Goal: Entertainment & Leisure: Browse casually

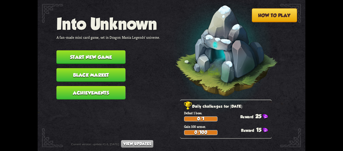
click at [112, 54] on button "Start new game" at bounding box center [91, 57] width 69 height 14
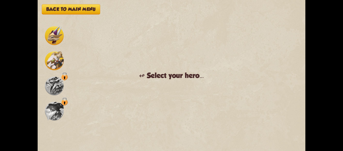
click at [59, 85] on img at bounding box center [54, 85] width 19 height 19
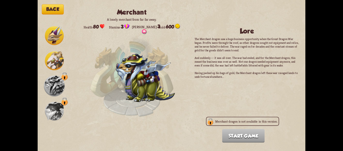
click at [53, 103] on img at bounding box center [54, 110] width 19 height 19
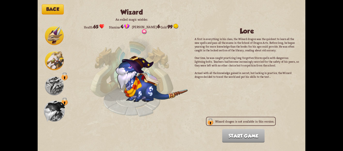
click at [49, 31] on img at bounding box center [54, 35] width 19 height 19
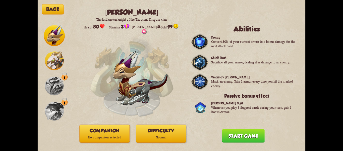
click at [53, 53] on img at bounding box center [54, 60] width 19 height 19
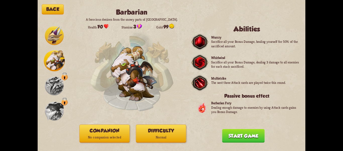
click at [58, 77] on img at bounding box center [54, 85] width 19 height 19
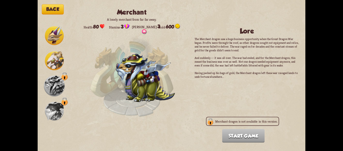
click at [54, 34] on img at bounding box center [54, 35] width 19 height 19
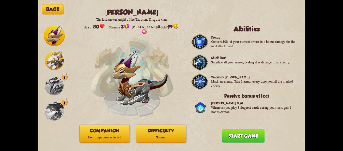
click at [124, 133] on button "Companion No companion selected" at bounding box center [104, 133] width 50 height 18
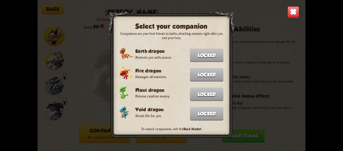
click at [291, 10] on img at bounding box center [294, 12] width 12 height 12
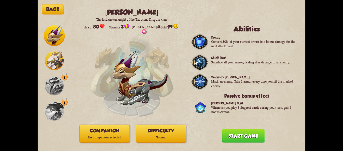
click at [232, 130] on button "Start game" at bounding box center [243, 136] width 42 height 14
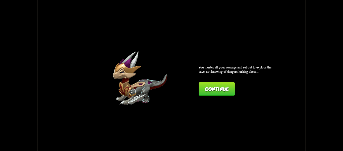
click at [224, 90] on button "Continue" at bounding box center [217, 89] width 36 height 14
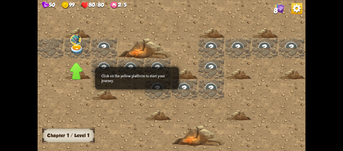
click at [79, 50] on img at bounding box center [76, 49] width 13 height 11
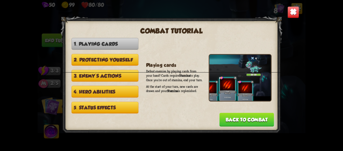
click at [294, 13] on img at bounding box center [294, 12] width 12 height 12
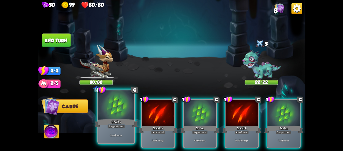
click at [119, 115] on div at bounding box center [116, 105] width 36 height 30
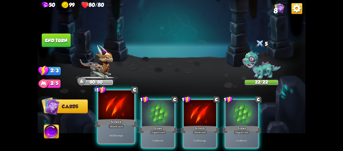
click at [132, 115] on div at bounding box center [116, 105] width 36 height 30
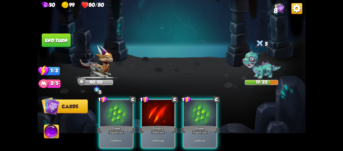
click at [62, 38] on button "End turn" at bounding box center [56, 40] width 29 height 14
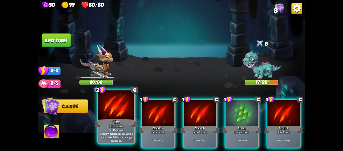
click at [124, 110] on div at bounding box center [116, 105] width 36 height 30
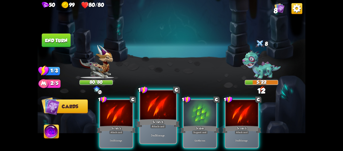
click at [141, 110] on div at bounding box center [158, 105] width 36 height 30
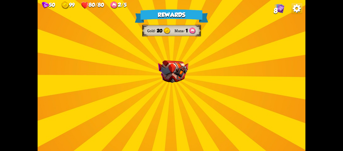
click at [163, 76] on img at bounding box center [173, 71] width 30 height 23
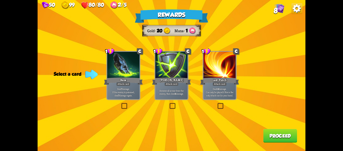
click at [169, 103] on label at bounding box center [169, 103] width 0 height 0
click at [0, 0] on input "checkbox" at bounding box center [0, 0] width 0 height 0
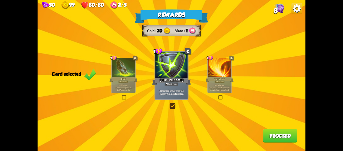
click at [123, 85] on p "Deal 7 damage. If the enemy is poisoned, deal 7 damage again." at bounding box center [123, 87] width 22 height 7
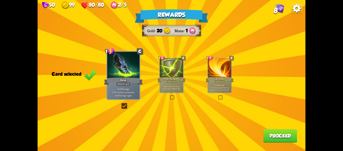
click at [204, 80] on div "Rewards Gold 20 Mana 1 Card selected 1 C Bane Attack card Deal 7 damage. If the…" at bounding box center [172, 75] width 268 height 151
click at [217, 81] on div "Attack card" at bounding box center [219, 81] width 10 height 3
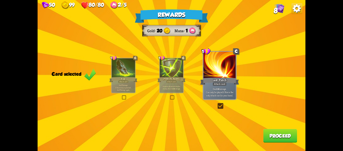
click at [177, 78] on div "[PERSON_NAME]" at bounding box center [171, 79] width 28 height 6
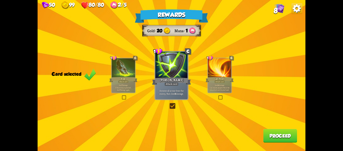
click at [281, 130] on button "Proceed" at bounding box center [280, 136] width 34 height 14
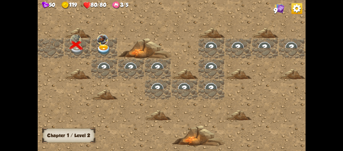
click at [106, 47] on img at bounding box center [103, 49] width 13 height 11
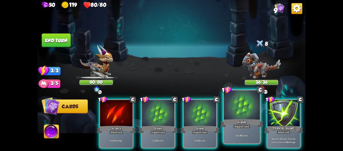
click at [251, 104] on div at bounding box center [242, 105] width 36 height 30
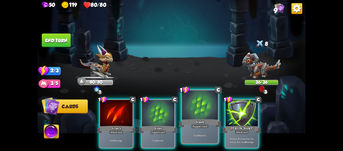
click at [212, 109] on div at bounding box center [200, 105] width 36 height 30
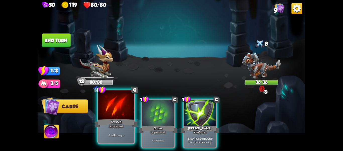
click at [121, 113] on div at bounding box center [116, 105] width 36 height 30
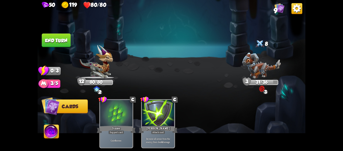
click at [68, 39] on button "End turn" at bounding box center [56, 40] width 29 height 14
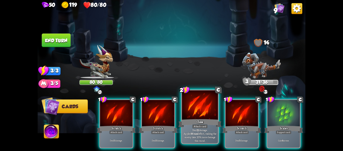
click at [205, 113] on div at bounding box center [200, 105] width 36 height 30
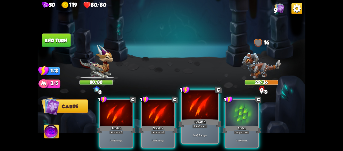
click at [205, 113] on div at bounding box center [200, 105] width 36 height 30
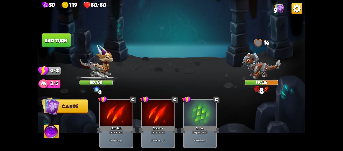
click at [65, 41] on button "End turn" at bounding box center [56, 40] width 29 height 14
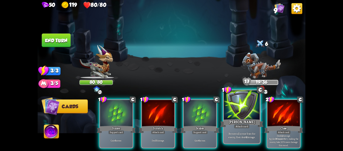
click at [238, 114] on div at bounding box center [242, 105] width 36 height 30
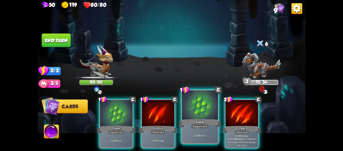
click at [191, 117] on div at bounding box center [200, 105] width 36 height 30
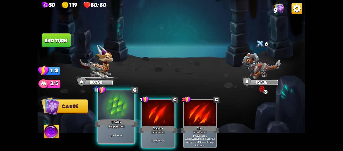
click at [123, 117] on div at bounding box center [116, 105] width 36 height 30
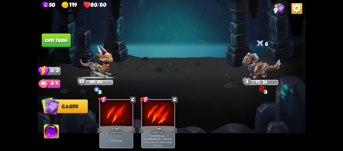
click at [63, 39] on button "End turn" at bounding box center [56, 40] width 29 height 14
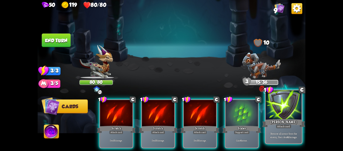
click at [277, 117] on div at bounding box center [284, 105] width 36 height 30
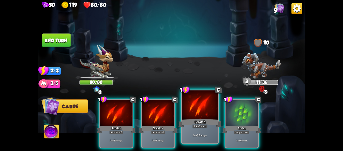
click at [210, 117] on div at bounding box center [200, 105] width 36 height 30
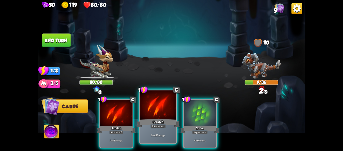
click at [151, 117] on div at bounding box center [158, 105] width 36 height 30
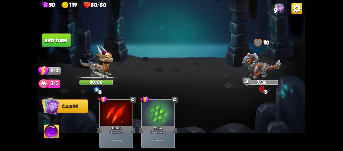
click at [64, 43] on button "End turn" at bounding box center [56, 40] width 29 height 14
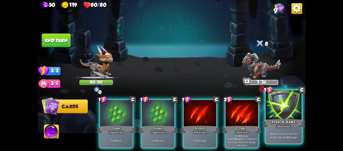
click at [273, 119] on div "[PERSON_NAME]" at bounding box center [283, 123] width 43 height 10
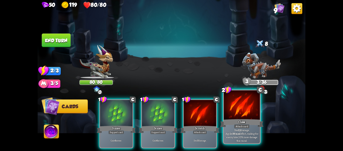
click at [240, 117] on div at bounding box center [242, 105] width 36 height 30
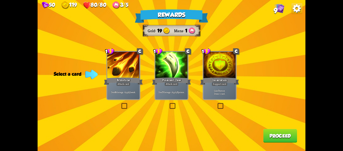
click at [169, 103] on label at bounding box center [169, 103] width 0 height 0
click at [0, 0] on input "checkbox" at bounding box center [0, 0] width 0 height 0
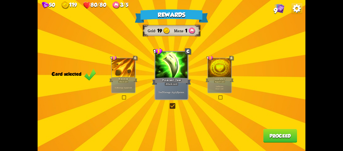
click at [213, 82] on div "Incantation" at bounding box center [220, 79] width 28 height 6
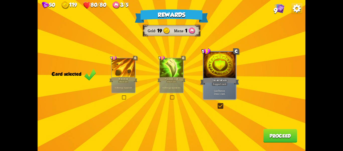
click at [135, 78] on div "Brimstone" at bounding box center [123, 79] width 28 height 6
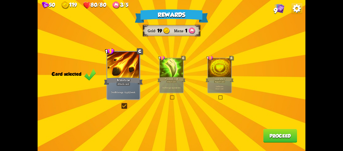
click at [172, 78] on div "Poisoned Claw" at bounding box center [171, 79] width 28 height 6
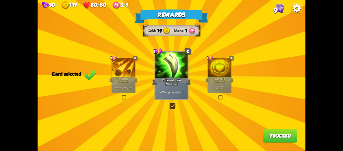
click at [270, 132] on button "Proceed" at bounding box center [280, 136] width 34 height 14
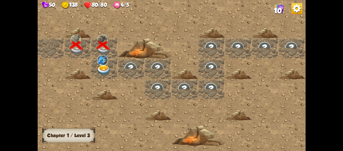
click at [105, 66] on img at bounding box center [103, 70] width 13 height 11
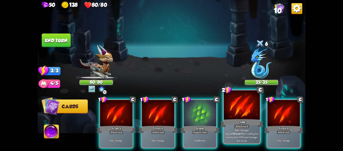
click at [245, 113] on div at bounding box center [242, 105] width 36 height 30
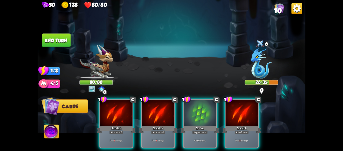
click at [245, 113] on div at bounding box center [242, 113] width 32 height 27
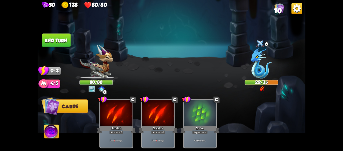
click at [61, 103] on button "Cards" at bounding box center [66, 106] width 44 height 14
click at [58, 106] on img at bounding box center [50, 106] width 18 height 18
click at [56, 122] on img at bounding box center [172, 75] width 268 height 151
click at [56, 129] on img at bounding box center [51, 132] width 15 height 15
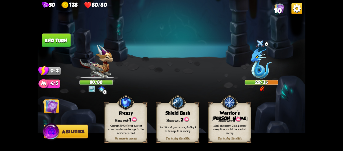
click at [58, 129] on img at bounding box center [52, 132] width 18 height 18
click at [49, 103] on img at bounding box center [50, 105] width 15 height 15
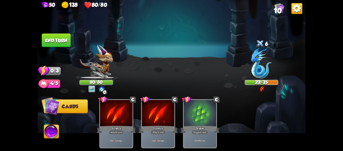
click at [58, 43] on button "End turn" at bounding box center [56, 40] width 29 height 14
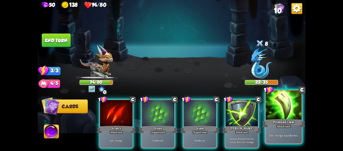
click at [277, 115] on div at bounding box center [284, 105] width 36 height 30
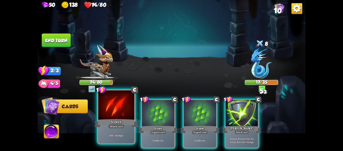
click at [121, 113] on div at bounding box center [116, 105] width 36 height 30
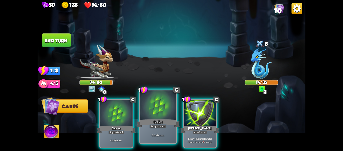
click at [163, 108] on div at bounding box center [158, 105] width 36 height 30
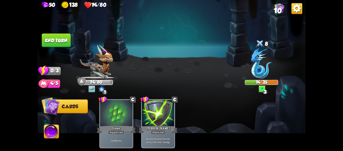
click at [53, 43] on button "End turn" at bounding box center [56, 40] width 29 height 14
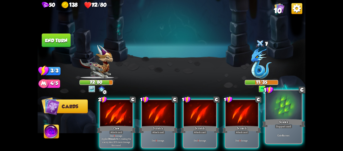
click at [283, 110] on div at bounding box center [284, 105] width 36 height 30
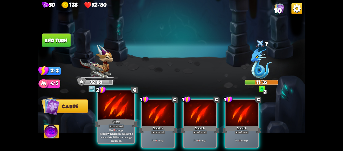
click at [118, 113] on div at bounding box center [116, 105] width 36 height 30
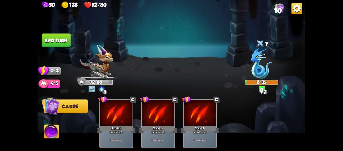
click at [56, 43] on button "End turn" at bounding box center [56, 40] width 29 height 14
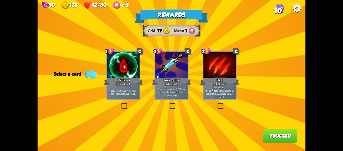
click at [116, 72] on div at bounding box center [123, 65] width 32 height 27
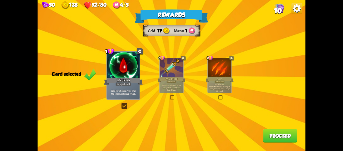
click at [210, 82] on div "Claw" at bounding box center [220, 79] width 28 height 6
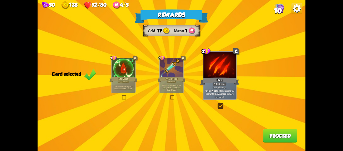
click at [134, 81] on div "Life Leech" at bounding box center [123, 79] width 28 height 6
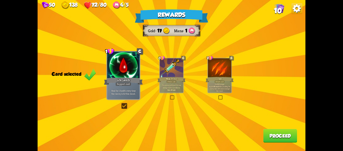
click at [277, 135] on button "Proceed" at bounding box center [280, 136] width 34 height 14
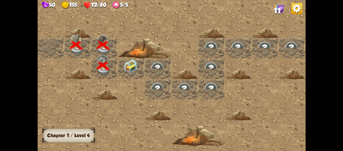
click at [133, 71] on img at bounding box center [130, 66] width 13 height 13
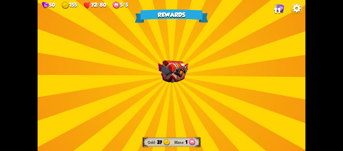
click at [181, 86] on div "Rewards Gold 37 Mana 1 Select a card 0 R Strength Potion Potion card Gain 2 Bon…" at bounding box center [172, 75] width 268 height 151
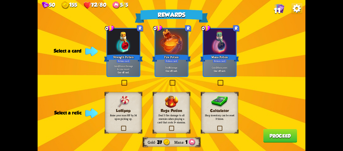
click at [132, 116] on p "Raise your max HP by 14 upon picking up." at bounding box center [123, 117] width 30 height 7
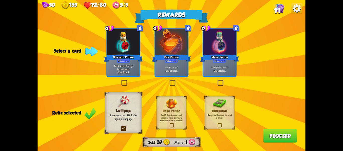
click at [164, 61] on div "Potion card" at bounding box center [171, 61] width 14 height 4
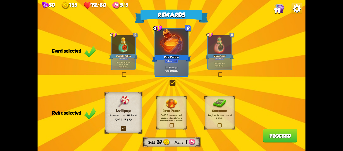
click at [217, 67] on div "Gain 1 Mana point. One-off card." at bounding box center [219, 64] width 23 height 10
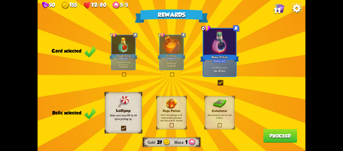
click at [274, 135] on button "Proceed" at bounding box center [280, 136] width 34 height 14
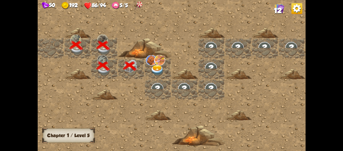
click at [161, 70] on img at bounding box center [157, 70] width 13 height 11
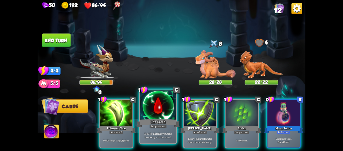
click at [165, 108] on div at bounding box center [158, 105] width 36 height 30
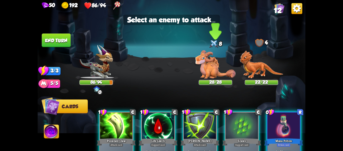
click at [210, 69] on img at bounding box center [215, 64] width 40 height 28
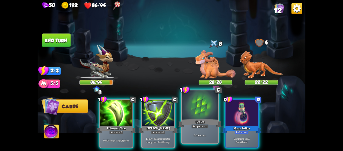
click at [204, 107] on div at bounding box center [200, 105] width 36 height 30
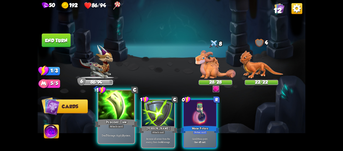
click at [107, 109] on div at bounding box center [116, 105] width 36 height 30
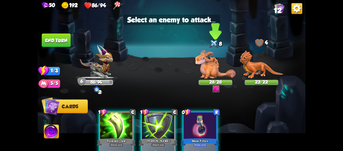
click at [212, 75] on img at bounding box center [215, 64] width 40 height 28
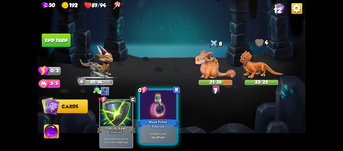
click at [169, 102] on div at bounding box center [158, 105] width 36 height 30
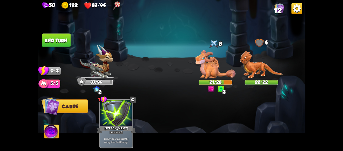
click at [54, 126] on img at bounding box center [51, 132] width 15 height 15
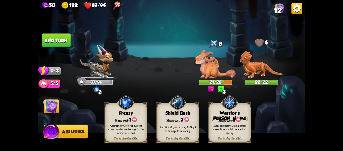
click at [140, 115] on div "Frenzy" at bounding box center [126, 113] width 42 height 6
click at [61, 41] on button "End turn" at bounding box center [56, 40] width 29 height 14
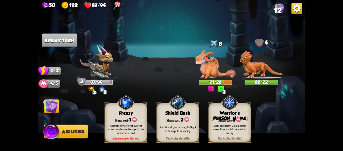
click at [124, 60] on img at bounding box center [172, 75] width 268 height 151
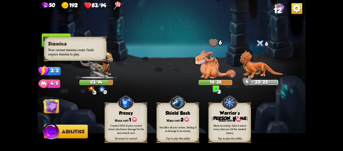
click at [54, 72] on div "3/3" at bounding box center [52, 71] width 17 height 9
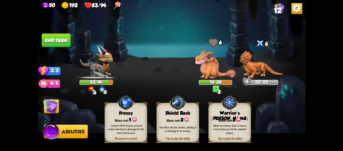
click at [53, 101] on img at bounding box center [50, 105] width 15 height 15
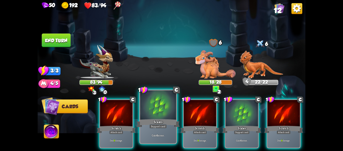
click at [167, 112] on div at bounding box center [158, 105] width 36 height 30
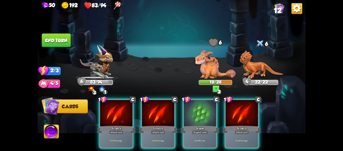
click at [167, 112] on div at bounding box center [158, 113] width 32 height 27
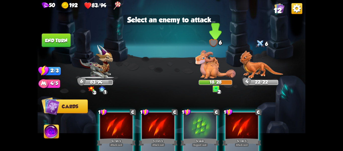
click at [206, 71] on img at bounding box center [215, 64] width 40 height 28
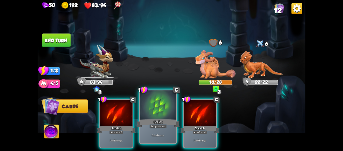
click at [160, 108] on div at bounding box center [158, 105] width 36 height 30
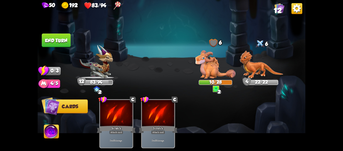
click at [57, 37] on button "End turn" at bounding box center [56, 40] width 29 height 14
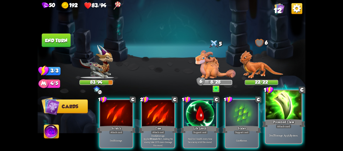
click at [274, 110] on div at bounding box center [284, 105] width 36 height 30
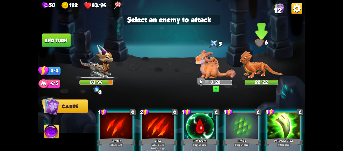
click at [256, 65] on img at bounding box center [261, 64] width 43 height 28
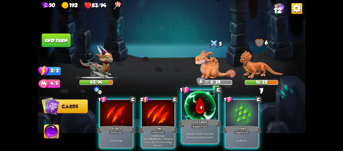
click at [204, 117] on div at bounding box center [200, 105] width 36 height 30
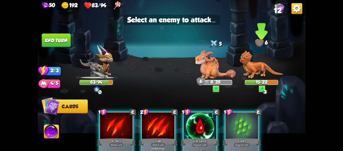
click at [252, 68] on img at bounding box center [261, 64] width 43 height 28
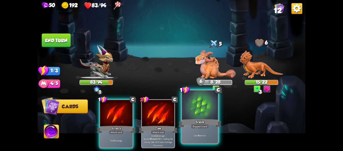
click at [190, 108] on div at bounding box center [200, 105] width 36 height 30
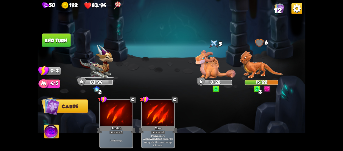
click at [63, 38] on button "End turn" at bounding box center [56, 40] width 29 height 14
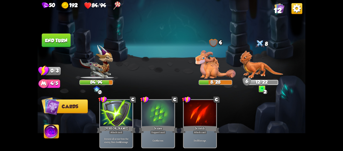
click at [149, 38] on img at bounding box center [172, 75] width 268 height 151
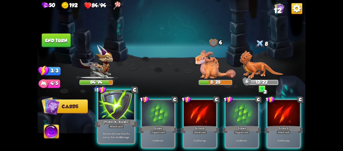
click at [124, 115] on div at bounding box center [116, 105] width 36 height 30
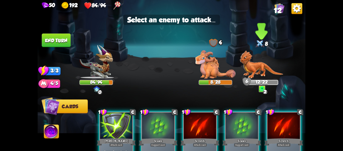
click at [260, 65] on img at bounding box center [261, 64] width 43 height 28
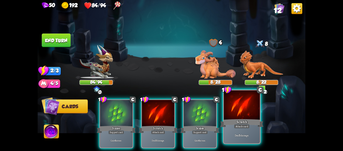
click at [239, 113] on div at bounding box center [242, 105] width 36 height 30
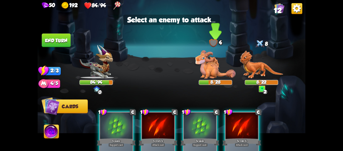
click at [209, 67] on img at bounding box center [215, 64] width 40 height 28
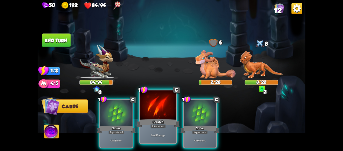
click at [152, 111] on div at bounding box center [158, 105] width 36 height 30
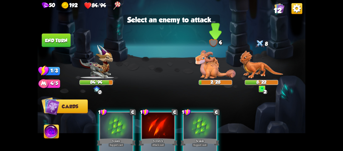
click at [217, 72] on img at bounding box center [215, 64] width 40 height 28
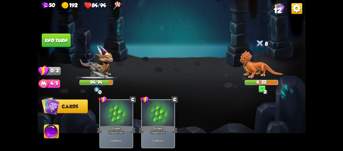
click at [61, 44] on button "End turn" at bounding box center [56, 40] width 29 height 14
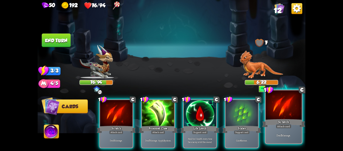
click at [289, 107] on div at bounding box center [284, 105] width 36 height 30
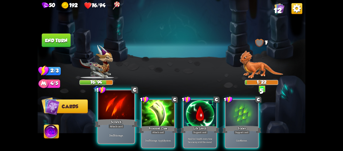
click at [127, 115] on div at bounding box center [116, 105] width 36 height 30
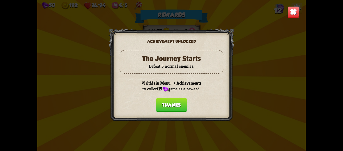
click at [168, 102] on button "Thanks" at bounding box center [171, 105] width 31 height 14
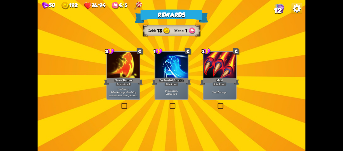
click at [168, 76] on div at bounding box center [171, 65] width 32 height 27
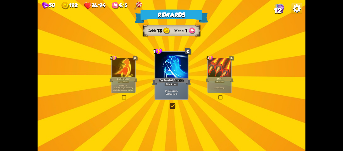
click at [168, 76] on div at bounding box center [171, 65] width 32 height 27
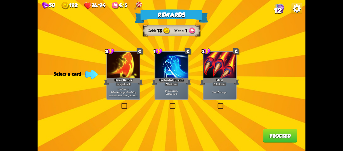
click at [227, 86] on div "Deal 20 damage." at bounding box center [219, 92] width 32 height 14
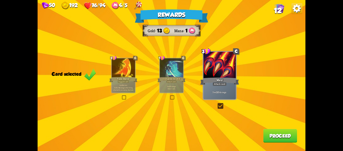
click at [273, 137] on button "Proceed" at bounding box center [280, 136] width 34 height 14
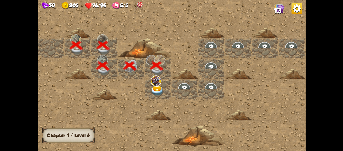
click at [158, 86] on img at bounding box center [157, 90] width 13 height 11
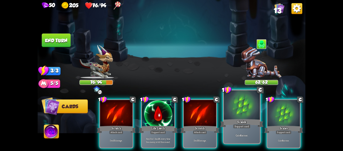
click at [238, 113] on div at bounding box center [242, 105] width 36 height 30
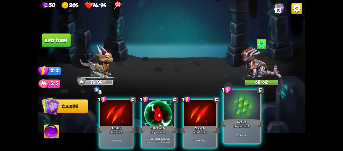
click at [246, 113] on div at bounding box center [242, 105] width 36 height 30
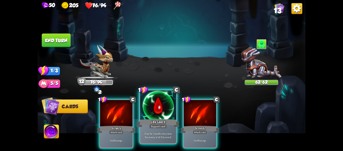
click at [156, 113] on div at bounding box center [158, 105] width 36 height 30
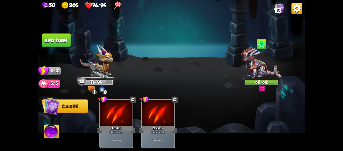
click at [58, 38] on button "End turn" at bounding box center [56, 40] width 30 height 14
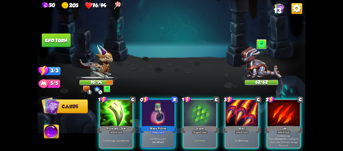
click at [49, 127] on img at bounding box center [51, 132] width 15 height 15
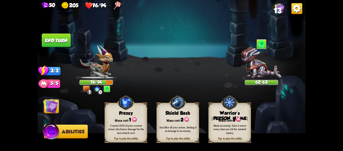
click at [52, 106] on img at bounding box center [50, 105] width 15 height 15
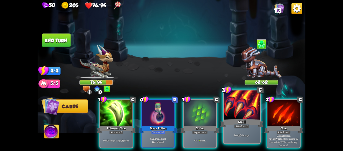
click at [236, 110] on div at bounding box center [242, 105] width 36 height 30
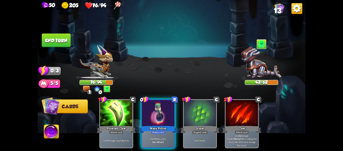
click at [60, 42] on button "End turn" at bounding box center [56, 40] width 29 height 14
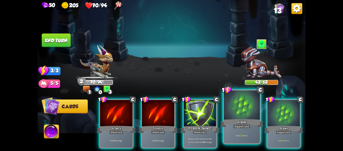
click at [239, 113] on div at bounding box center [242, 105] width 36 height 30
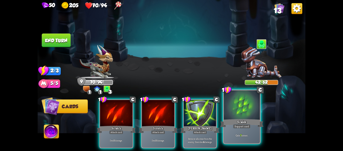
click at [239, 113] on div at bounding box center [242, 105] width 36 height 30
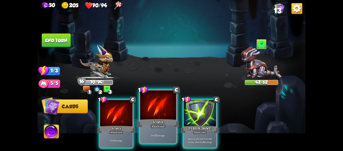
click at [160, 113] on div at bounding box center [158, 105] width 36 height 30
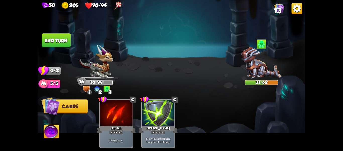
click at [59, 39] on button "End turn" at bounding box center [56, 40] width 29 height 14
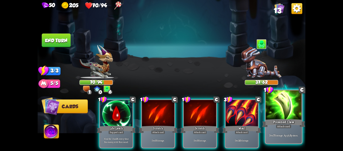
click at [275, 110] on div at bounding box center [284, 105] width 36 height 30
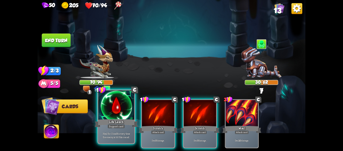
click at [122, 112] on div at bounding box center [116, 105] width 36 height 30
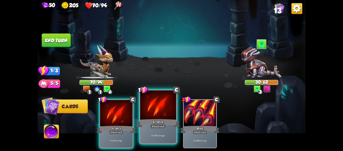
click at [155, 112] on div at bounding box center [158, 105] width 36 height 30
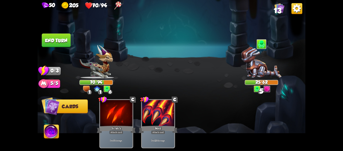
click at [60, 39] on button "End turn" at bounding box center [56, 40] width 29 height 14
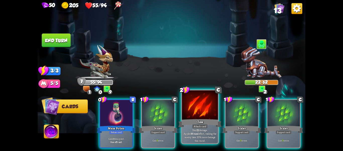
click at [191, 112] on div at bounding box center [200, 105] width 36 height 30
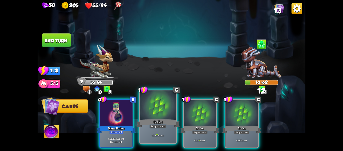
click at [165, 112] on div at bounding box center [158, 105] width 36 height 30
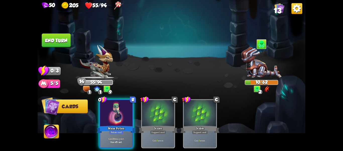
click at [57, 42] on button "End turn" at bounding box center [56, 40] width 29 height 14
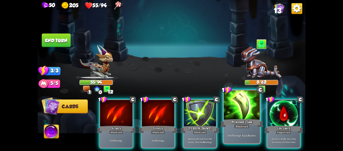
click at [231, 107] on div at bounding box center [242, 105] width 36 height 30
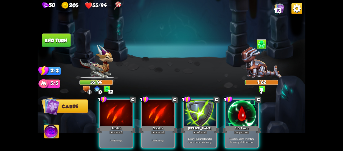
click at [231, 107] on div at bounding box center [242, 113] width 32 height 27
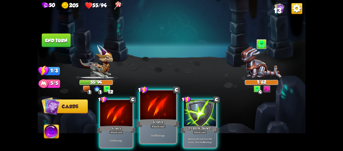
click at [165, 107] on div at bounding box center [158, 105] width 36 height 30
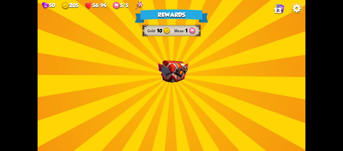
click at [165, 86] on div "Rewards Gold 10 Mana 1 Select a card 1 C Fireball Attack card Lose 2 health. De…" at bounding box center [172, 75] width 268 height 151
click at [167, 76] on img at bounding box center [173, 71] width 30 height 23
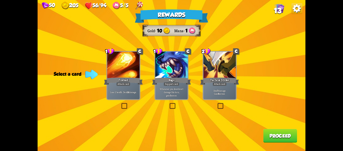
click at [225, 67] on div at bounding box center [219, 65] width 32 height 27
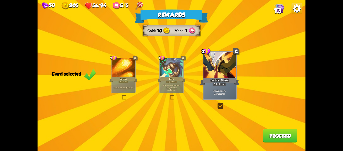
click at [227, 66] on div at bounding box center [219, 65] width 32 height 27
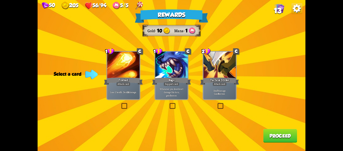
click at [174, 71] on div at bounding box center [171, 65] width 32 height 27
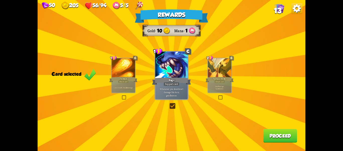
click at [272, 137] on button "Proceed" at bounding box center [280, 136] width 34 height 14
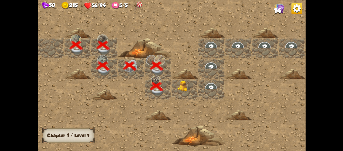
click at [183, 87] on img at bounding box center [183, 85] width 13 height 11
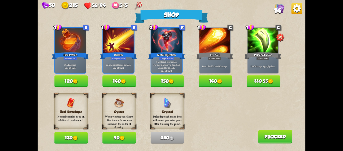
click at [277, 136] on button "Proceed" at bounding box center [275, 137] width 34 height 14
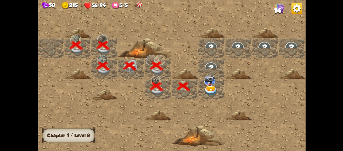
click at [215, 88] on img at bounding box center [210, 90] width 13 height 11
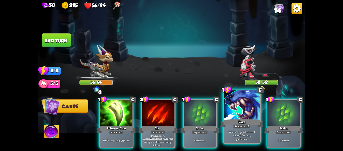
click at [232, 108] on div at bounding box center [242, 105] width 36 height 30
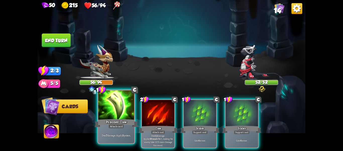
click at [126, 108] on div at bounding box center [116, 105] width 36 height 30
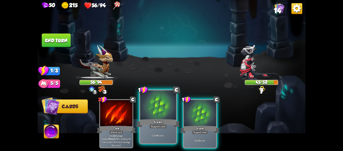
click at [152, 109] on div at bounding box center [158, 105] width 36 height 30
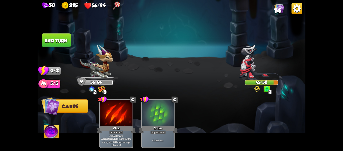
click at [258, 90] on img at bounding box center [257, 89] width 7 height 6
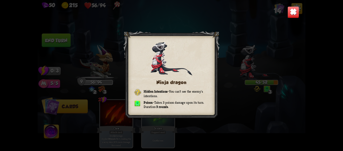
click at [258, 90] on div "Ninja dragon Hidden Intentions – You can't see the enemy's intentions. Poison –…" at bounding box center [172, 75] width 268 height 151
click at [291, 11] on img at bounding box center [294, 12] width 12 height 12
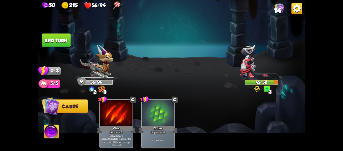
click at [66, 41] on button "End turn" at bounding box center [56, 40] width 29 height 14
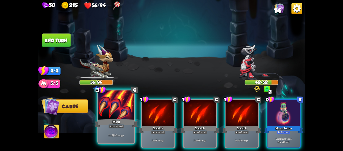
click at [124, 112] on div at bounding box center [116, 105] width 36 height 30
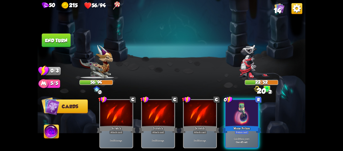
click at [59, 36] on button "End turn" at bounding box center [56, 40] width 29 height 14
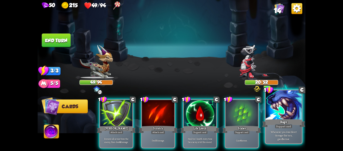
click at [281, 106] on div at bounding box center [284, 105] width 36 height 30
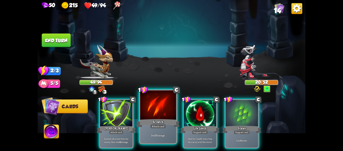
click at [164, 108] on div at bounding box center [158, 105] width 36 height 30
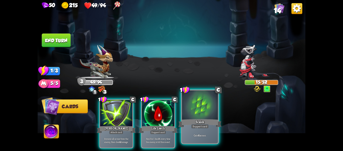
click at [193, 108] on div at bounding box center [200, 105] width 36 height 30
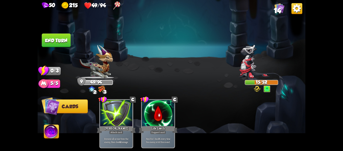
click at [60, 42] on button "End turn" at bounding box center [56, 40] width 29 height 14
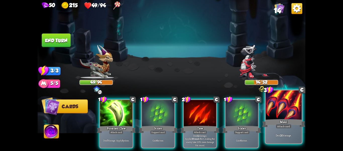
click at [271, 116] on div at bounding box center [284, 105] width 36 height 30
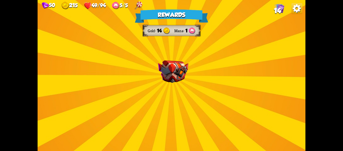
click at [184, 92] on div "Rewards Gold 14 Mana 1 Select a card 1 C Burst Support card The next Support ca…" at bounding box center [172, 75] width 268 height 151
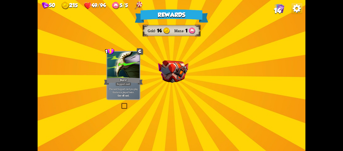
click at [177, 84] on div "Rewards Gold 14 Mana 1 Select a card 1 C Burst Support card The next Support ca…" at bounding box center [172, 75] width 268 height 151
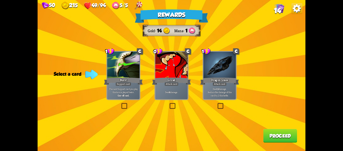
click at [218, 89] on b "12" at bounding box center [218, 88] width 2 height 3
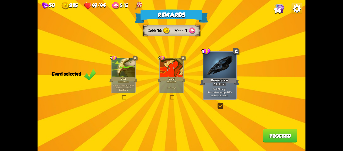
click at [218, 89] on b "12" at bounding box center [218, 88] width 2 height 3
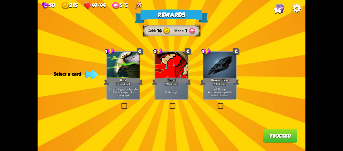
click at [181, 90] on p "Deal 4 damage." at bounding box center [171, 91] width 31 height 3
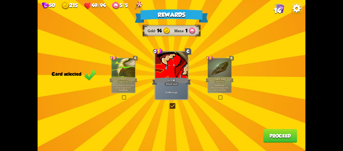
click at [271, 132] on button "Proceed" at bounding box center [280, 136] width 34 height 14
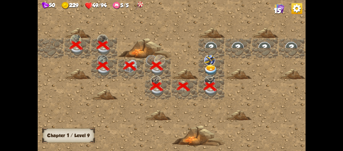
click at [210, 68] on img at bounding box center [210, 70] width 13 height 11
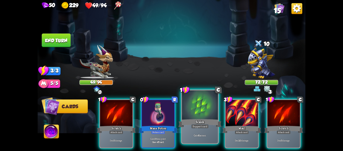
click at [206, 107] on div at bounding box center [200, 105] width 36 height 30
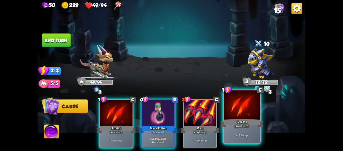
click at [238, 108] on div at bounding box center [242, 105] width 36 height 30
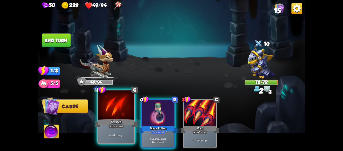
click at [131, 111] on div at bounding box center [116, 105] width 36 height 30
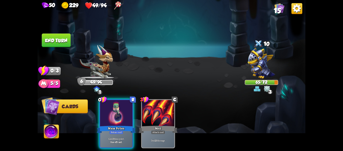
click at [54, 38] on button "End turn" at bounding box center [56, 40] width 29 height 14
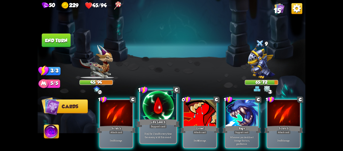
click at [168, 113] on div at bounding box center [158, 105] width 36 height 30
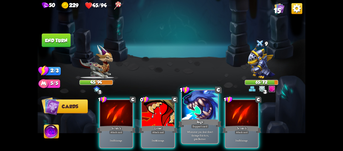
click at [190, 113] on div at bounding box center [200, 105] width 36 height 30
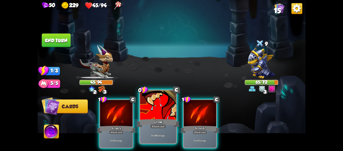
click at [161, 113] on div at bounding box center [158, 105] width 36 height 30
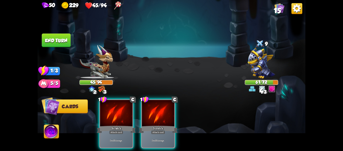
click at [161, 113] on div at bounding box center [158, 113] width 32 height 27
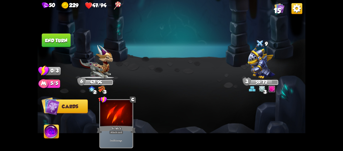
click at [62, 43] on button "End turn" at bounding box center [56, 40] width 29 height 14
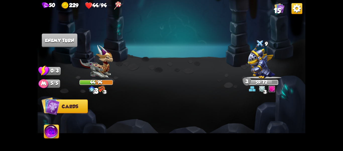
click at [274, 10] on span "15" at bounding box center [277, 11] width 7 height 8
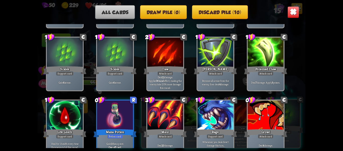
scroll to position [83, 0]
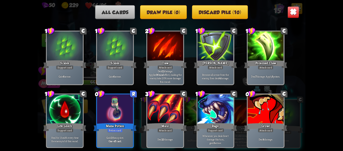
click at [288, 13] on img at bounding box center [294, 12] width 12 height 12
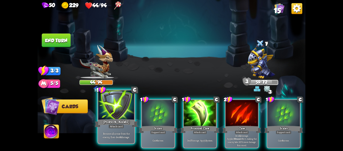
click at [120, 104] on div at bounding box center [116, 105] width 36 height 30
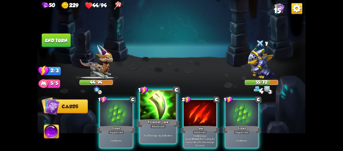
click at [159, 109] on div at bounding box center [158, 105] width 36 height 30
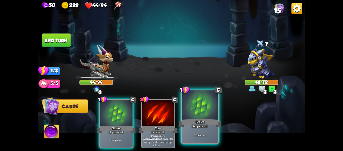
click at [199, 109] on div at bounding box center [200, 105] width 36 height 30
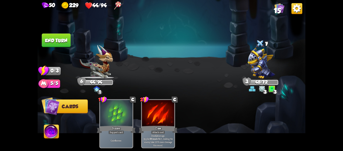
click at [54, 43] on button "End turn" at bounding box center [56, 40] width 29 height 14
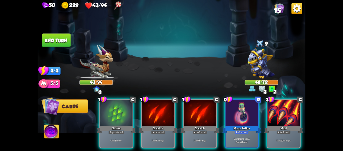
click at [51, 133] on img at bounding box center [51, 132] width 15 height 15
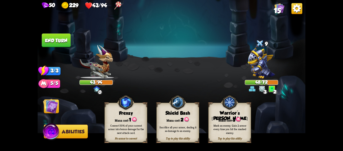
click at [232, 100] on img at bounding box center [229, 102] width 17 height 18
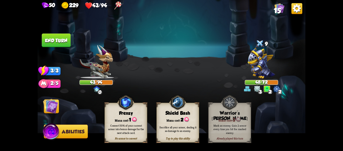
click at [219, 78] on img at bounding box center [172, 75] width 268 height 151
click at [50, 102] on img at bounding box center [50, 105] width 15 height 15
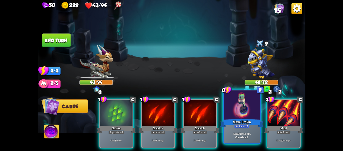
click at [238, 121] on div "Mana Potion" at bounding box center [241, 123] width 43 height 10
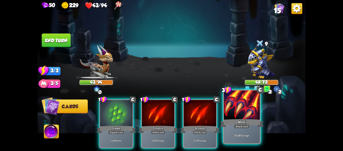
click at [238, 115] on div at bounding box center [242, 105] width 36 height 30
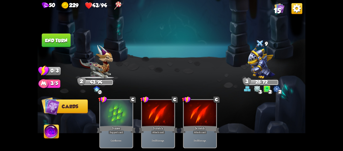
click at [57, 38] on button "End turn" at bounding box center [56, 40] width 29 height 14
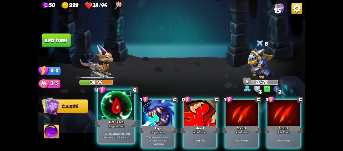
click at [118, 107] on div at bounding box center [116, 105] width 36 height 30
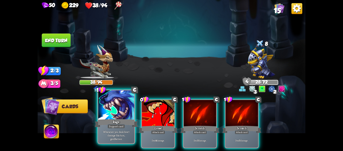
click at [120, 109] on div at bounding box center [116, 105] width 36 height 30
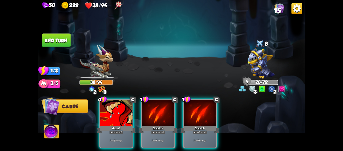
click at [120, 109] on div at bounding box center [116, 113] width 32 height 27
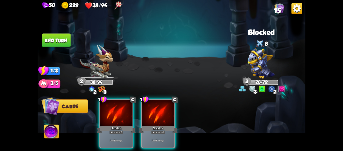
click at [120, 109] on div at bounding box center [116, 113] width 32 height 27
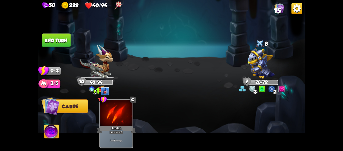
click at [57, 33] on img at bounding box center [172, 75] width 268 height 151
click at [62, 37] on button "End turn" at bounding box center [56, 40] width 29 height 14
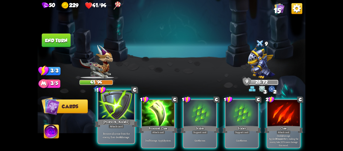
click at [107, 114] on div at bounding box center [116, 105] width 36 height 30
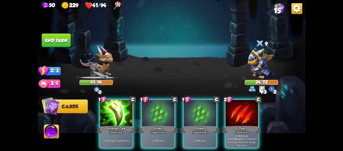
click at [107, 114] on div at bounding box center [116, 113] width 32 height 27
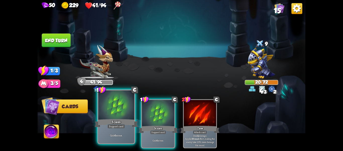
click at [121, 113] on div at bounding box center [116, 105] width 36 height 30
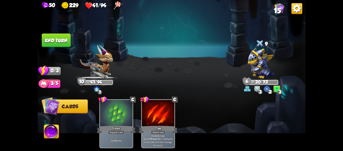
click at [52, 40] on button "End turn" at bounding box center [56, 40] width 30 height 14
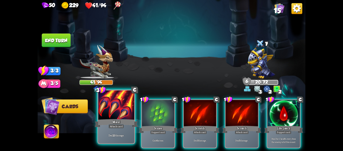
click at [121, 114] on div at bounding box center [116, 105] width 36 height 30
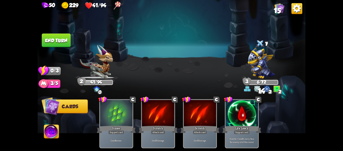
click at [61, 41] on button "End turn" at bounding box center [56, 40] width 30 height 14
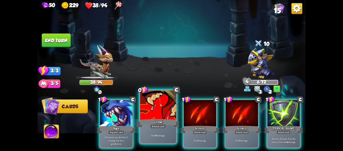
click at [161, 112] on div at bounding box center [158, 105] width 36 height 30
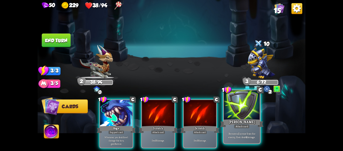
click at [238, 110] on div at bounding box center [242, 105] width 36 height 30
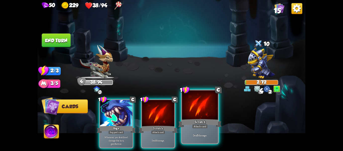
click at [206, 107] on div at bounding box center [200, 105] width 36 height 30
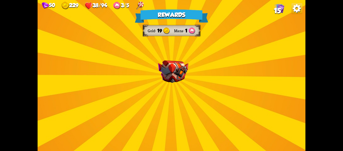
click at [205, 77] on div "Rewards Gold 19 Mana 1 Select a card 1 C Spot Weakness Support card If an enemy…" at bounding box center [172, 75] width 268 height 151
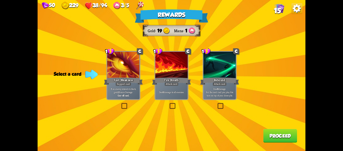
click at [179, 68] on div at bounding box center [171, 65] width 32 height 27
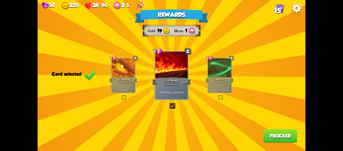
click at [212, 78] on div "Rebound" at bounding box center [220, 79] width 28 height 6
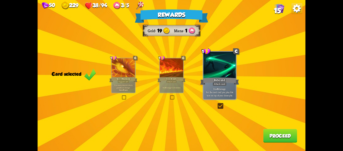
click at [188, 77] on div "Rewards Gold 19 Mana 1 Card selected 1 C Spot Weakness Support card If an enemy…" at bounding box center [172, 75] width 268 height 151
click at [165, 75] on div at bounding box center [171, 68] width 23 height 20
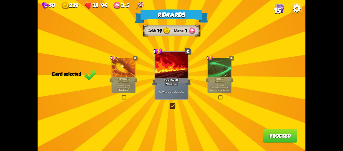
click at [275, 132] on button "Proceed" at bounding box center [280, 136] width 34 height 14
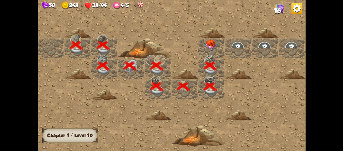
click at [213, 46] on img at bounding box center [210, 44] width 13 height 11
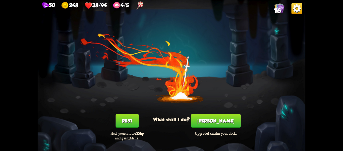
click at [132, 118] on button "Rest" at bounding box center [127, 121] width 23 height 14
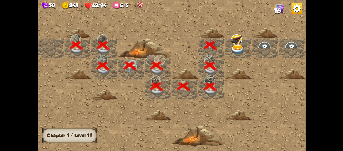
scroll to position [0, 96]
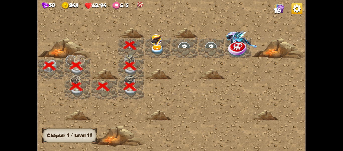
click at [156, 47] on img at bounding box center [157, 49] width 13 height 11
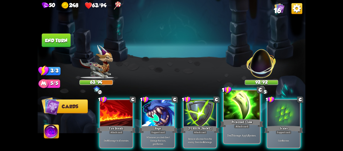
click at [233, 109] on div at bounding box center [242, 105] width 36 height 30
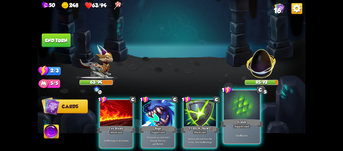
click at [235, 107] on div at bounding box center [242, 105] width 36 height 30
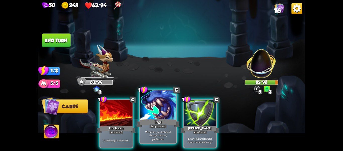
click at [162, 101] on div at bounding box center [158, 105] width 36 height 30
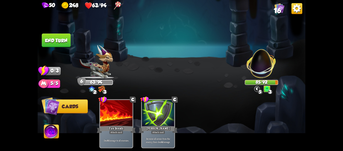
click at [63, 41] on button "End turn" at bounding box center [56, 40] width 29 height 14
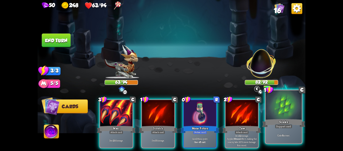
click at [291, 96] on div at bounding box center [284, 105] width 36 height 30
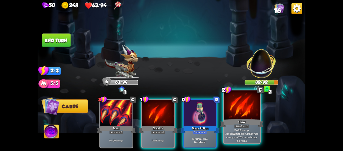
click at [248, 106] on div at bounding box center [242, 105] width 36 height 30
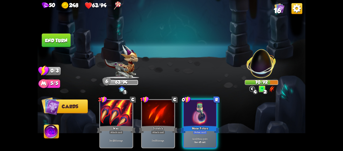
click at [51, 131] on img at bounding box center [51, 132] width 15 height 15
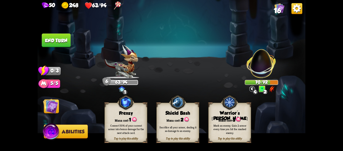
click at [230, 103] on img at bounding box center [229, 102] width 17 height 18
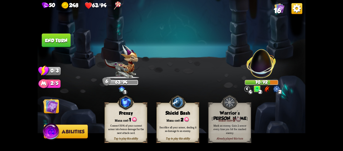
click at [55, 111] on img at bounding box center [50, 105] width 15 height 15
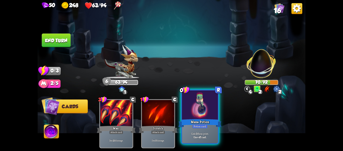
click at [186, 110] on div at bounding box center [200, 105] width 36 height 30
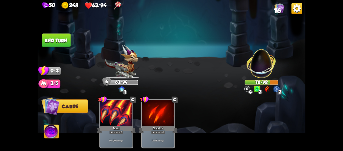
click at [61, 38] on button "End turn" at bounding box center [56, 40] width 29 height 14
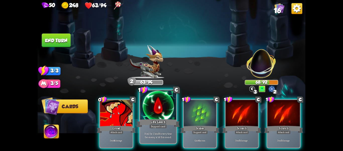
click at [149, 113] on div at bounding box center [158, 105] width 36 height 30
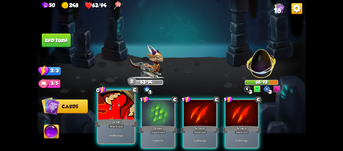
click at [122, 111] on div at bounding box center [116, 105] width 36 height 30
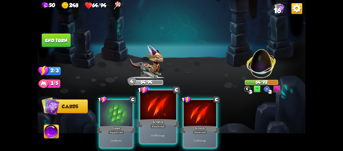
click at [162, 110] on div at bounding box center [158, 105] width 36 height 30
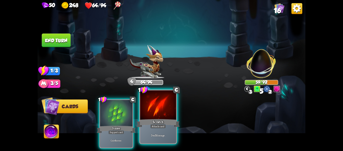
click at [164, 110] on div at bounding box center [158, 105] width 36 height 30
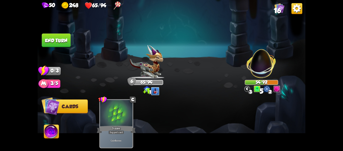
click at [63, 41] on button "End turn" at bounding box center [56, 40] width 30 height 14
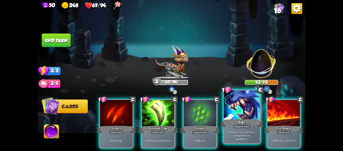
click at [231, 110] on div at bounding box center [242, 105] width 36 height 30
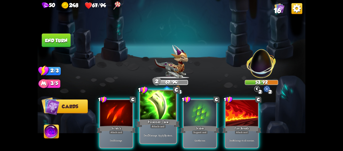
click at [169, 112] on div at bounding box center [158, 105] width 36 height 30
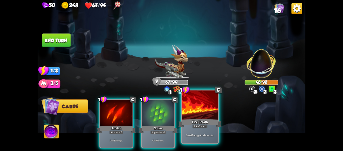
click at [196, 112] on div at bounding box center [200, 105] width 36 height 30
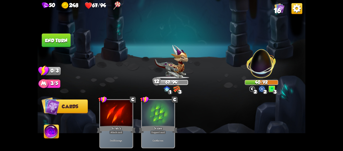
click at [62, 42] on button "End turn" at bounding box center [56, 40] width 29 height 14
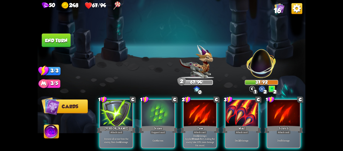
click at [51, 131] on img at bounding box center [51, 132] width 15 height 15
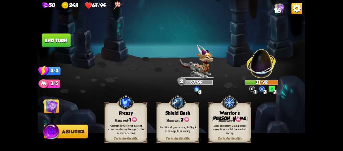
click at [53, 131] on img at bounding box center [52, 132] width 18 height 18
click at [52, 109] on img at bounding box center [50, 105] width 15 height 15
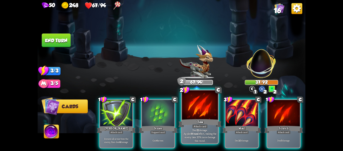
click at [208, 110] on div at bounding box center [200, 105] width 36 height 30
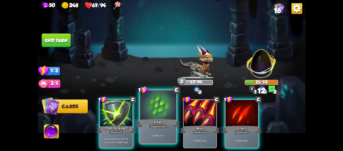
click at [162, 109] on div at bounding box center [158, 105] width 36 height 30
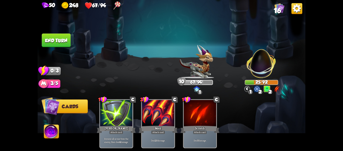
click at [62, 37] on button "End turn" at bounding box center [56, 40] width 29 height 14
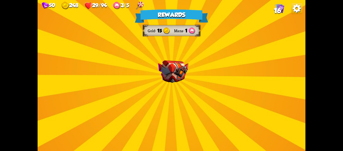
click at [175, 72] on img at bounding box center [173, 71] width 30 height 23
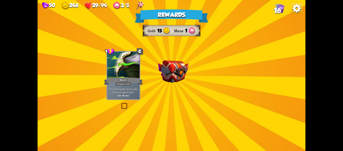
click at [175, 72] on img at bounding box center [173, 71] width 30 height 23
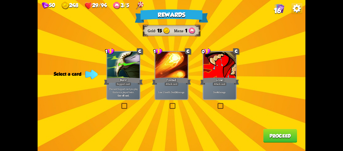
click at [183, 75] on div at bounding box center [171, 65] width 32 height 27
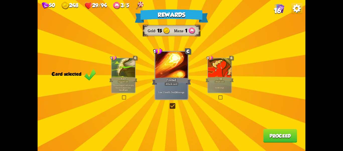
click at [280, 133] on button "Proceed" at bounding box center [280, 136] width 34 height 14
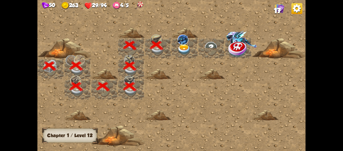
click at [185, 47] on img at bounding box center [183, 49] width 13 height 11
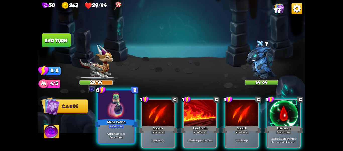
click at [122, 112] on div at bounding box center [116, 105] width 36 height 30
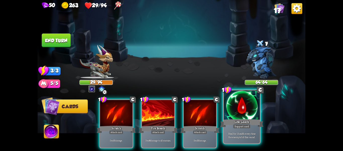
click at [239, 111] on div at bounding box center [242, 105] width 36 height 30
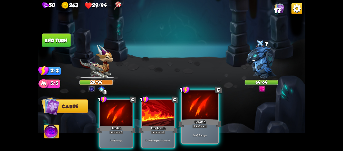
click at [207, 112] on div at bounding box center [200, 105] width 36 height 30
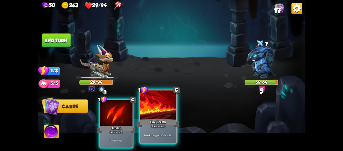
click at [161, 112] on div at bounding box center [158, 105] width 36 height 30
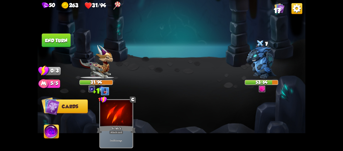
click at [66, 46] on button "End turn" at bounding box center [56, 40] width 29 height 14
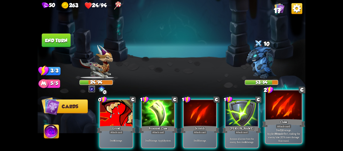
click at [275, 105] on div at bounding box center [284, 105] width 36 height 30
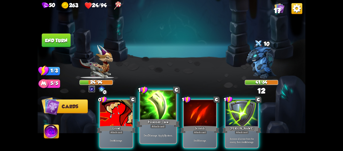
click at [169, 106] on div at bounding box center [158, 105] width 36 height 30
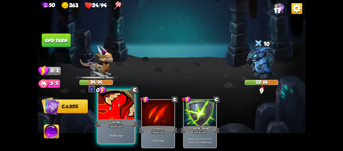
click at [120, 111] on div at bounding box center [116, 105] width 36 height 30
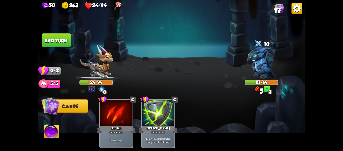
click at [53, 40] on button "End turn" at bounding box center [56, 40] width 30 height 14
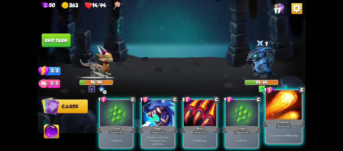
click at [276, 108] on div at bounding box center [284, 105] width 36 height 30
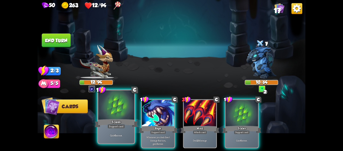
click at [120, 115] on div at bounding box center [116, 105] width 36 height 30
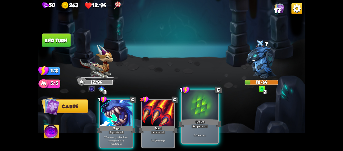
click at [194, 114] on div at bounding box center [200, 105] width 36 height 30
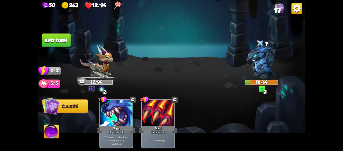
click at [62, 39] on button "End turn" at bounding box center [56, 40] width 29 height 14
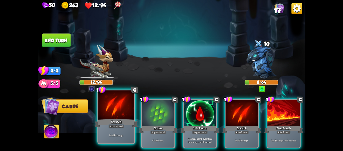
click at [116, 108] on div at bounding box center [116, 105] width 36 height 30
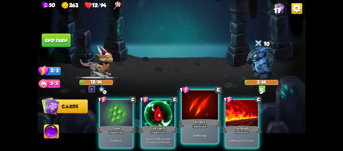
click at [203, 108] on div at bounding box center [200, 105] width 36 height 30
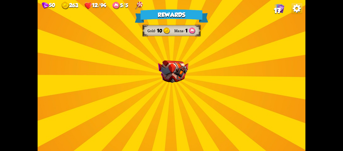
click at [134, 47] on div "Rewards Gold 10 Mana 1 Select a card 1 C Incantation Support card Gain 7 armor.…" at bounding box center [172, 75] width 268 height 151
click at [165, 62] on img at bounding box center [173, 71] width 30 height 23
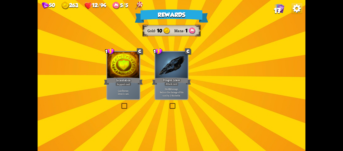
click at [165, 62] on img at bounding box center [173, 71] width 30 height 23
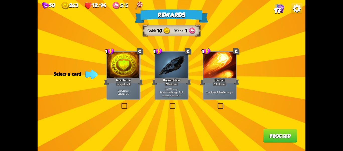
click at [124, 69] on div at bounding box center [123, 65] width 32 height 27
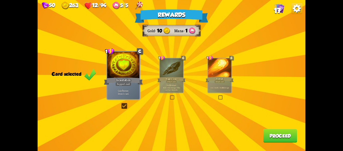
click at [288, 135] on button "Proceed" at bounding box center [280, 136] width 34 height 14
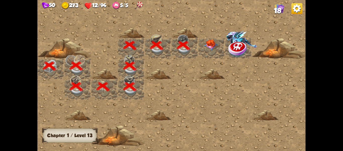
click at [209, 41] on img at bounding box center [210, 44] width 13 height 11
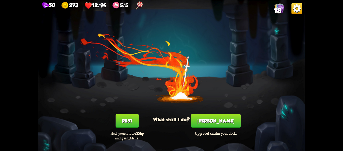
click at [128, 118] on button "Rest" at bounding box center [127, 121] width 23 height 14
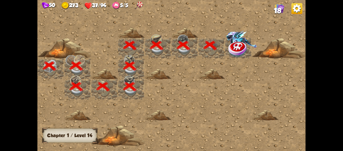
click at [238, 51] on img at bounding box center [238, 48] width 20 height 17
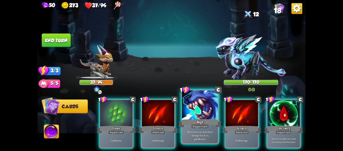
click at [196, 107] on div at bounding box center [200, 105] width 36 height 30
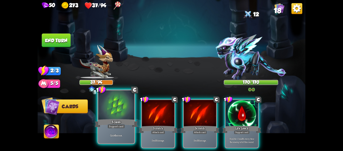
click at [125, 108] on div at bounding box center [116, 105] width 36 height 30
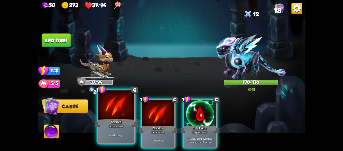
click at [103, 116] on div at bounding box center [116, 105] width 36 height 30
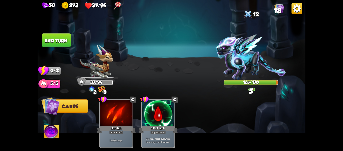
click at [48, 132] on img at bounding box center [51, 132] width 15 height 15
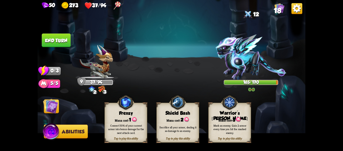
click at [229, 109] on img at bounding box center [229, 102] width 17 height 18
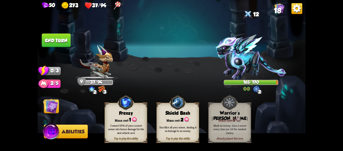
click at [64, 43] on button "End turn" at bounding box center [56, 40] width 29 height 14
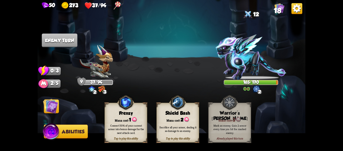
click at [168, 51] on img at bounding box center [172, 75] width 268 height 151
click at [55, 105] on img at bounding box center [50, 105] width 15 height 15
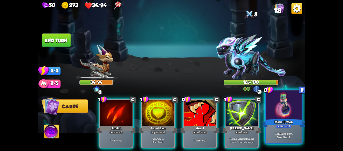
click at [290, 107] on div at bounding box center [284, 105] width 36 height 30
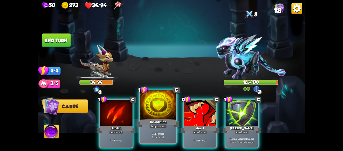
click at [162, 109] on div at bounding box center [158, 105] width 36 height 30
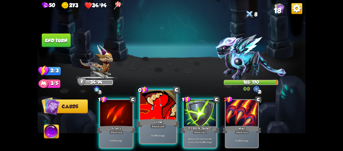
click at [154, 111] on div at bounding box center [158, 105] width 36 height 30
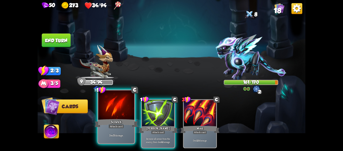
click at [116, 112] on div at bounding box center [116, 105] width 36 height 30
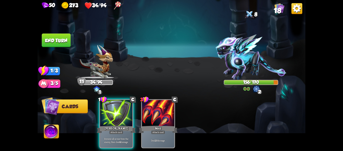
click at [116, 112] on div at bounding box center [116, 113] width 32 height 27
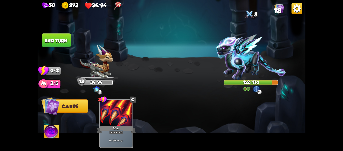
click at [62, 41] on button "End turn" at bounding box center [56, 40] width 29 height 14
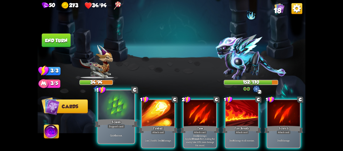
click at [113, 112] on div at bounding box center [116, 105] width 36 height 30
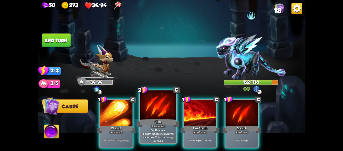
click at [162, 112] on div at bounding box center [158, 105] width 36 height 30
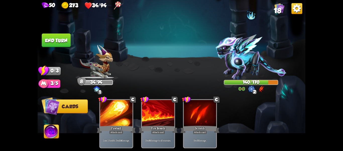
click at [56, 41] on button "End turn" at bounding box center [56, 40] width 29 height 14
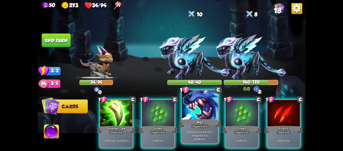
click at [212, 107] on div at bounding box center [200, 105] width 36 height 30
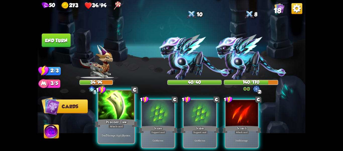
click at [132, 100] on div at bounding box center [116, 105] width 36 height 30
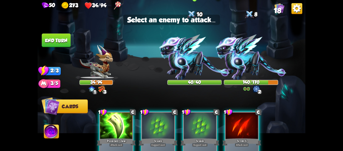
click at [185, 69] on img at bounding box center [194, 56] width 71 height 45
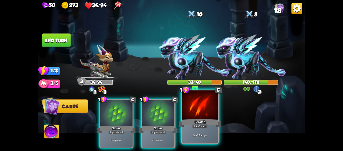
click at [185, 103] on div at bounding box center [200, 105] width 36 height 30
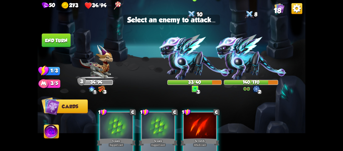
click at [183, 67] on img at bounding box center [194, 56] width 71 height 45
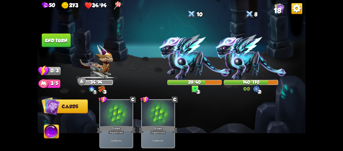
click at [50, 127] on img at bounding box center [51, 132] width 15 height 15
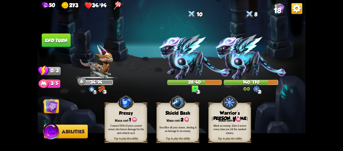
click at [72, 39] on img at bounding box center [172, 75] width 268 height 151
click at [62, 39] on button "End turn" at bounding box center [56, 40] width 29 height 14
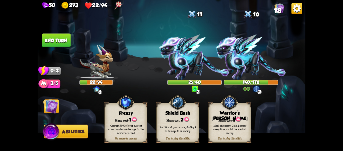
click at [49, 103] on img at bounding box center [50, 105] width 15 height 15
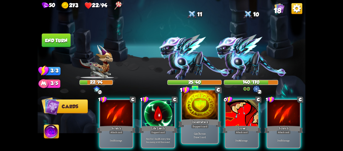
click at [210, 111] on div at bounding box center [200, 105] width 36 height 30
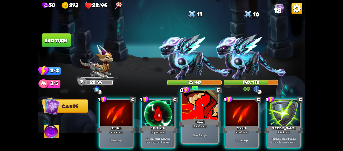
click at [197, 109] on div at bounding box center [200, 105] width 36 height 30
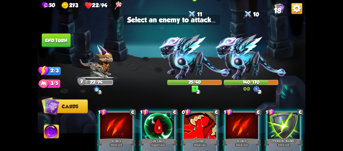
click at [193, 71] on img at bounding box center [194, 56] width 71 height 45
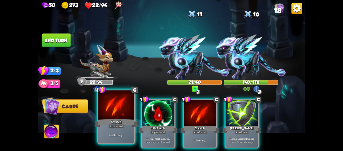
drag, startPoint x: 115, startPoint y: 108, endPoint x: 127, endPoint y: 106, distance: 12.6
click at [115, 109] on div at bounding box center [116, 105] width 36 height 30
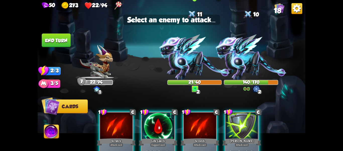
click at [198, 67] on img at bounding box center [194, 56] width 71 height 45
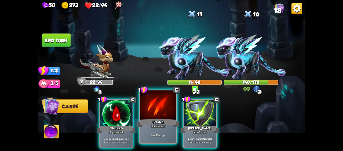
click at [163, 109] on div at bounding box center [158, 105] width 36 height 30
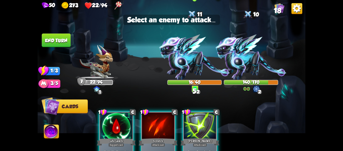
click at [186, 65] on img at bounding box center [194, 56] width 71 height 45
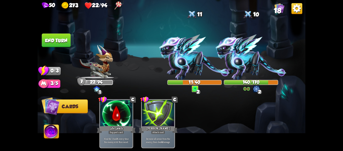
click at [56, 39] on button "End turn" at bounding box center [56, 40] width 29 height 14
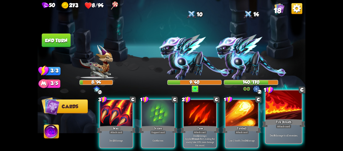
click at [291, 106] on div at bounding box center [284, 105] width 36 height 30
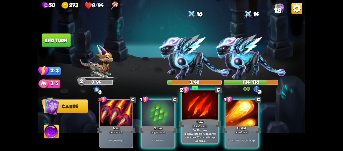
click at [205, 110] on div at bounding box center [200, 105] width 36 height 30
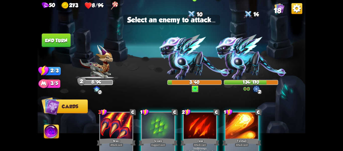
click at [189, 68] on img at bounding box center [194, 56] width 71 height 45
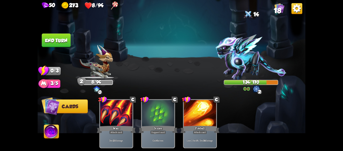
click at [60, 38] on button "End turn" at bounding box center [56, 40] width 29 height 14
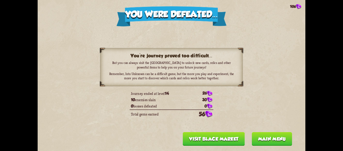
click at [257, 138] on button "Main menu" at bounding box center [272, 139] width 40 height 14
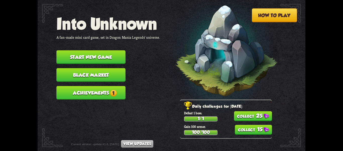
click at [96, 90] on button "Achievements 1" at bounding box center [91, 93] width 69 height 14
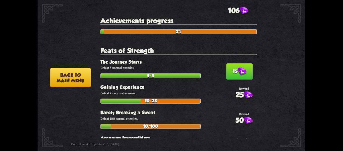
click at [226, 70] on button "15" at bounding box center [239, 71] width 26 height 17
click at [84, 77] on button "Back to main menu" at bounding box center [70, 77] width 41 height 19
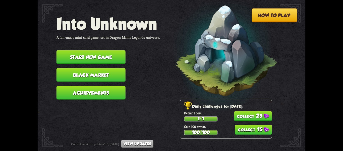
click at [253, 117] on button "25" at bounding box center [253, 116] width 38 height 10
click at [255, 129] on button "15" at bounding box center [253, 130] width 37 height 10
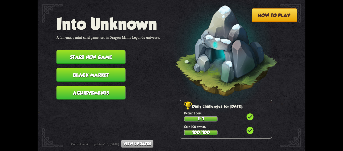
click at [105, 61] on button "Start new game" at bounding box center [91, 57] width 69 height 14
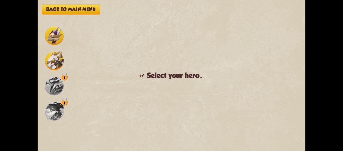
click at [53, 40] on img at bounding box center [54, 35] width 19 height 19
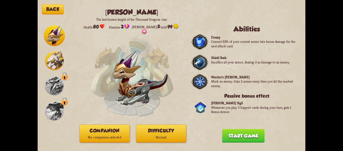
click at [44, 58] on div at bounding box center [54, 60] width 21 height 21
click at [50, 62] on img at bounding box center [54, 60] width 19 height 19
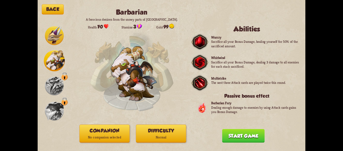
click at [50, 36] on img at bounding box center [54, 35] width 19 height 19
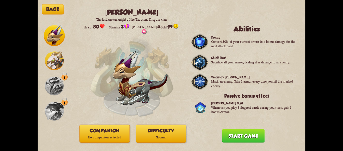
click at [51, 60] on img at bounding box center [54, 60] width 19 height 19
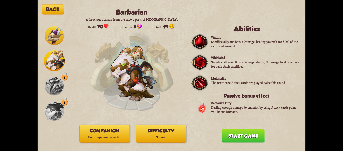
click at [52, 78] on img at bounding box center [54, 85] width 19 height 19
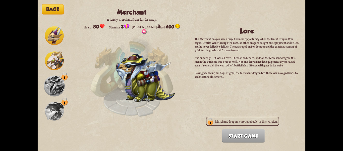
click at [53, 107] on img at bounding box center [54, 110] width 19 height 19
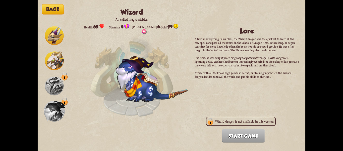
click at [54, 90] on img at bounding box center [54, 85] width 19 height 19
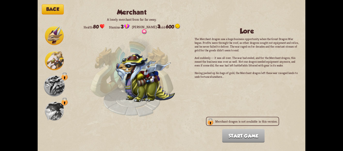
click at [50, 54] on img at bounding box center [54, 60] width 19 height 19
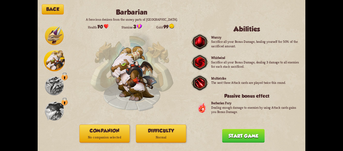
click at [48, 35] on img at bounding box center [54, 35] width 19 height 19
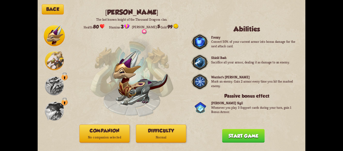
click at [108, 126] on button "Companion No companion selected" at bounding box center [104, 133] width 50 height 18
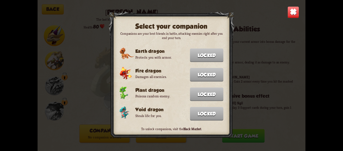
click at [168, 81] on div at bounding box center [172, 76] width 126 height 128
click at [254, 59] on div "Select your companion Companions are your best friends in battle, attacking ene…" at bounding box center [172, 75] width 268 height 151
click at [291, 13] on img at bounding box center [294, 12] width 12 height 12
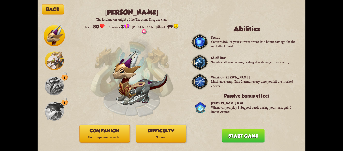
click at [167, 132] on button "Difficulty Normal" at bounding box center [161, 133] width 50 height 18
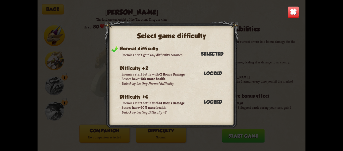
click at [290, 12] on img at bounding box center [294, 12] width 12 height 12
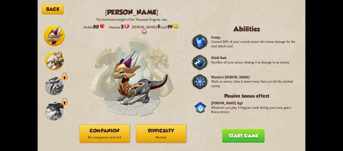
click at [50, 8] on button "Back" at bounding box center [53, 9] width 22 height 10
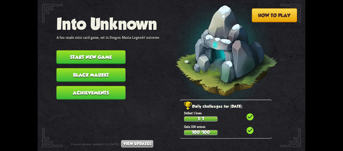
click at [87, 73] on button "Black Market" at bounding box center [91, 75] width 69 height 14
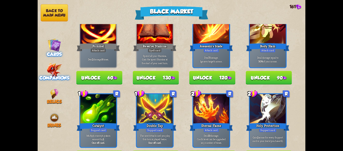
scroll to position [25, 0]
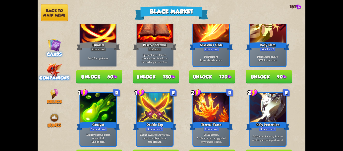
click at [54, 67] on img at bounding box center [54, 70] width 15 height 15
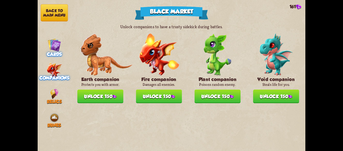
click at [53, 47] on img at bounding box center [54, 44] width 13 height 13
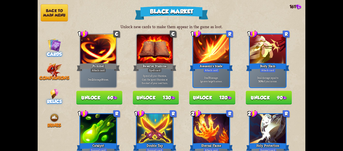
click at [58, 92] on img at bounding box center [54, 94] width 8 height 10
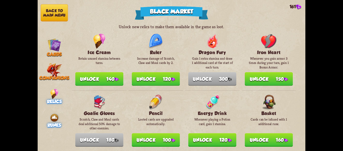
click at [50, 119] on img at bounding box center [54, 117] width 10 height 10
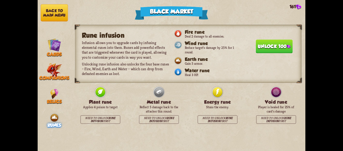
click at [61, 13] on button "Back to main menu" at bounding box center [54, 12] width 27 height 17
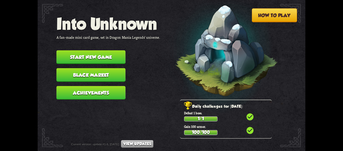
click at [119, 52] on button "Start new game" at bounding box center [91, 57] width 69 height 14
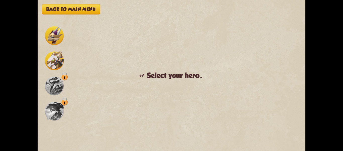
click at [61, 82] on img at bounding box center [54, 85] width 19 height 19
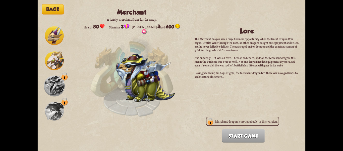
click at [225, 119] on p "Merchant dragon is not available in this version." at bounding box center [246, 121] width 62 height 4
click at [62, 63] on img at bounding box center [54, 60] width 19 height 19
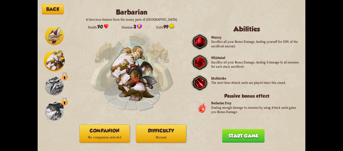
click at [58, 37] on img at bounding box center [54, 35] width 19 height 19
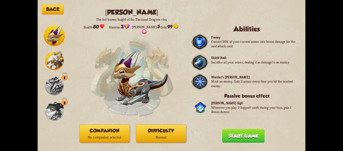
click at [57, 61] on img at bounding box center [54, 60] width 19 height 19
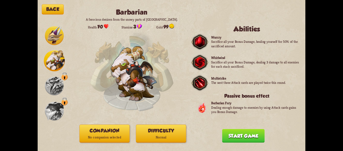
click at [58, 37] on img at bounding box center [54, 35] width 19 height 19
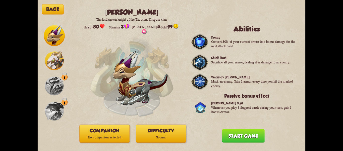
click at [52, 58] on img at bounding box center [54, 60] width 19 height 19
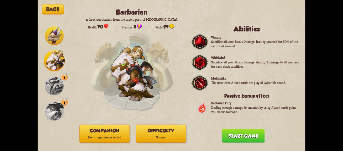
click at [56, 30] on img at bounding box center [54, 35] width 19 height 19
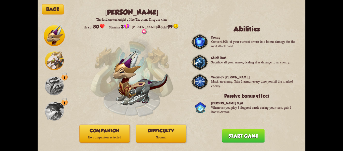
click at [62, 59] on img at bounding box center [54, 60] width 19 height 19
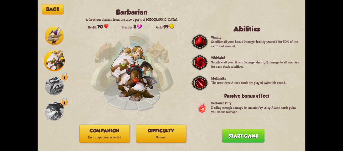
click at [56, 39] on img at bounding box center [54, 35] width 19 height 19
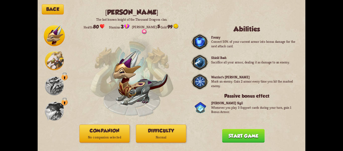
click at [56, 61] on img at bounding box center [54, 60] width 19 height 19
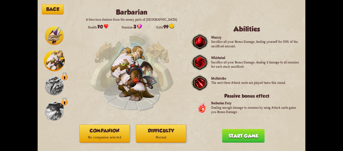
click at [57, 41] on img at bounding box center [54, 35] width 19 height 19
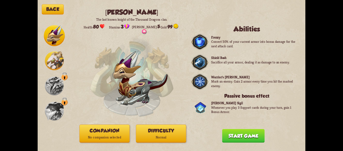
click at [56, 53] on img at bounding box center [54, 60] width 19 height 19
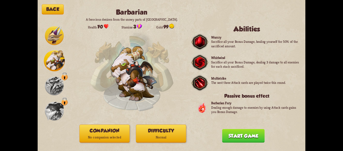
click at [235, 136] on button "Start game" at bounding box center [243, 136] width 42 height 14
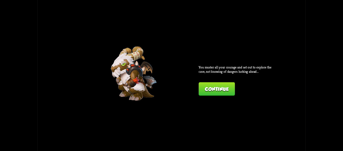
click at [220, 91] on button "Continue" at bounding box center [217, 89] width 36 height 14
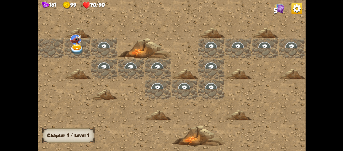
click at [79, 46] on img at bounding box center [76, 49] width 13 height 11
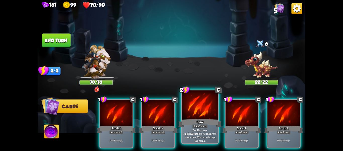
click at [186, 107] on div at bounding box center [200, 105] width 36 height 30
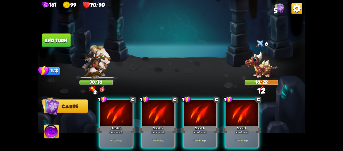
click at [186, 107] on div at bounding box center [200, 113] width 32 height 27
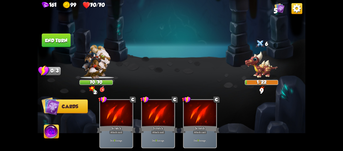
click at [66, 42] on button "End turn" at bounding box center [56, 40] width 29 height 14
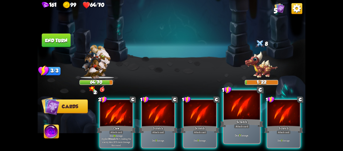
click at [238, 112] on div at bounding box center [242, 105] width 36 height 30
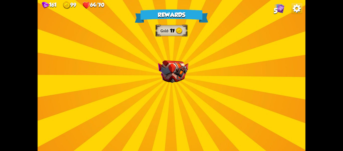
click at [182, 86] on div "Rewards Gold 17 Select a card 2 C Claw Attack card Deal 12 damage. Applies Woun…" at bounding box center [172, 75] width 268 height 151
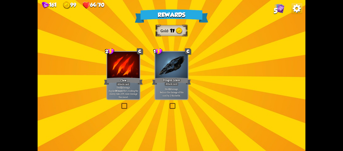
click at [182, 86] on div "Deal 12 damage. Reduce the damage of this card by 2 this battle." at bounding box center [171, 92] width 32 height 14
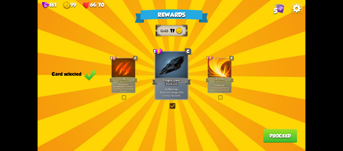
click at [184, 95] on p "Deal 12 damage. Reduce the damage of this card by 2 this battle." at bounding box center [171, 92] width 31 height 10
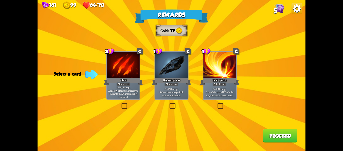
click at [168, 94] on p "Deal 12 damage. Reduce the damage of this card by 2 this battle." at bounding box center [171, 92] width 31 height 10
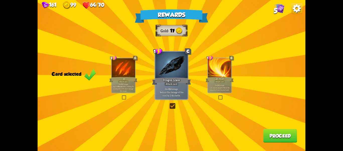
click at [168, 94] on p "Deal 12 damage. Reduce the damage of this card by 2 this battle." at bounding box center [171, 92] width 31 height 10
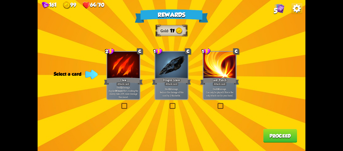
click at [168, 94] on p "Deal 12 damage. Reduce the damage of this card by 2 this battle." at bounding box center [171, 92] width 31 height 10
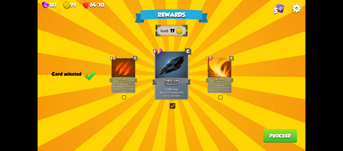
click at [275, 131] on button "Proceed" at bounding box center [280, 136] width 34 height 14
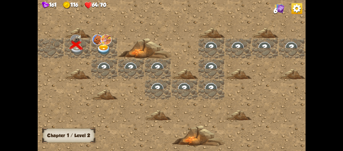
click at [110, 47] on img at bounding box center [103, 49] width 13 height 11
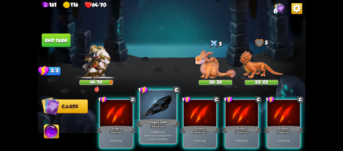
click at [159, 102] on div at bounding box center [158, 105] width 36 height 30
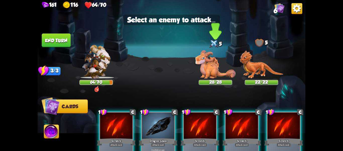
click at [207, 71] on img at bounding box center [215, 64] width 40 height 28
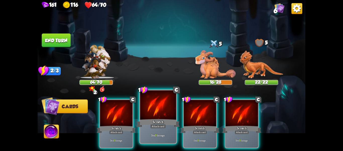
click at [169, 108] on div at bounding box center [158, 105] width 36 height 30
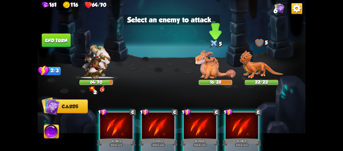
click at [210, 74] on img at bounding box center [215, 64] width 40 height 28
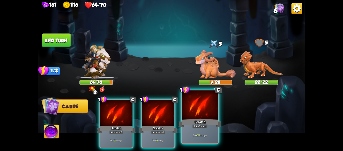
click at [208, 100] on div at bounding box center [200, 105] width 36 height 30
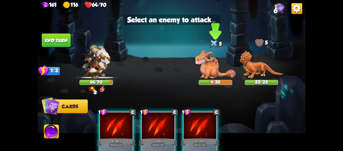
click at [212, 74] on img at bounding box center [215, 64] width 40 height 28
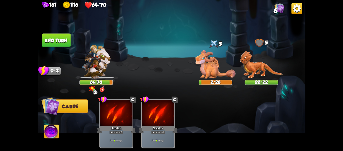
click at [65, 41] on button "End turn" at bounding box center [56, 40] width 29 height 14
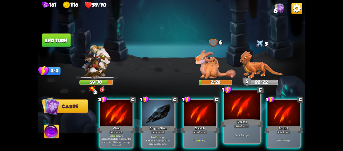
click at [244, 107] on div at bounding box center [242, 105] width 36 height 30
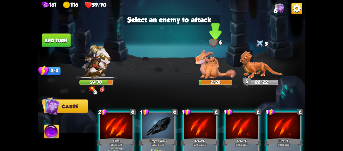
click at [224, 71] on img at bounding box center [215, 64] width 40 height 28
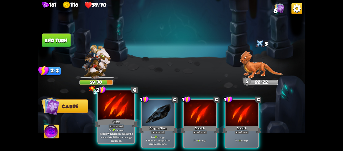
click at [122, 106] on div at bounding box center [116, 105] width 36 height 30
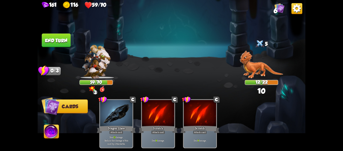
click at [259, 68] on img at bounding box center [261, 64] width 43 height 28
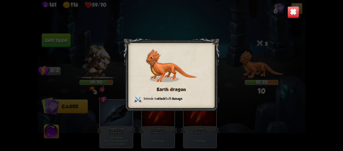
click at [254, 64] on div "Earth dragon Intends to attack for 5 damage ." at bounding box center [172, 75] width 268 height 151
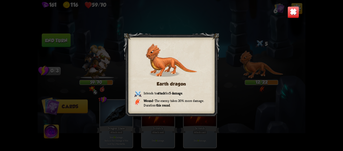
click at [252, 57] on div "Earth dragon Intends to attack for 5 damage . Wound – The enemy takes 20% more …" at bounding box center [172, 75] width 268 height 151
click at [294, 10] on img at bounding box center [294, 12] width 12 height 12
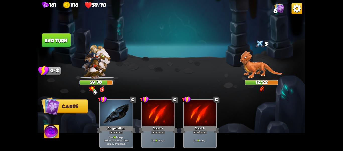
click at [65, 37] on button "End turn" at bounding box center [56, 40] width 29 height 14
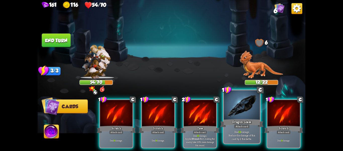
click at [249, 106] on div at bounding box center [242, 105] width 36 height 30
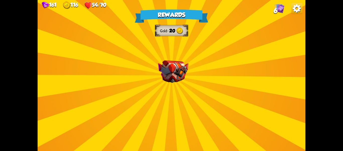
click at [178, 72] on img at bounding box center [173, 71] width 30 height 23
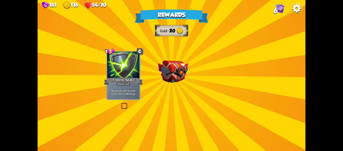
click at [178, 72] on img at bounding box center [173, 71] width 30 height 23
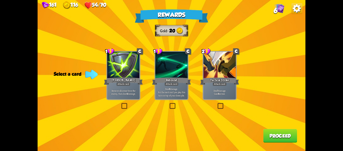
click at [138, 92] on p "Remove all armor from the enemy, then deal 4 damage." at bounding box center [123, 92] width 31 height 7
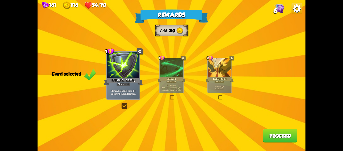
click at [278, 132] on button "Proceed" at bounding box center [280, 136] width 34 height 14
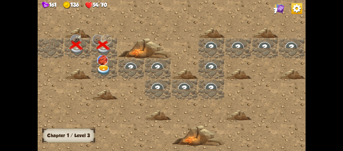
click at [107, 68] on img at bounding box center [103, 70] width 13 height 11
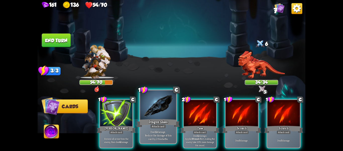
click at [172, 114] on div at bounding box center [158, 105] width 36 height 30
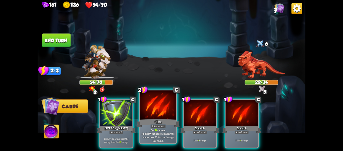
click at [172, 108] on div at bounding box center [158, 105] width 36 height 30
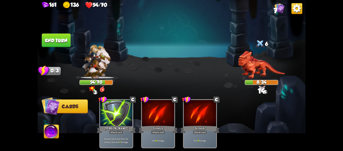
click at [61, 42] on button "End turn" at bounding box center [56, 40] width 29 height 14
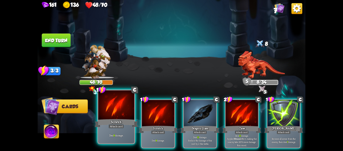
click at [129, 110] on div at bounding box center [116, 105] width 36 height 30
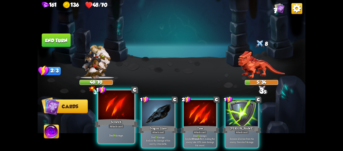
click at [125, 107] on div at bounding box center [116, 105] width 36 height 30
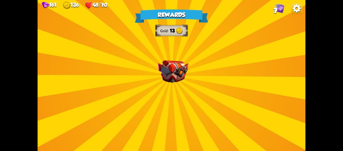
click at [162, 81] on img at bounding box center [173, 71] width 30 height 23
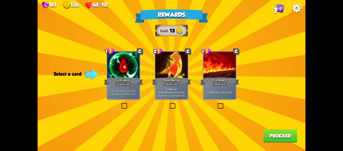
click at [126, 88] on div "Heal for 1 health every time the enemy is hit this round." at bounding box center [123, 92] width 32 height 14
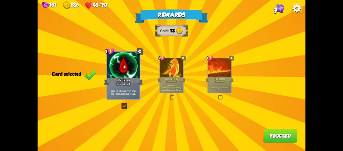
click at [229, 79] on div "Fire Breath" at bounding box center [220, 79] width 28 height 6
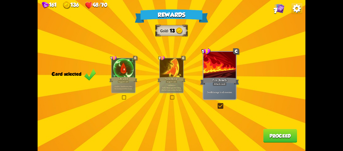
click at [277, 134] on button "Proceed" at bounding box center [280, 136] width 34 height 14
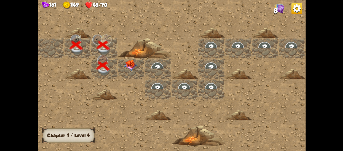
click at [136, 69] on img at bounding box center [130, 65] width 13 height 11
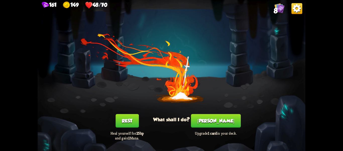
click at [134, 123] on button "Rest" at bounding box center [127, 121] width 23 height 14
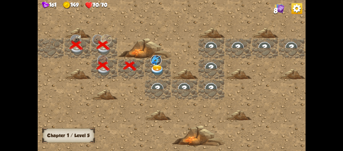
click at [155, 67] on img at bounding box center [157, 70] width 13 height 11
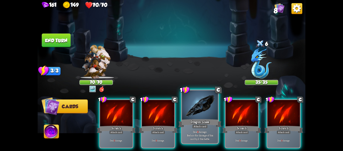
click at [206, 109] on div at bounding box center [200, 105] width 36 height 30
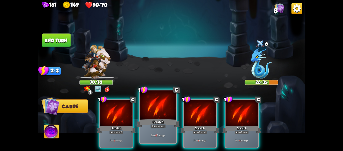
click at [172, 111] on div at bounding box center [158, 105] width 36 height 30
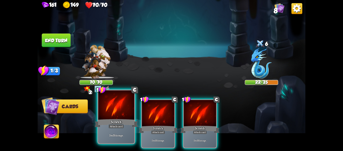
click at [113, 107] on div at bounding box center [116, 105] width 36 height 30
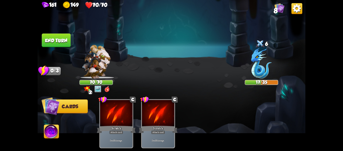
click at [65, 39] on button "End turn" at bounding box center [56, 40] width 29 height 14
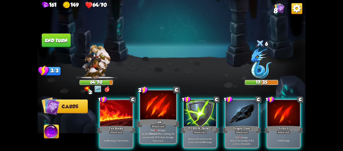
click at [154, 118] on div at bounding box center [158, 105] width 36 height 30
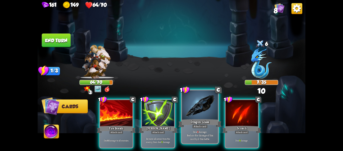
click at [200, 118] on div at bounding box center [200, 105] width 36 height 30
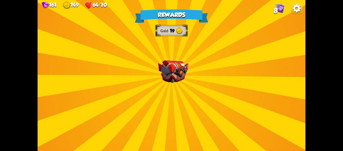
click at [186, 83] on div "Rewards Gold 19 Select a card 1 C Fireball Attack card Lose 2 health. Deal 14 d…" at bounding box center [172, 75] width 268 height 151
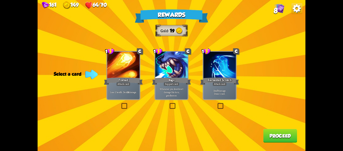
click at [217, 103] on label at bounding box center [217, 103] width 0 height 0
click at [0, 0] on input "checkbox" at bounding box center [0, 0] width 0 height 0
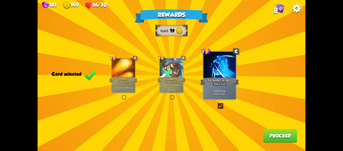
click at [285, 133] on button "Proceed" at bounding box center [280, 136] width 34 height 14
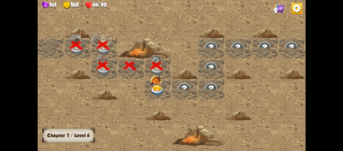
click at [162, 86] on img at bounding box center [157, 90] width 13 height 11
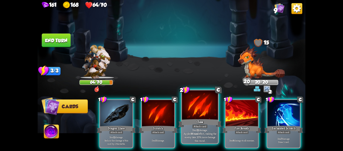
click at [202, 110] on div at bounding box center [200, 105] width 36 height 30
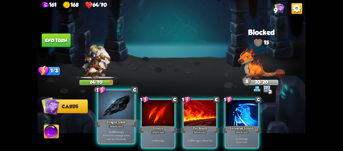
click at [125, 110] on div at bounding box center [116, 105] width 36 height 30
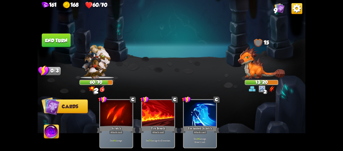
click at [68, 39] on button "End turn" at bounding box center [56, 40] width 29 height 14
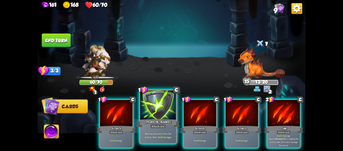
click at [168, 110] on div at bounding box center [158, 105] width 36 height 30
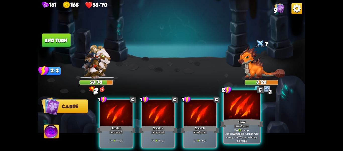
click at [241, 110] on div at bounding box center [242, 105] width 36 height 30
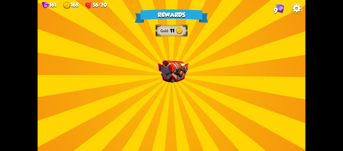
click at [174, 83] on img at bounding box center [173, 71] width 30 height 23
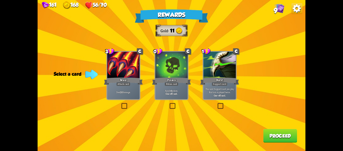
click at [169, 103] on label at bounding box center [169, 103] width 0 height 0
click at [0, 0] on input "checkbox" at bounding box center [0, 0] width 0 height 0
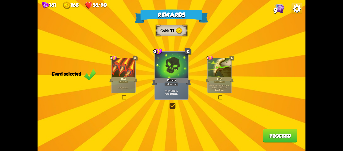
click at [266, 130] on button "Proceed" at bounding box center [280, 136] width 34 height 14
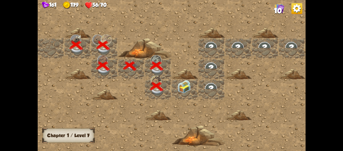
click at [188, 90] on img at bounding box center [183, 86] width 13 height 13
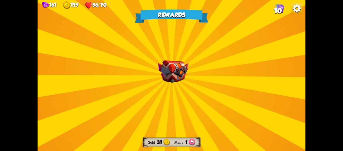
click at [179, 78] on img at bounding box center [173, 71] width 30 height 23
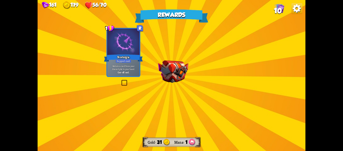
click at [179, 78] on img at bounding box center [173, 71] width 30 height 23
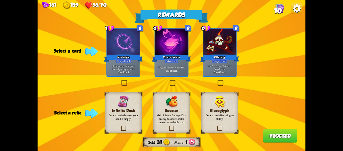
click at [169, 81] on label at bounding box center [169, 81] width 0 height 0
click at [0, 0] on input "checkbox" at bounding box center [0, 0] width 0 height 0
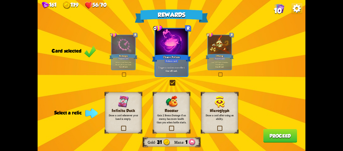
click at [169, 81] on label at bounding box center [169, 81] width 0 height 0
click at [0, 0] on input "checkbox" at bounding box center [0, 0] width 0 height 0
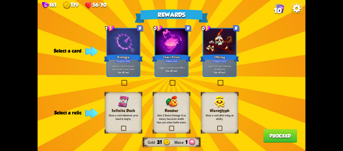
click at [121, 81] on label at bounding box center [121, 81] width 0 height 0
click at [0, 0] on input "checkbox" at bounding box center [0, 0] width 0 height 0
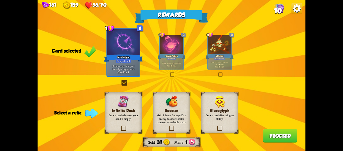
click at [177, 129] on div "Rooster Gain 2 Bonus Damage if an enemy has more health than you when battle st…" at bounding box center [171, 112] width 37 height 41
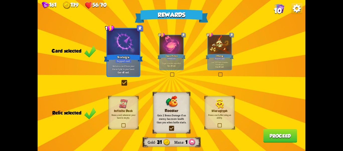
click at [284, 132] on button "Proceed" at bounding box center [280, 136] width 34 height 14
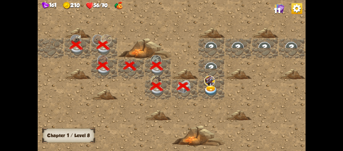
click at [212, 86] on img at bounding box center [210, 90] width 13 height 11
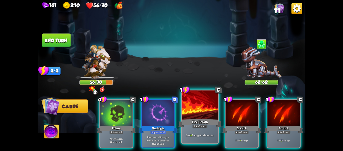
click at [188, 112] on div at bounding box center [200, 105] width 36 height 30
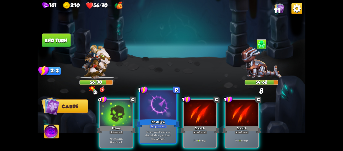
click at [147, 114] on div at bounding box center [158, 105] width 36 height 30
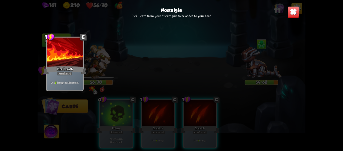
click at [75, 62] on div at bounding box center [65, 52] width 36 height 30
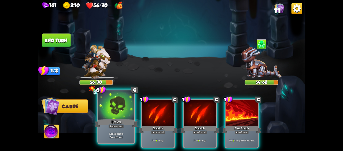
click at [126, 113] on div at bounding box center [116, 105] width 36 height 30
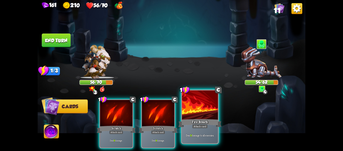
click at [197, 113] on div at bounding box center [200, 105] width 36 height 30
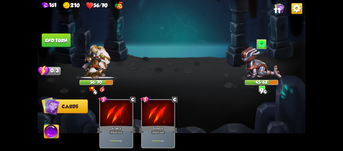
click at [57, 42] on button "End turn" at bounding box center [56, 40] width 29 height 14
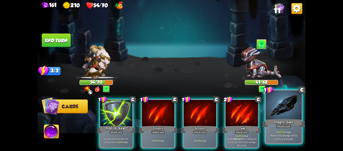
click at [292, 118] on div at bounding box center [284, 105] width 36 height 30
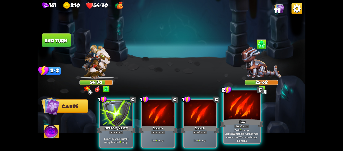
click at [255, 119] on div "Claw" at bounding box center [241, 123] width 43 height 10
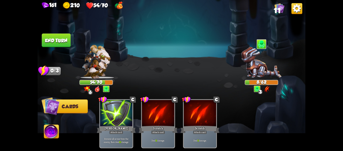
click at [59, 46] on button "End turn" at bounding box center [56, 40] width 29 height 14
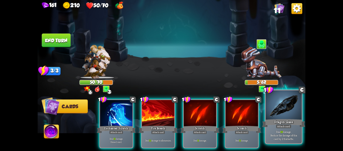
click at [278, 119] on div "Dragon Glass" at bounding box center [283, 123] width 43 height 10
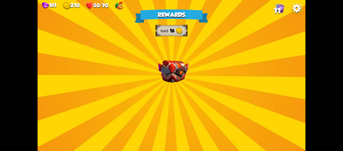
click at [188, 74] on img at bounding box center [173, 71] width 30 height 23
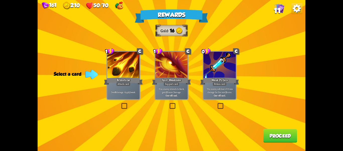
click at [217, 103] on label at bounding box center [217, 103] width 0 height 0
click at [0, 0] on input "checkbox" at bounding box center [0, 0] width 0 height 0
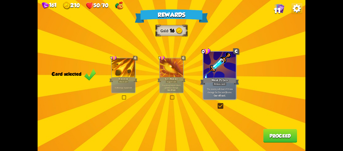
click at [258, 132] on div "Rewards Gold 16 Card selected 1 C Brimstone Attack card Deal 6 damage. Apply 1 …" at bounding box center [172, 75] width 268 height 151
click at [274, 133] on button "Proceed" at bounding box center [280, 136] width 34 height 14
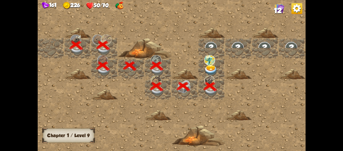
click at [216, 66] on img at bounding box center [210, 70] width 13 height 11
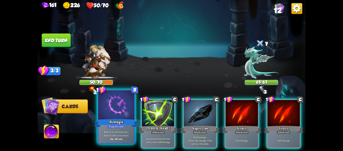
click at [119, 115] on div at bounding box center [116, 105] width 36 height 30
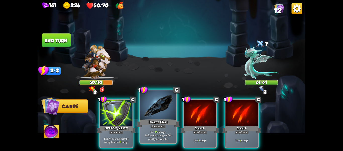
click at [152, 113] on div at bounding box center [158, 105] width 36 height 30
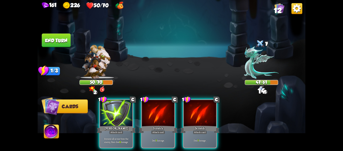
click at [152, 113] on div at bounding box center [158, 113] width 32 height 27
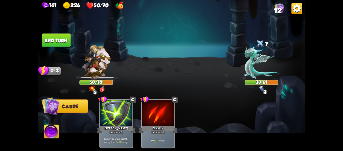
click at [57, 41] on button "End turn" at bounding box center [56, 40] width 30 height 14
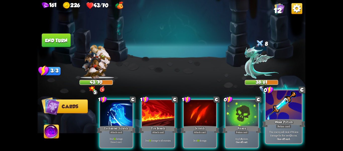
click at [295, 109] on div at bounding box center [284, 105] width 36 height 30
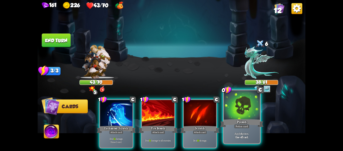
click at [254, 110] on div at bounding box center [242, 105] width 36 height 30
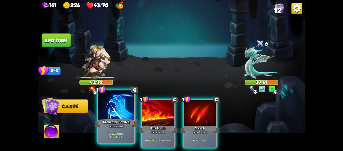
click at [126, 108] on div at bounding box center [116, 105] width 36 height 30
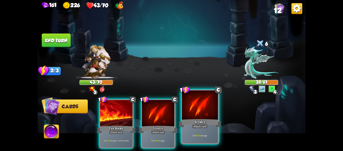
click at [204, 112] on div at bounding box center [200, 105] width 36 height 30
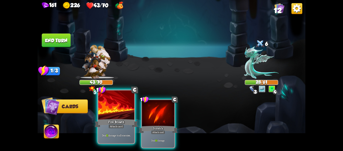
click at [132, 110] on div at bounding box center [116, 105] width 36 height 30
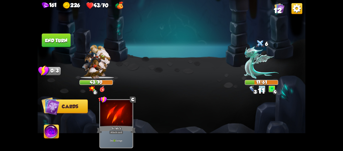
click at [62, 40] on button "End turn" at bounding box center [56, 40] width 29 height 14
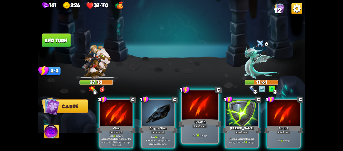
click at [193, 109] on div at bounding box center [200, 105] width 36 height 30
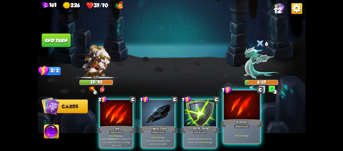
click at [229, 109] on div at bounding box center [242, 105] width 36 height 30
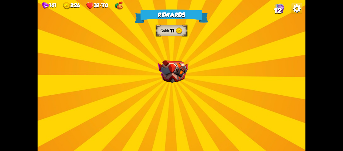
click at [175, 94] on div "Rewards Gold 11 Select a card 0 C Deflect Support card Gain 4 armor. 1 C Bane A…" at bounding box center [172, 75] width 268 height 151
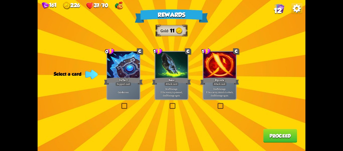
click at [121, 103] on label at bounding box center [121, 103] width 0 height 0
click at [0, 0] on input "checkbox" at bounding box center [0, 0] width 0 height 0
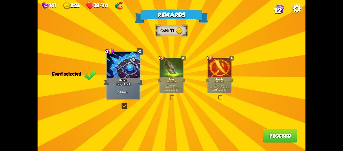
click at [278, 134] on button "Proceed" at bounding box center [280, 136] width 34 height 14
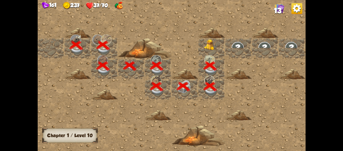
click at [210, 43] on img at bounding box center [210, 44] width 13 height 11
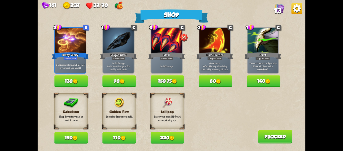
click at [271, 139] on button "Proceed" at bounding box center [275, 137] width 34 height 14
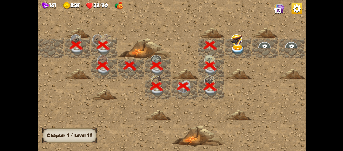
scroll to position [0, 96]
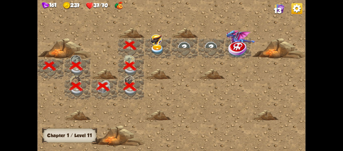
click at [158, 44] on img at bounding box center [157, 49] width 13 height 11
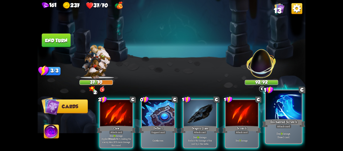
click at [277, 114] on div at bounding box center [284, 105] width 36 height 30
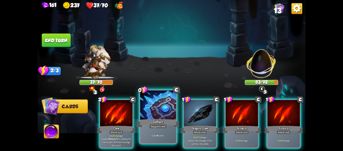
click at [163, 113] on div at bounding box center [158, 105] width 36 height 30
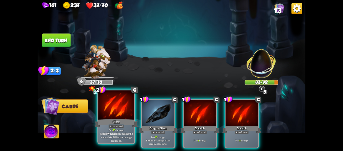
click at [128, 113] on div at bounding box center [116, 105] width 36 height 30
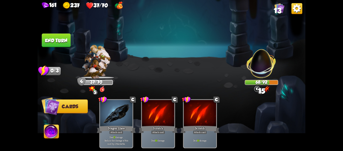
click at [58, 39] on button "End turn" at bounding box center [56, 40] width 29 height 14
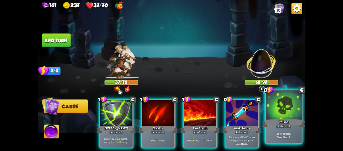
click at [288, 110] on div at bounding box center [284, 105] width 36 height 30
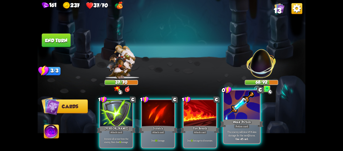
click at [247, 113] on div at bounding box center [242, 105] width 36 height 30
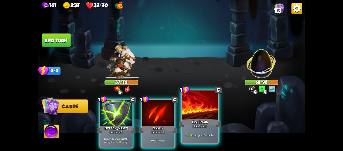
click at [197, 113] on div at bounding box center [200, 105] width 36 height 30
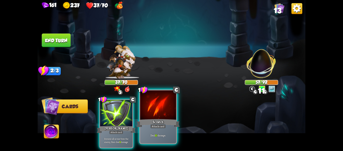
click at [165, 113] on div at bounding box center [158, 105] width 36 height 30
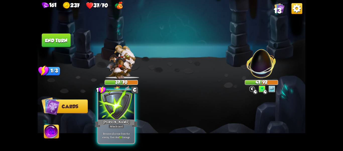
click at [128, 113] on div at bounding box center [116, 105] width 36 height 30
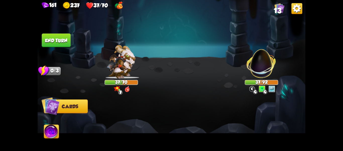
click at [55, 38] on button "End turn" at bounding box center [56, 40] width 29 height 14
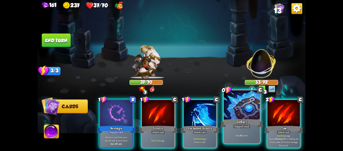
click at [237, 120] on div "Deflect" at bounding box center [241, 123] width 43 height 10
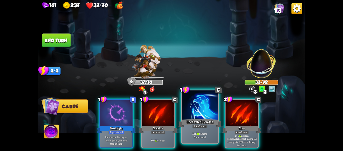
click at [206, 119] on div "Enchanted Scratch" at bounding box center [199, 123] width 43 height 10
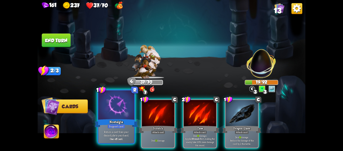
click at [125, 105] on div at bounding box center [116, 105] width 36 height 30
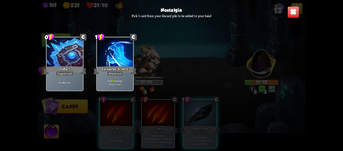
click at [114, 51] on div at bounding box center [115, 52] width 36 height 30
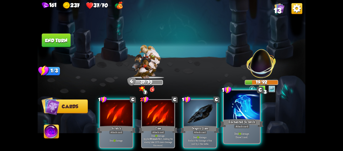
click at [256, 113] on div at bounding box center [242, 105] width 36 height 30
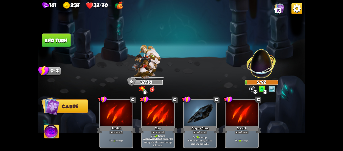
click at [66, 38] on button "End turn" at bounding box center [56, 40] width 29 height 14
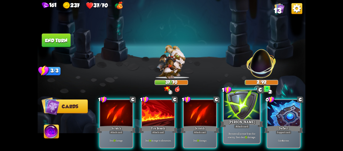
click at [248, 126] on div "Attack card" at bounding box center [242, 126] width 16 height 5
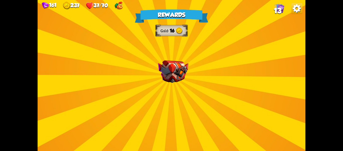
click at [206, 73] on div "Rewards Gold 16 Select a card 1 C Fire Breath Attack card Deal 6 damage to all …" at bounding box center [172, 75] width 268 height 151
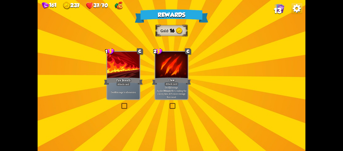
click at [206, 73] on div "Rewards Gold 16 Select a card 1 C Fire Breath Attack card Deal 6 damage to all …" at bounding box center [172, 75] width 268 height 151
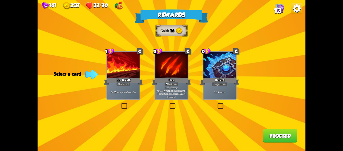
click at [176, 102] on div "Rewards Gold 16 Select a card 1 C Fire Breath Attack card Deal 6 damage to all …" at bounding box center [172, 75] width 268 height 151
click at [169, 103] on label at bounding box center [169, 103] width 0 height 0
click at [0, 0] on input "checkbox" at bounding box center [0, 0] width 0 height 0
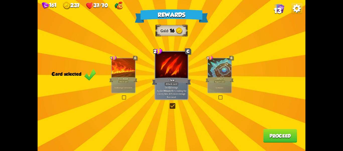
click at [274, 132] on button "Proceed" at bounding box center [280, 136] width 34 height 14
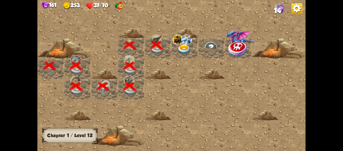
click at [190, 49] on img at bounding box center [183, 49] width 13 height 11
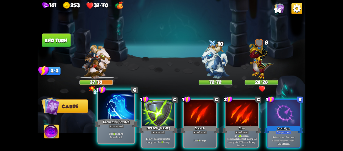
click at [127, 108] on div at bounding box center [116, 105] width 36 height 30
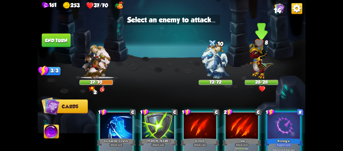
click at [259, 65] on img at bounding box center [261, 59] width 24 height 38
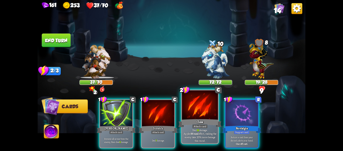
click at [187, 110] on div at bounding box center [200, 105] width 36 height 30
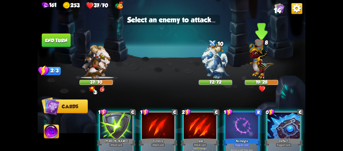
click at [257, 65] on img at bounding box center [261, 59] width 24 height 38
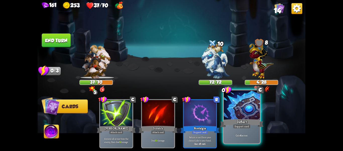
click at [247, 114] on div at bounding box center [242, 105] width 36 height 30
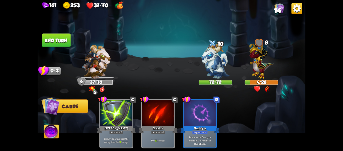
click at [59, 38] on button "End turn" at bounding box center [56, 40] width 29 height 14
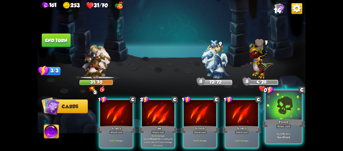
click at [283, 113] on div at bounding box center [284, 105] width 36 height 30
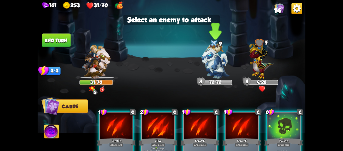
click at [219, 67] on img at bounding box center [215, 60] width 28 height 35
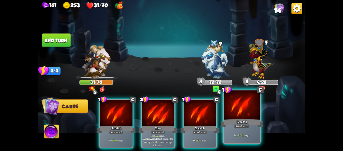
click at [237, 112] on div at bounding box center [242, 105] width 36 height 30
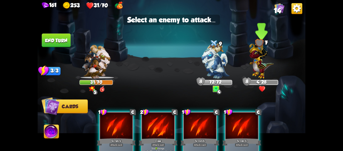
click at [257, 66] on img at bounding box center [261, 59] width 24 height 38
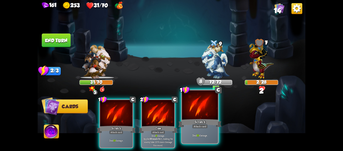
click at [211, 107] on div at bounding box center [200, 105] width 36 height 30
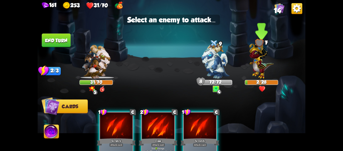
click at [255, 67] on img at bounding box center [261, 59] width 24 height 38
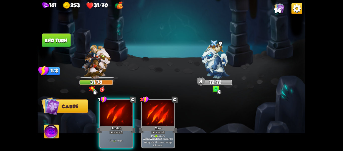
click at [134, 104] on div "1 C Scratch Attack card Deal 11 damage. 2 C Claw Attack card Deal 18 damage. Ap…" at bounding box center [198, 117] width 214 height 67
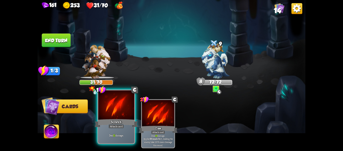
click at [123, 104] on div at bounding box center [116, 105] width 36 height 30
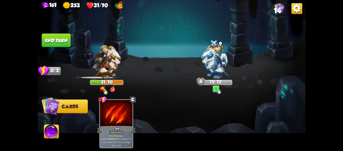
click at [200, 72] on div at bounding box center [215, 63] width 33 height 29
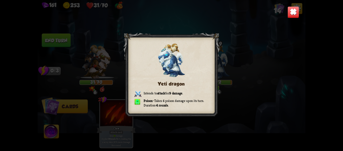
click at [296, 12] on img at bounding box center [294, 12] width 12 height 12
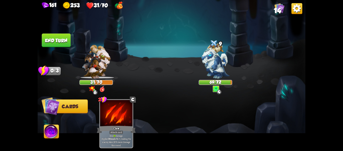
click at [56, 41] on button "End turn" at bounding box center [56, 40] width 29 height 14
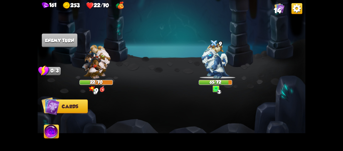
click at [50, 133] on img at bounding box center [51, 132] width 15 height 15
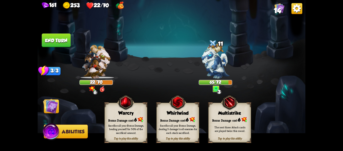
click at [231, 107] on img at bounding box center [229, 102] width 17 height 18
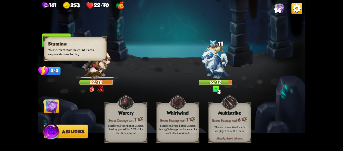
click at [50, 72] on div "3/3" at bounding box center [52, 71] width 17 height 9
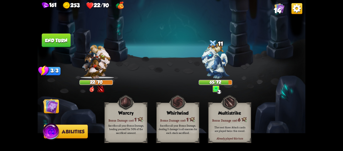
click at [47, 103] on img at bounding box center [50, 105] width 15 height 15
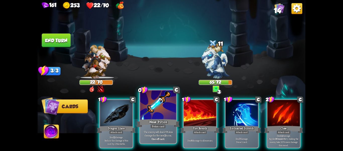
click at [159, 105] on div at bounding box center [158, 105] width 36 height 30
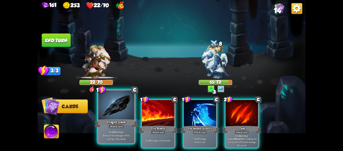
click at [116, 107] on div at bounding box center [116, 105] width 36 height 30
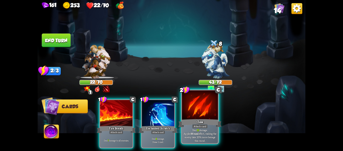
click at [197, 111] on div at bounding box center [200, 105] width 36 height 30
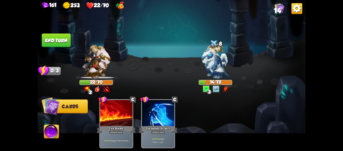
click at [61, 40] on button "End turn" at bounding box center [56, 40] width 29 height 14
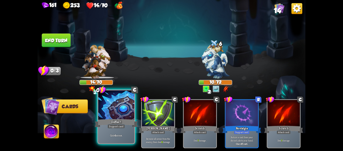
click at [126, 109] on div at bounding box center [116, 105] width 36 height 30
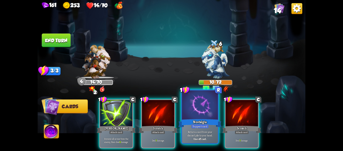
click at [210, 109] on div at bounding box center [200, 105] width 36 height 30
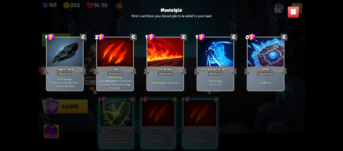
click at [258, 61] on div at bounding box center [266, 52] width 36 height 30
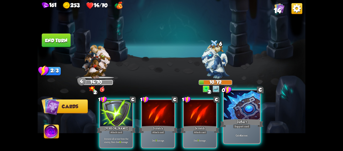
click at [233, 110] on div at bounding box center [242, 105] width 36 height 30
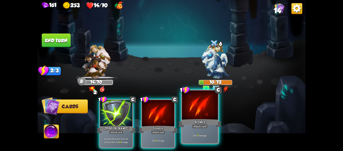
click at [203, 110] on div at bounding box center [200, 105] width 36 height 30
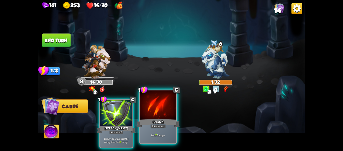
click at [162, 112] on div at bounding box center [158, 105] width 36 height 30
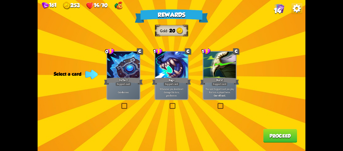
click at [116, 107] on div "Rewards Gold 20 Select a card 0 C Deflect Support card Gain 4 armor. 1 C Rage S…" at bounding box center [172, 75] width 268 height 151
click at [121, 103] on label at bounding box center [121, 103] width 0 height 0
click at [0, 0] on input "checkbox" at bounding box center [0, 0] width 0 height 0
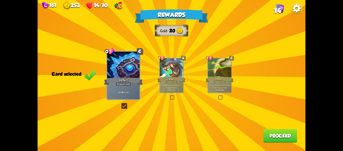
click at [269, 134] on button "Proceed" at bounding box center [280, 136] width 34 height 14
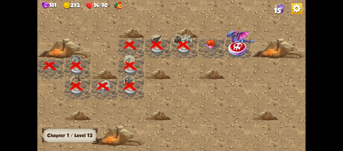
click at [209, 45] on img at bounding box center [210, 44] width 13 height 11
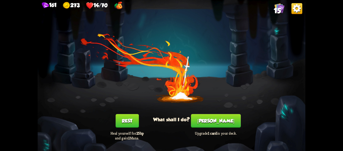
click at [129, 116] on button "Rest" at bounding box center [127, 121] width 23 height 14
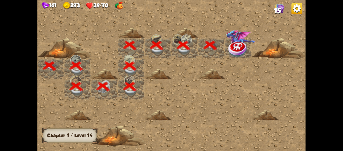
click at [227, 49] on div at bounding box center [238, 48] width 27 height 21
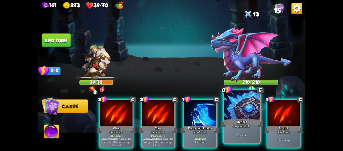
click at [242, 108] on div at bounding box center [242, 105] width 36 height 30
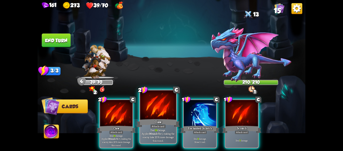
click at [165, 114] on div at bounding box center [158, 105] width 36 height 30
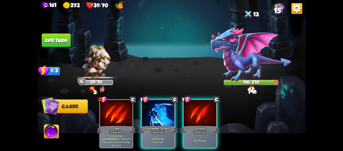
click at [165, 114] on div at bounding box center [158, 113] width 32 height 27
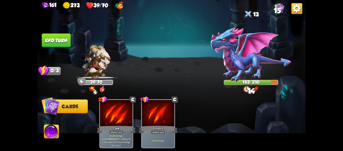
click at [248, 92] on div "3" at bounding box center [250, 92] width 5 height 5
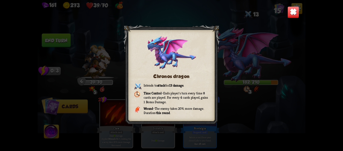
click at [292, 12] on img at bounding box center [294, 12] width 12 height 12
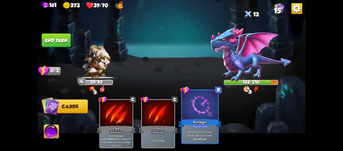
click at [193, 119] on div "Nostalgia" at bounding box center [199, 123] width 43 height 10
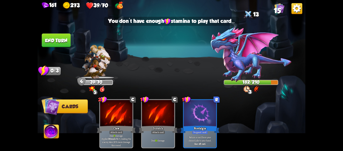
click at [53, 129] on img at bounding box center [51, 132] width 15 height 15
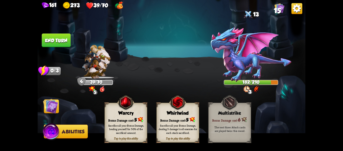
click at [54, 129] on img at bounding box center [52, 132] width 18 height 18
click at [128, 106] on img at bounding box center [125, 102] width 17 height 18
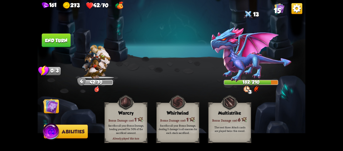
click at [63, 41] on button "End turn" at bounding box center [56, 40] width 29 height 14
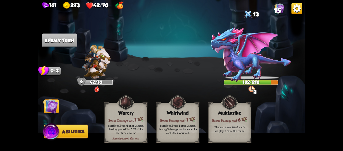
click at [54, 105] on img at bounding box center [50, 105] width 15 height 15
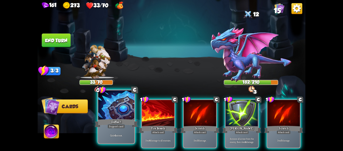
click at [123, 104] on div at bounding box center [116, 105] width 36 height 30
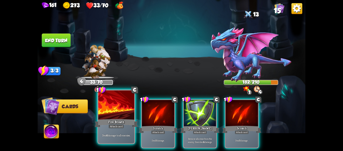
click at [122, 116] on div at bounding box center [116, 105] width 36 height 30
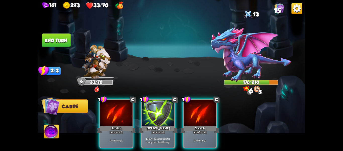
click at [122, 116] on div at bounding box center [116, 113] width 32 height 27
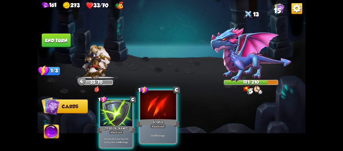
click at [156, 116] on div at bounding box center [158, 105] width 36 height 30
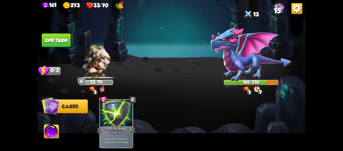
click at [48, 127] on img at bounding box center [51, 132] width 15 height 15
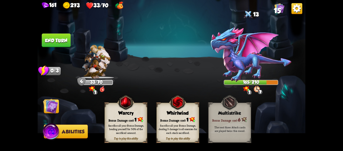
click at [62, 39] on button "End turn" at bounding box center [56, 40] width 29 height 14
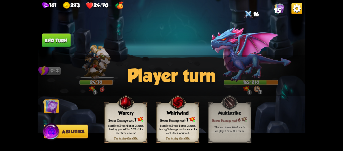
click at [54, 107] on img at bounding box center [50, 105] width 15 height 15
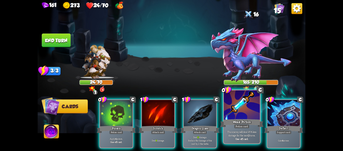
click at [252, 110] on div at bounding box center [242, 105] width 36 height 30
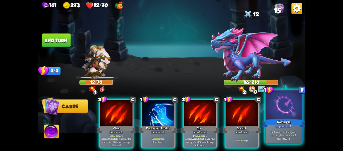
click at [270, 117] on div at bounding box center [284, 105] width 36 height 30
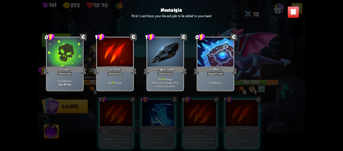
click at [229, 75] on div "Gain 4 armor." at bounding box center [215, 83] width 36 height 16
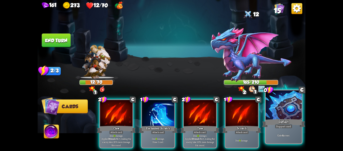
click at [279, 116] on div at bounding box center [284, 105] width 36 height 30
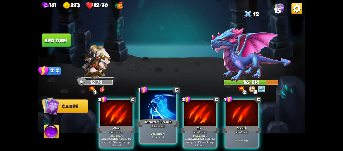
click at [166, 113] on div at bounding box center [158, 105] width 36 height 30
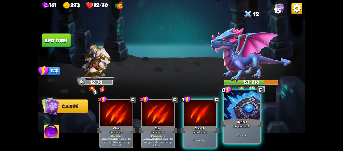
click at [254, 114] on div at bounding box center [242, 105] width 36 height 30
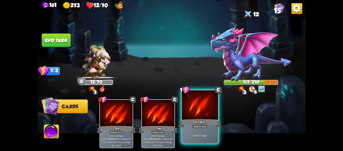
click at [204, 112] on div at bounding box center [200, 105] width 36 height 30
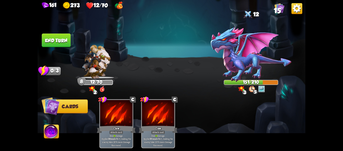
click at [50, 40] on button "End turn" at bounding box center [56, 40] width 30 height 14
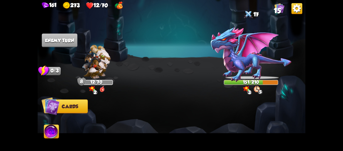
click at [256, 90] on img at bounding box center [257, 88] width 6 height 7
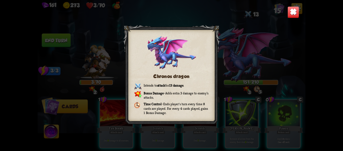
click at [293, 17] on img at bounding box center [294, 12] width 12 height 12
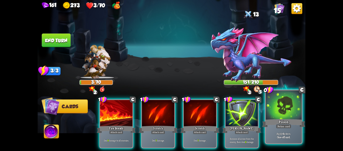
click at [287, 102] on div at bounding box center [284, 105] width 36 height 30
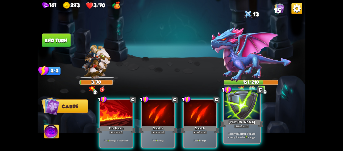
click at [254, 110] on div at bounding box center [242, 105] width 36 height 30
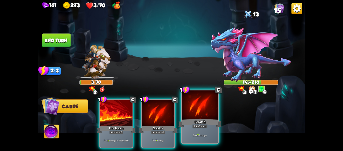
click at [212, 110] on div at bounding box center [200, 105] width 36 height 30
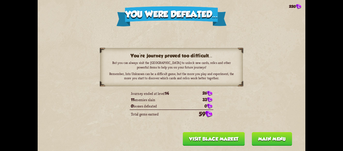
click at [230, 139] on button "Visit Black Market" at bounding box center [214, 139] width 62 height 14
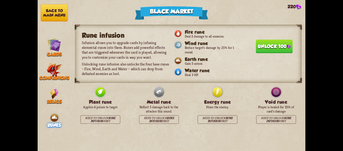
click at [257, 46] on button "Unlock 100" at bounding box center [274, 46] width 37 height 14
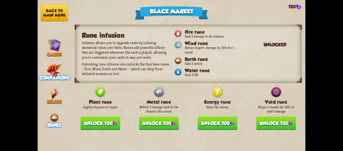
click at [54, 67] on img at bounding box center [54, 70] width 15 height 15
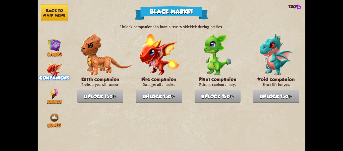
click at [57, 14] on button "Back to main menu" at bounding box center [54, 12] width 27 height 17
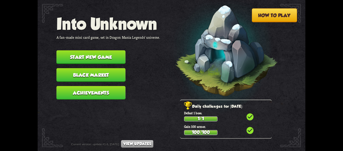
click at [106, 57] on button "Start new game" at bounding box center [91, 57] width 69 height 14
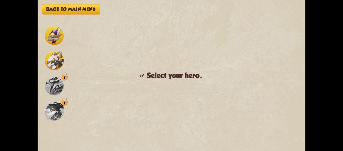
click at [51, 57] on img at bounding box center [54, 60] width 19 height 19
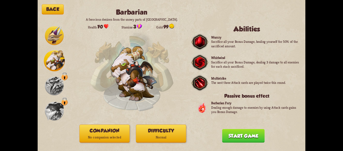
click at [242, 133] on button "Start game" at bounding box center [243, 136] width 42 height 14
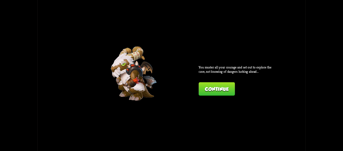
click at [214, 92] on button "Continue" at bounding box center [217, 89] width 36 height 14
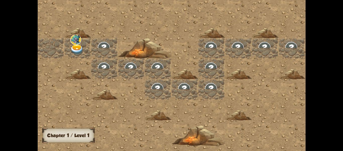
click at [73, 46] on img at bounding box center [76, 49] width 13 height 11
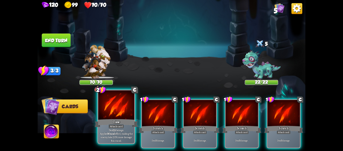
click at [116, 103] on div at bounding box center [116, 105] width 36 height 30
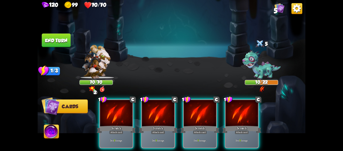
click at [116, 103] on div at bounding box center [116, 113] width 32 height 27
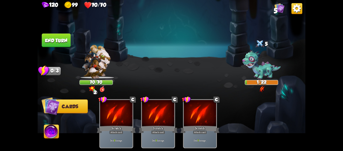
click at [60, 40] on button "End turn" at bounding box center [56, 40] width 29 height 14
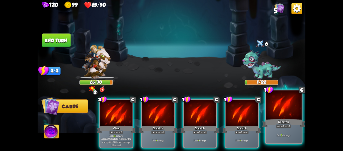
click at [283, 111] on div at bounding box center [284, 105] width 36 height 30
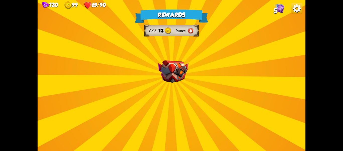
click at [170, 79] on img at bounding box center [173, 71] width 30 height 23
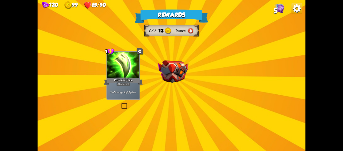
click at [170, 79] on img at bounding box center [173, 71] width 30 height 23
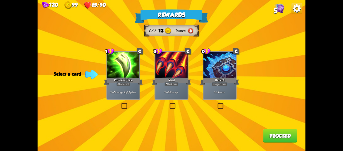
click at [120, 102] on div "Rewards Gold 13 Runes Select a card 1 C Poisoned Claw Attack card Deal 7 damage…" at bounding box center [172, 75] width 268 height 151
click at [121, 103] on label at bounding box center [121, 103] width 0 height 0
click at [0, 0] on input "checkbox" at bounding box center [0, 0] width 0 height 0
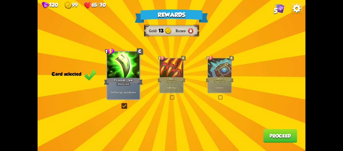
click at [121, 103] on label at bounding box center [121, 103] width 0 height 0
click at [0, 0] on input "checkbox" at bounding box center [0, 0] width 0 height 0
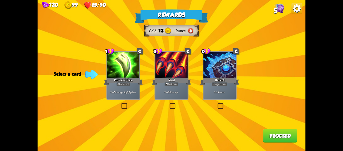
click at [166, 102] on div "Rewards Gold 13 Runes Select a card 1 C Poisoned Claw Attack card Deal 7 damage…" at bounding box center [172, 75] width 268 height 151
click at [169, 103] on label at bounding box center [169, 103] width 0 height 0
click at [0, 0] on input "checkbox" at bounding box center [0, 0] width 0 height 0
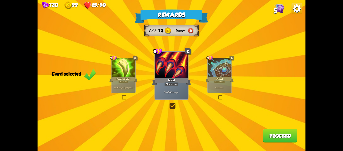
click at [276, 130] on button "Proceed" at bounding box center [280, 136] width 34 height 14
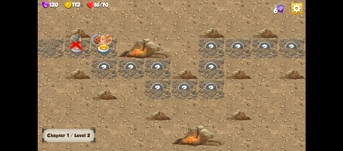
click at [107, 50] on img at bounding box center [103, 49] width 13 height 11
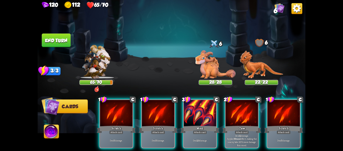
click at [261, 77] on div "Player turn" at bounding box center [172, 75] width 268 height 41
click at [261, 69] on img at bounding box center [261, 64] width 43 height 28
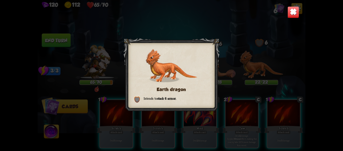
click at [255, 59] on div "Earth dragon Intends to stack 6 armor ." at bounding box center [172, 75] width 268 height 151
click at [298, 11] on img at bounding box center [294, 12] width 12 height 12
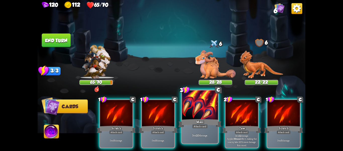
click at [204, 104] on div at bounding box center [200, 105] width 36 height 30
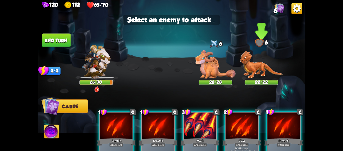
click at [256, 71] on img at bounding box center [261, 64] width 43 height 28
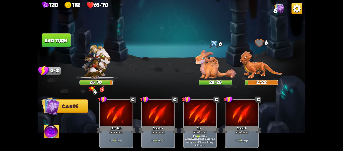
click at [54, 38] on button "End turn" at bounding box center [56, 40] width 29 height 14
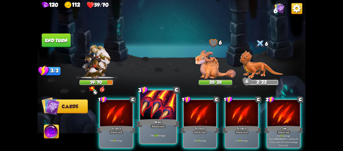
click at [160, 106] on div at bounding box center [158, 105] width 36 height 30
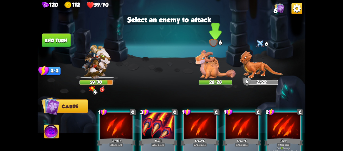
click at [213, 71] on img at bounding box center [215, 64] width 40 height 28
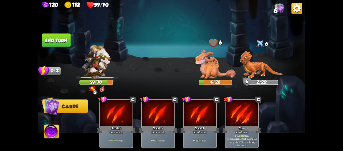
click at [62, 41] on button "End turn" at bounding box center [56, 40] width 29 height 14
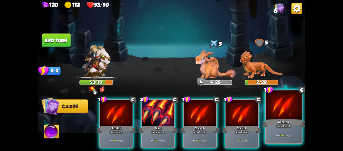
click at [271, 110] on div at bounding box center [284, 105] width 36 height 30
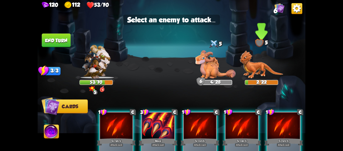
click at [269, 77] on img at bounding box center [261, 64] width 43 height 28
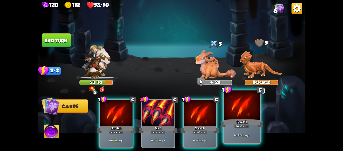
click at [240, 104] on div at bounding box center [242, 105] width 36 height 30
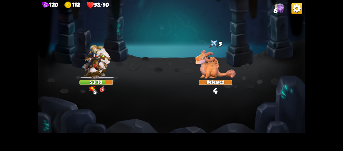
click at [217, 68] on img at bounding box center [215, 64] width 40 height 28
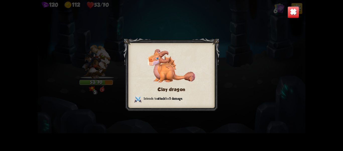
click at [293, 14] on img at bounding box center [294, 12] width 12 height 12
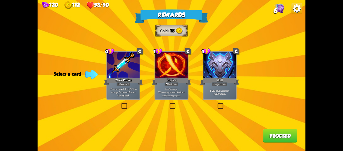
click at [217, 103] on label at bounding box center [217, 103] width 0 height 0
click at [0, 0] on input "checkbox" at bounding box center [0, 0] width 0 height 0
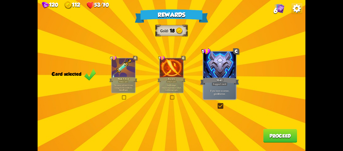
click at [291, 134] on button "Proceed" at bounding box center [280, 136] width 34 height 14
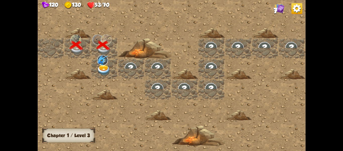
click at [97, 67] on img at bounding box center [103, 70] width 13 height 11
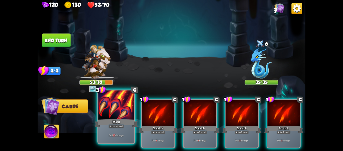
click at [115, 105] on div at bounding box center [116, 105] width 36 height 30
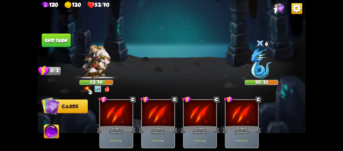
click at [61, 38] on button "End turn" at bounding box center [56, 40] width 29 height 14
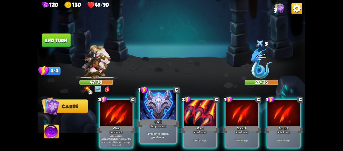
click at [161, 109] on div at bounding box center [158, 105] width 36 height 30
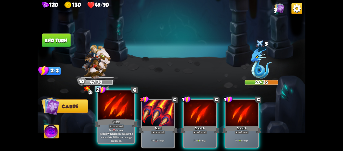
click at [124, 108] on div at bounding box center [116, 105] width 36 height 30
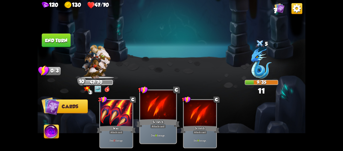
click at [156, 107] on div at bounding box center [158, 105] width 36 height 30
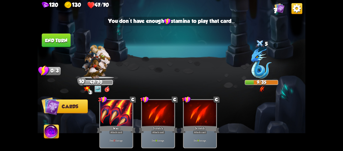
click at [58, 37] on button "End turn" at bounding box center [56, 40] width 29 height 14
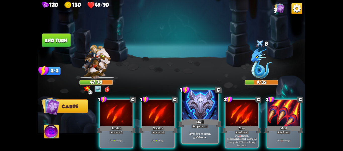
click at [207, 110] on div at bounding box center [200, 105] width 36 height 30
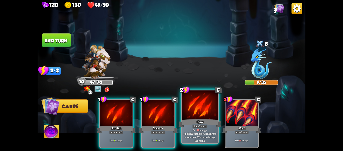
click at [207, 109] on div at bounding box center [200, 105] width 36 height 30
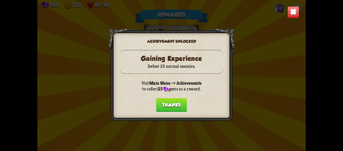
click at [177, 102] on button "Thanks" at bounding box center [171, 105] width 31 height 14
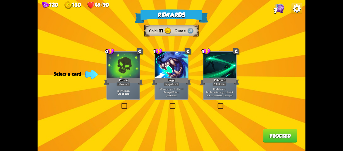
click at [121, 103] on label at bounding box center [121, 103] width 0 height 0
click at [0, 0] on input "checkbox" at bounding box center [0, 0] width 0 height 0
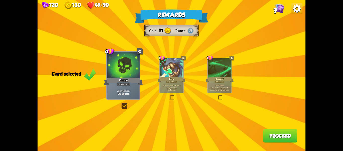
click at [278, 134] on button "Proceed" at bounding box center [280, 136] width 34 height 14
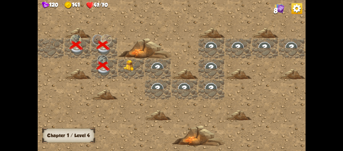
click at [130, 66] on img at bounding box center [130, 65] width 13 height 11
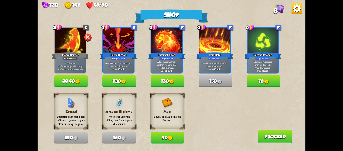
click at [279, 135] on button "Proceed" at bounding box center [275, 137] width 34 height 14
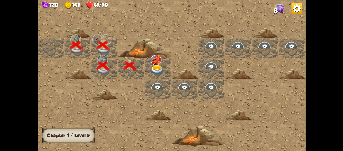
click at [160, 65] on img at bounding box center [157, 70] width 13 height 11
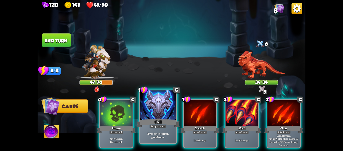
click at [148, 104] on div at bounding box center [158, 105] width 36 height 30
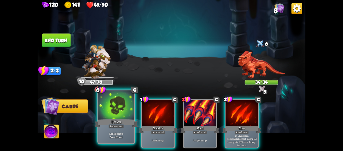
click at [115, 106] on div at bounding box center [116, 105] width 36 height 30
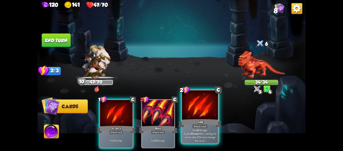
click at [193, 109] on div at bounding box center [200, 105] width 36 height 30
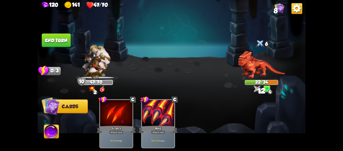
click at [60, 37] on button "End turn" at bounding box center [56, 40] width 29 height 14
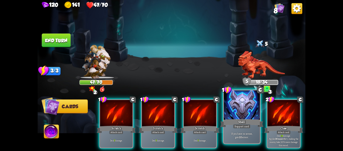
click at [237, 106] on div at bounding box center [242, 105] width 36 height 30
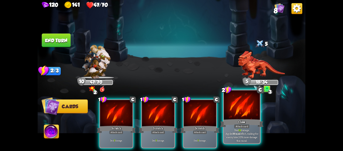
click at [234, 119] on div "Claw" at bounding box center [241, 123] width 43 height 10
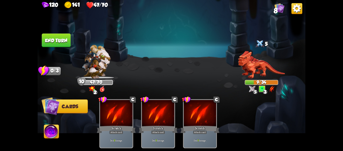
click at [49, 37] on button "End turn" at bounding box center [56, 40] width 29 height 14
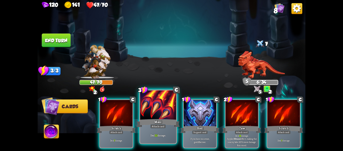
click at [165, 110] on div at bounding box center [158, 105] width 36 height 30
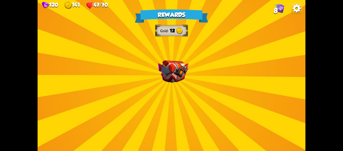
click at [169, 84] on div "Rewards Gold 12 Select a card 2 C Claw Attack card Deal 12 damage. Applies Woun…" at bounding box center [172, 75] width 268 height 151
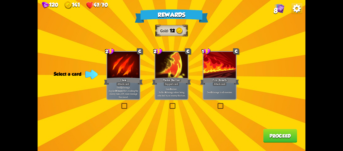
click at [169, 103] on label at bounding box center [169, 103] width 0 height 0
click at [0, 0] on input "checkbox" at bounding box center [0, 0] width 0 height 0
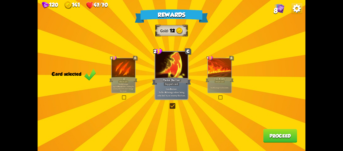
click at [275, 137] on button "Proceed" at bounding box center [280, 136] width 34 height 14
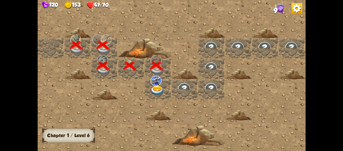
click at [148, 88] on div at bounding box center [158, 89] width 27 height 21
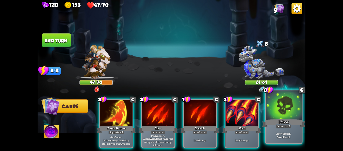
click at [279, 112] on div at bounding box center [284, 105] width 36 height 30
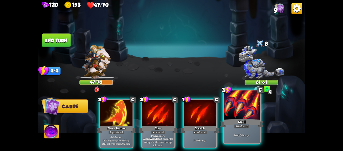
click at [252, 111] on div at bounding box center [242, 105] width 36 height 30
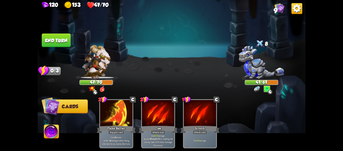
click at [59, 43] on button "End turn" at bounding box center [56, 40] width 29 height 14
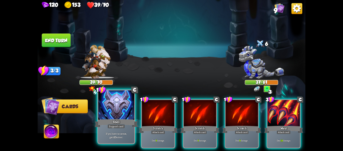
click at [123, 114] on div at bounding box center [116, 105] width 36 height 30
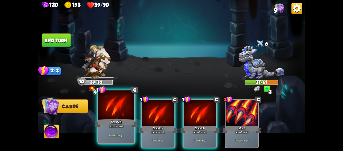
click at [124, 114] on div at bounding box center [116, 105] width 36 height 30
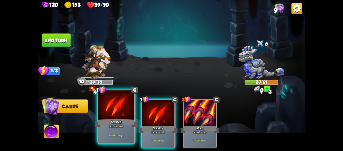
click at [118, 114] on div at bounding box center [116, 105] width 36 height 30
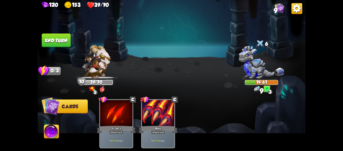
click at [63, 41] on button "End turn" at bounding box center [56, 40] width 29 height 14
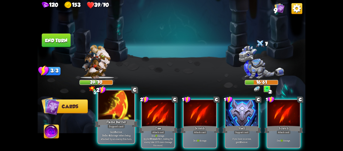
click at [125, 112] on div at bounding box center [116, 105] width 36 height 30
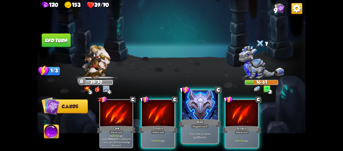
click at [202, 112] on div at bounding box center [200, 105] width 36 height 30
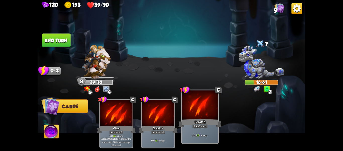
click at [202, 112] on div at bounding box center [200, 105] width 36 height 30
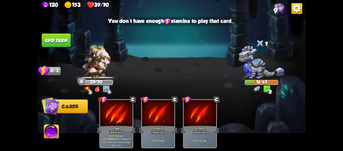
click at [59, 40] on button "End turn" at bounding box center [56, 40] width 29 height 14
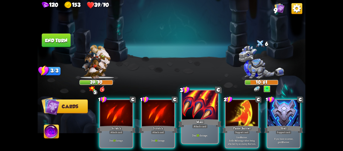
click at [206, 113] on div at bounding box center [200, 105] width 36 height 30
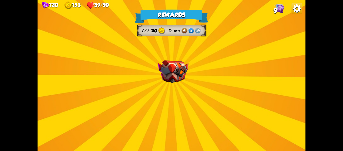
click at [198, 82] on div "Rewards Gold 20 Runes Select a card 0 C Growl Attack card Deal 4 damage. 1 C Dr…" at bounding box center [172, 75] width 268 height 151
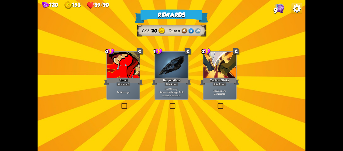
click at [198, 82] on div "Rewards Gold 20 Runes Select a card 0 C Growl Attack card Deal 4 damage. 1 C Dr…" at bounding box center [172, 75] width 268 height 151
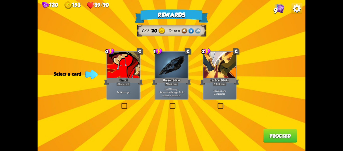
click at [121, 103] on label at bounding box center [121, 103] width 0 height 0
click at [0, 0] on input "checkbox" at bounding box center [0, 0] width 0 height 0
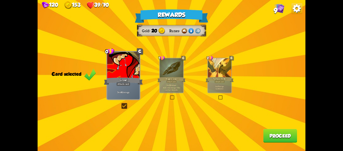
click at [262, 132] on div "Rewards Gold 20 Runes Card selected 0 C Growl Attack card Deal 4 damage. 1 C Dr…" at bounding box center [172, 75] width 268 height 151
click at [275, 133] on button "Proceed" at bounding box center [280, 136] width 34 height 14
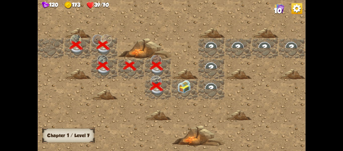
click at [189, 87] on img at bounding box center [183, 86] width 13 height 13
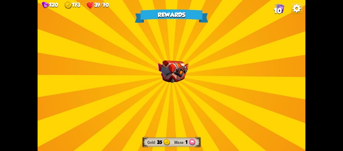
click at [178, 85] on div "Rewards Gold 35 Mana 1 Select a card 0 R Fire Potion Potion card Deal 8 damage.…" at bounding box center [172, 75] width 268 height 151
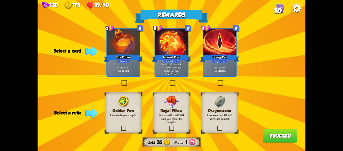
click at [121, 81] on label at bounding box center [121, 81] width 0 height 0
click at [0, 0] on input "checkbox" at bounding box center [0, 0] width 0 height 0
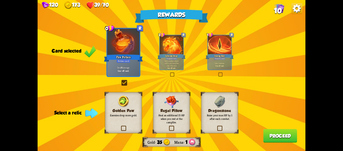
click at [168, 126] on label at bounding box center [168, 126] width 0 height 0
click at [0, 0] on input "checkbox" at bounding box center [0, 0] width 0 height 0
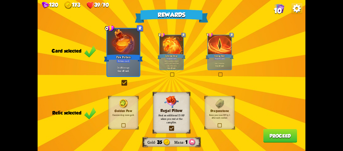
click at [280, 133] on button "Proceed" at bounding box center [280, 136] width 34 height 14
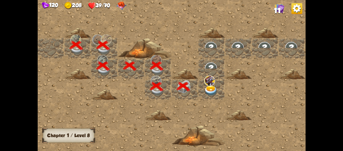
click at [211, 92] on img at bounding box center [210, 90] width 13 height 11
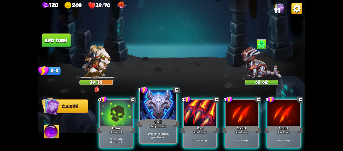
click at [154, 105] on div at bounding box center [158, 105] width 36 height 30
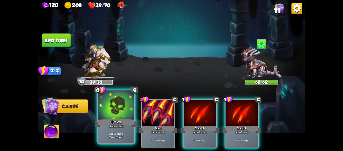
click at [115, 107] on div at bounding box center [116, 105] width 36 height 30
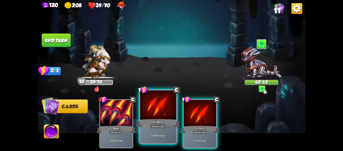
click at [155, 108] on div at bounding box center [158, 105] width 36 height 30
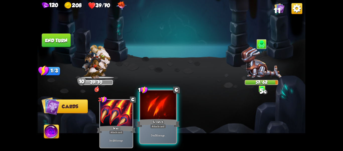
click at [155, 108] on div at bounding box center [158, 105] width 36 height 30
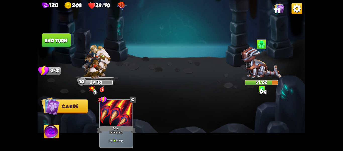
click at [61, 45] on button "End turn" at bounding box center [56, 40] width 29 height 14
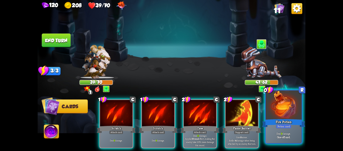
click at [269, 115] on div at bounding box center [284, 105] width 36 height 30
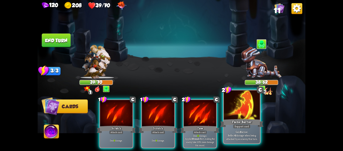
click at [251, 114] on div at bounding box center [242, 105] width 36 height 30
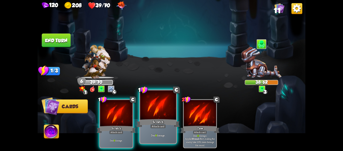
click at [161, 106] on div at bounding box center [158, 105] width 36 height 30
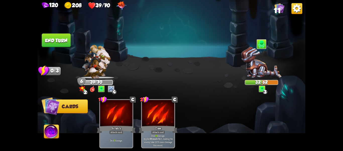
click at [55, 39] on button "End turn" at bounding box center [56, 40] width 29 height 14
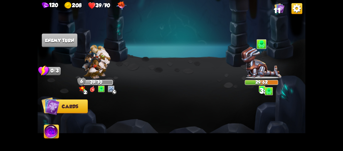
click at [112, 90] on img at bounding box center [111, 88] width 7 height 7
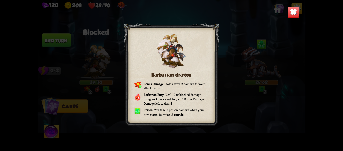
click at [253, 90] on div "Barbarian dragon Bonus Damage – Adds extra 2 damage to your attack cards. Barba…" at bounding box center [172, 75] width 268 height 151
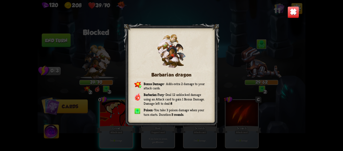
click at [295, 12] on img at bounding box center [294, 12] width 12 height 12
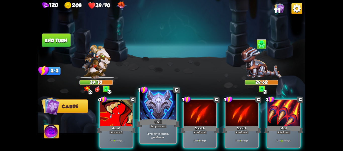
click at [166, 106] on div at bounding box center [158, 105] width 36 height 30
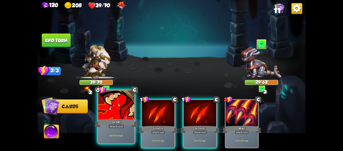
click at [127, 107] on div at bounding box center [116, 105] width 36 height 30
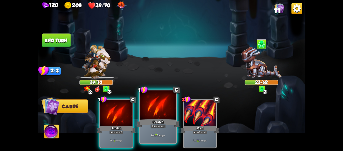
click at [167, 116] on div at bounding box center [158, 105] width 36 height 30
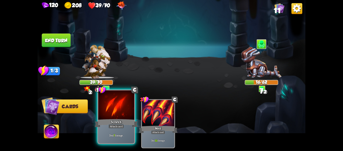
click at [126, 116] on div at bounding box center [116, 105] width 36 height 30
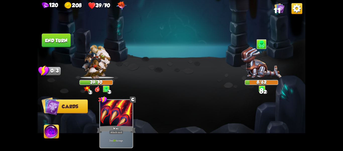
click at [64, 36] on button "End turn" at bounding box center [56, 40] width 29 height 14
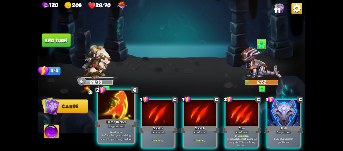
click at [105, 112] on div at bounding box center [116, 105] width 36 height 30
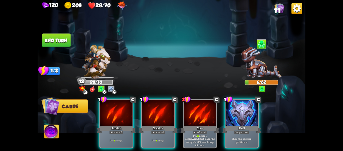
click at [105, 112] on div at bounding box center [116, 113] width 32 height 27
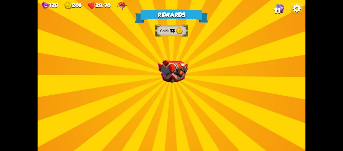
click at [179, 83] on div "Rewards Gold 13 Select a card 1 C Incantation Support card Gain 7 armor. Draw 1…" at bounding box center [172, 75] width 268 height 151
click at [180, 83] on img at bounding box center [173, 71] width 30 height 23
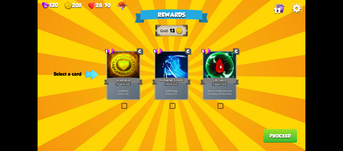
click at [217, 103] on label at bounding box center [217, 103] width 0 height 0
click at [0, 0] on input "checkbox" at bounding box center [0, 0] width 0 height 0
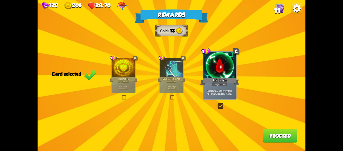
click at [217, 103] on label at bounding box center [217, 103] width 0 height 0
click at [0, 0] on input "checkbox" at bounding box center [0, 0] width 0 height 0
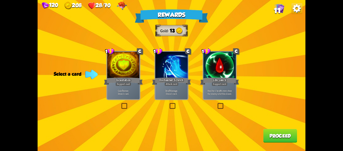
click at [217, 103] on label at bounding box center [217, 103] width 0 height 0
click at [0, 0] on input "checkbox" at bounding box center [0, 0] width 0 height 0
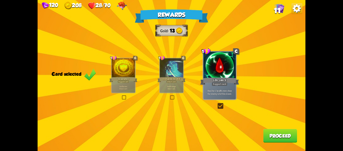
click at [275, 130] on button "Proceed" at bounding box center [280, 136] width 34 height 14
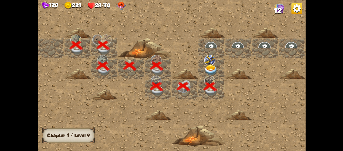
click at [211, 64] on img at bounding box center [209, 60] width 11 height 10
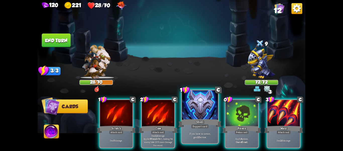
click at [202, 108] on div at bounding box center [200, 105] width 36 height 30
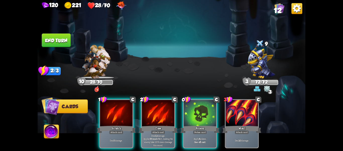
click at [202, 108] on div at bounding box center [200, 113] width 32 height 27
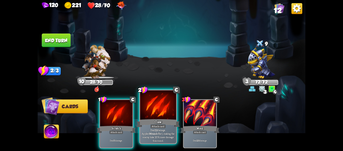
click at [160, 110] on div at bounding box center [158, 105] width 36 height 30
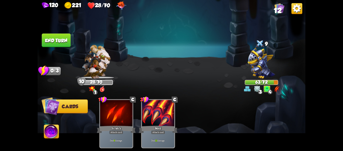
click at [62, 43] on button "End turn" at bounding box center [56, 40] width 29 height 14
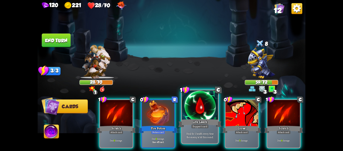
click at [195, 111] on div at bounding box center [200, 105] width 36 height 30
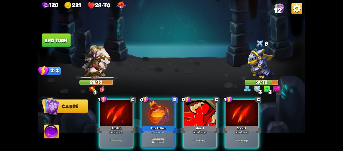
click at [195, 111] on div at bounding box center [200, 113] width 32 height 27
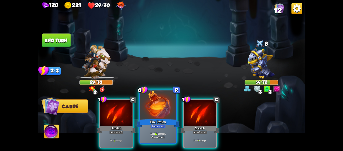
click at [156, 112] on div at bounding box center [158, 105] width 36 height 30
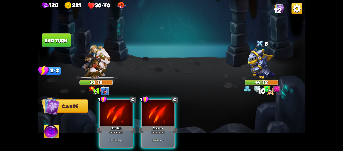
click at [156, 112] on div at bounding box center [158, 113] width 32 height 27
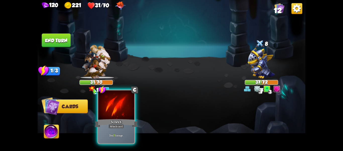
click at [126, 117] on div at bounding box center [116, 105] width 36 height 30
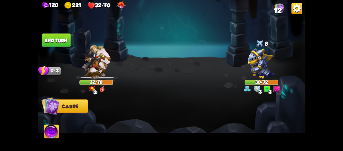
click at [47, 126] on img at bounding box center [51, 132] width 15 height 15
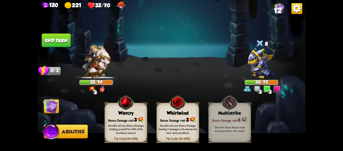
click at [53, 38] on button "End turn" at bounding box center [56, 40] width 29 height 14
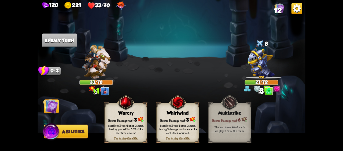
click at [154, 54] on img at bounding box center [172, 75] width 268 height 151
click at [53, 104] on img at bounding box center [50, 105] width 15 height 15
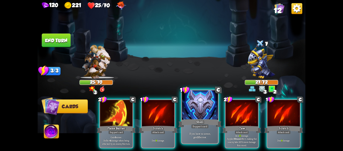
click at [193, 111] on div at bounding box center [200, 105] width 36 height 30
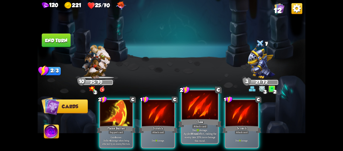
click at [193, 111] on div at bounding box center [200, 105] width 36 height 30
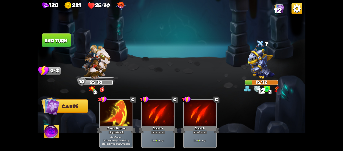
click at [54, 38] on button "End turn" at bounding box center [56, 40] width 29 height 14
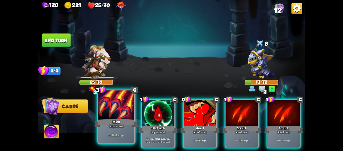
click at [129, 110] on div at bounding box center [116, 105] width 36 height 30
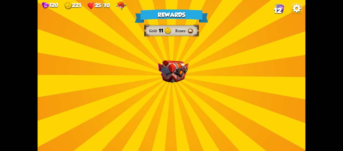
click at [141, 100] on div "Rewards Gold 11 Runes Select a card 1 C Spot Weakness Support card If an enemy …" at bounding box center [172, 75] width 268 height 151
click at [165, 81] on img at bounding box center [173, 71] width 30 height 23
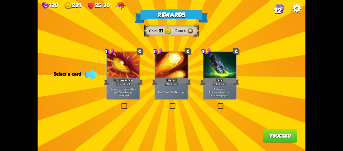
click at [217, 103] on label at bounding box center [217, 103] width 0 height 0
click at [0, 0] on input "checkbox" at bounding box center [0, 0] width 0 height 0
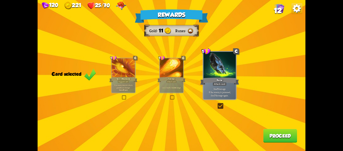
click at [270, 136] on button "Proceed" at bounding box center [280, 136] width 34 height 14
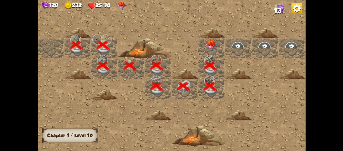
click at [216, 46] on img at bounding box center [210, 44] width 13 height 11
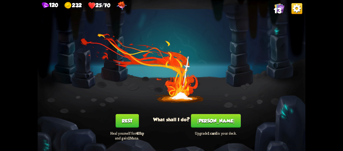
click at [127, 118] on button "Rest" at bounding box center [127, 121] width 23 height 14
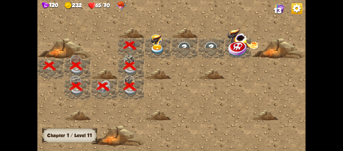
click at [161, 45] on img at bounding box center [157, 49] width 13 height 11
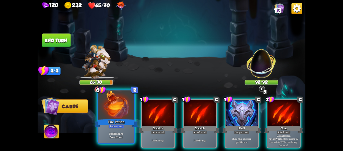
click at [129, 112] on div at bounding box center [116, 105] width 36 height 30
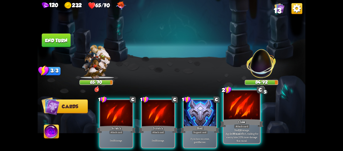
click at [252, 113] on div at bounding box center [242, 105] width 36 height 30
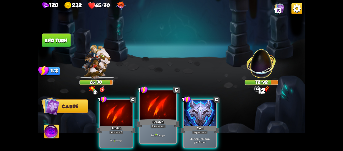
click at [163, 112] on div at bounding box center [158, 105] width 36 height 30
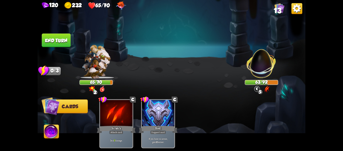
click at [64, 41] on button "End turn" at bounding box center [56, 40] width 29 height 14
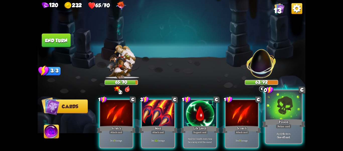
click at [282, 119] on div "Poison" at bounding box center [283, 123] width 43 height 10
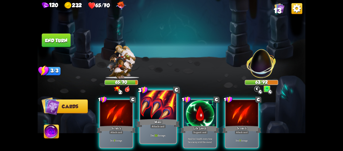
click at [165, 116] on div at bounding box center [158, 105] width 36 height 30
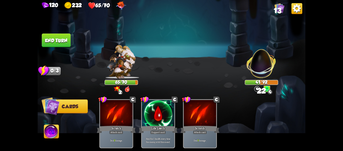
click at [60, 36] on button "End turn" at bounding box center [56, 40] width 29 height 14
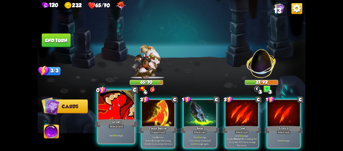
click at [125, 112] on div at bounding box center [116, 105] width 36 height 30
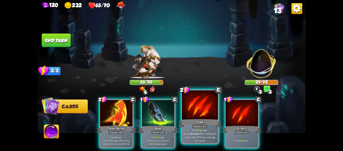
click at [188, 112] on div at bounding box center [200, 105] width 36 height 30
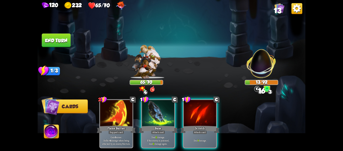
click at [188, 112] on div at bounding box center [200, 113] width 32 height 27
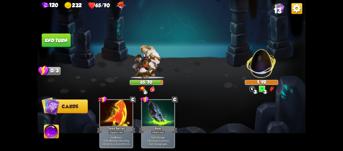
click at [63, 40] on button "End turn" at bounding box center [56, 40] width 29 height 14
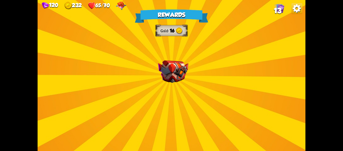
click at [185, 72] on img at bounding box center [173, 71] width 30 height 23
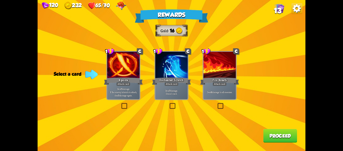
click at [215, 104] on div "Rewards Gold 16 Select a card 1 C Riposte Attack card Deal 5 damage. If the ene…" at bounding box center [172, 75] width 268 height 151
click at [217, 103] on label at bounding box center [217, 103] width 0 height 0
click at [0, 0] on input "checkbox" at bounding box center [0, 0] width 0 height 0
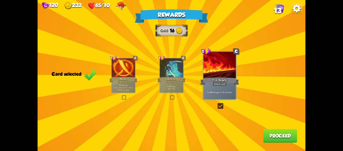
click at [269, 130] on button "Proceed" at bounding box center [280, 136] width 34 height 14
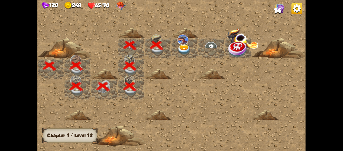
click at [180, 45] on img at bounding box center [183, 49] width 13 height 11
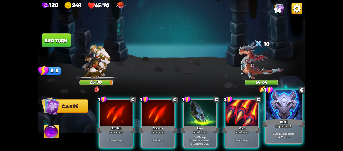
click at [278, 110] on div at bounding box center [284, 105] width 36 height 30
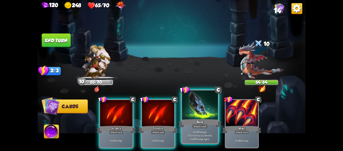
click at [193, 110] on div at bounding box center [200, 105] width 36 height 30
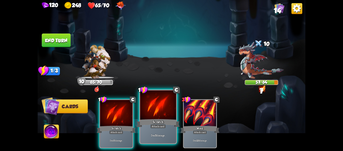
click at [166, 109] on div at bounding box center [158, 105] width 36 height 30
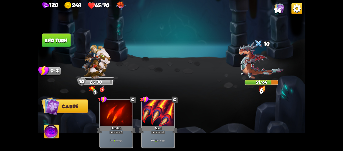
click at [58, 39] on button "End turn" at bounding box center [56, 40] width 29 height 14
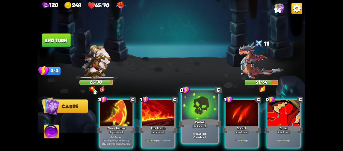
click at [204, 103] on div at bounding box center [200, 105] width 36 height 30
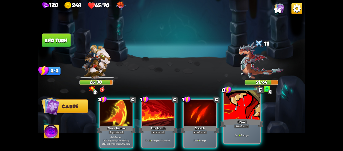
click at [251, 103] on div at bounding box center [242, 105] width 36 height 30
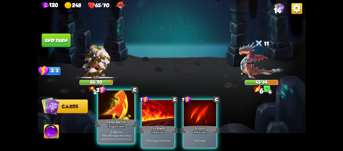
click at [120, 101] on div at bounding box center [116, 105] width 36 height 30
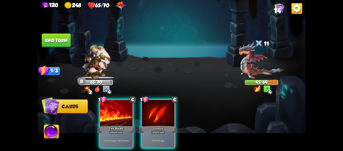
click at [120, 101] on div at bounding box center [116, 113] width 32 height 27
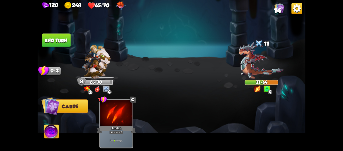
click at [60, 42] on button "End turn" at bounding box center [56, 40] width 29 height 14
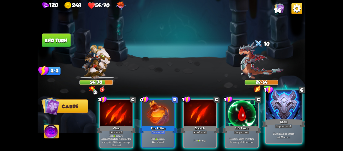
click at [280, 111] on div at bounding box center [284, 105] width 36 height 30
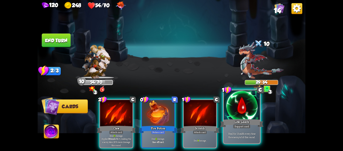
click at [250, 112] on div at bounding box center [242, 105] width 36 height 30
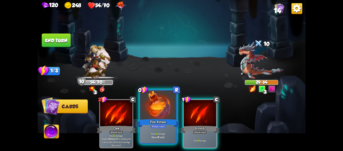
click at [163, 111] on div at bounding box center [158, 105] width 36 height 30
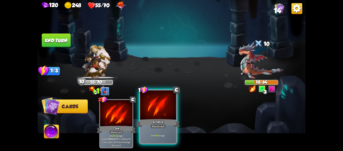
click at [168, 109] on div at bounding box center [158, 105] width 36 height 30
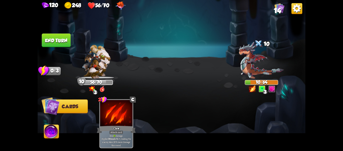
click at [65, 38] on button "End turn" at bounding box center [56, 40] width 29 height 14
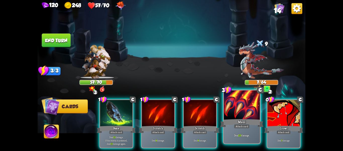
click at [245, 112] on div at bounding box center [242, 105] width 36 height 30
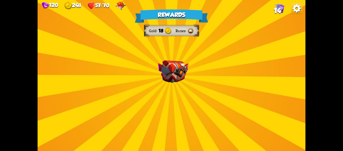
click at [162, 78] on img at bounding box center [173, 71] width 30 height 23
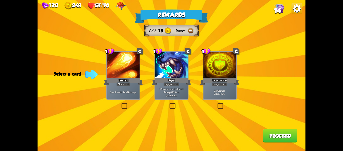
click at [226, 107] on div "Rewards Gold 18 Runes Select a card 1 C Fireball Attack card Lose 2 health. Dea…" at bounding box center [172, 75] width 268 height 151
click at [217, 103] on label at bounding box center [217, 103] width 0 height 0
click at [0, 0] on input "checkbox" at bounding box center [0, 0] width 0 height 0
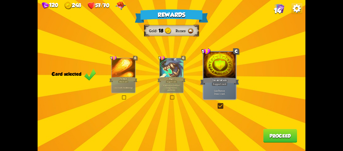
click at [267, 130] on button "Proceed" at bounding box center [280, 136] width 34 height 14
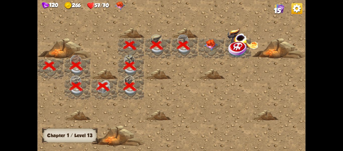
click at [208, 45] on img at bounding box center [210, 44] width 13 height 11
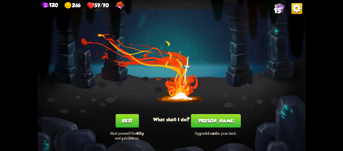
click at [135, 116] on button "Rest" at bounding box center [127, 121] width 23 height 14
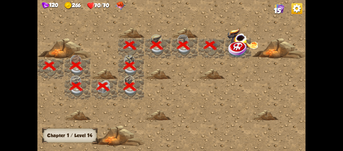
click at [237, 48] on img at bounding box center [238, 48] width 20 height 17
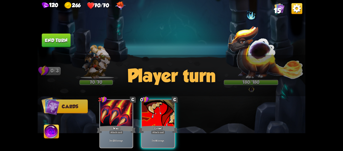
click at [251, 91] on div "Player turn" at bounding box center [172, 75] width 268 height 41
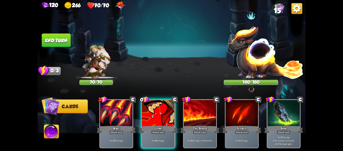
click at [260, 63] on div "Player turn" at bounding box center [172, 75] width 268 height 41
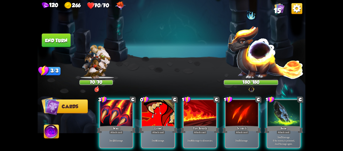
click at [260, 63] on div "Player turn" at bounding box center [172, 75] width 268 height 41
click at [252, 63] on img at bounding box center [266, 51] width 76 height 53
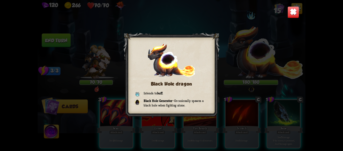
click at [294, 16] on img at bounding box center [294, 12] width 12 height 12
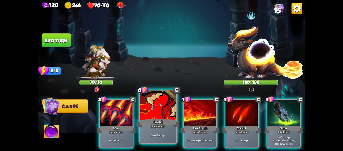
click at [161, 109] on div at bounding box center [158, 105] width 36 height 30
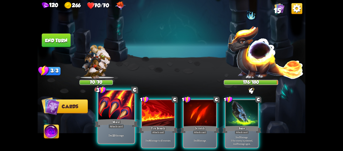
click at [117, 109] on div at bounding box center [116, 105] width 36 height 30
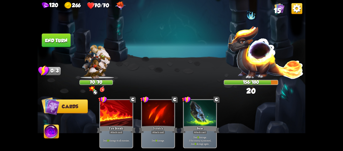
click at [65, 43] on button "End turn" at bounding box center [56, 40] width 29 height 14
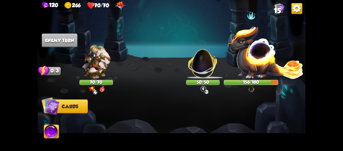
click at [199, 74] on img at bounding box center [202, 60] width 35 height 35
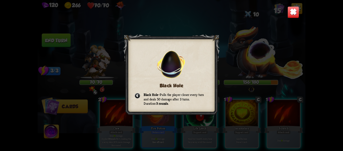
click at [258, 72] on div "Black Hole Black Hole – Pulls the player closer every turn and deals 50 damage …" at bounding box center [172, 75] width 268 height 151
click at [288, 12] on img at bounding box center [294, 12] width 12 height 12
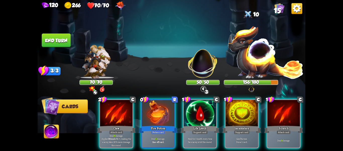
click at [200, 65] on img at bounding box center [202, 60] width 35 height 35
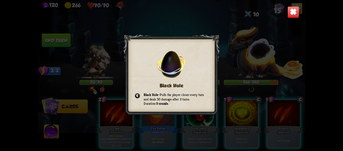
click at [289, 10] on img at bounding box center [294, 12] width 12 height 12
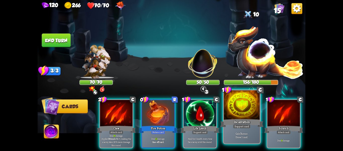
click at [234, 108] on div at bounding box center [242, 105] width 36 height 30
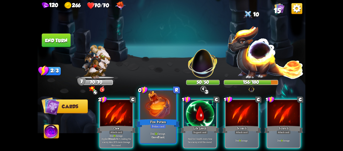
click at [163, 111] on div at bounding box center [158, 105] width 36 height 30
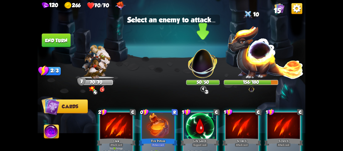
click at [207, 67] on img at bounding box center [202, 60] width 35 height 35
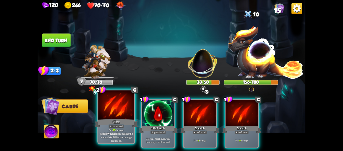
click at [121, 109] on div at bounding box center [116, 105] width 36 height 30
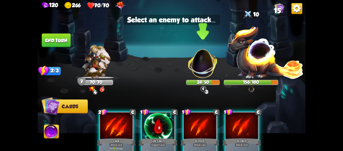
click at [200, 66] on img at bounding box center [202, 60] width 35 height 35
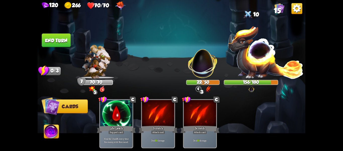
click at [62, 45] on button "End turn" at bounding box center [56, 40] width 29 height 14
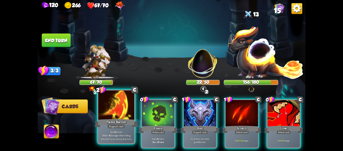
click at [116, 114] on div at bounding box center [116, 105] width 36 height 30
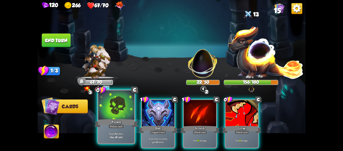
click at [121, 106] on div at bounding box center [116, 105] width 36 height 30
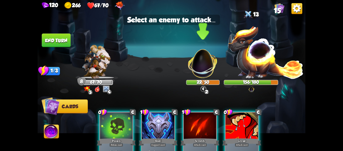
click at [201, 78] on img at bounding box center [202, 60] width 35 height 35
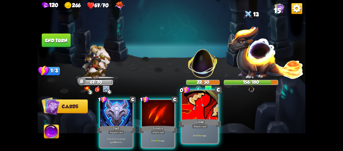
click at [199, 109] on div at bounding box center [200, 105] width 36 height 30
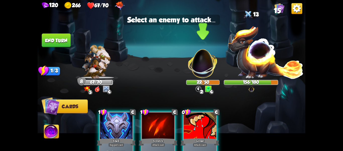
click at [200, 70] on img at bounding box center [202, 60] width 35 height 35
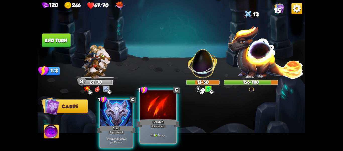
click at [163, 102] on div at bounding box center [158, 105] width 36 height 30
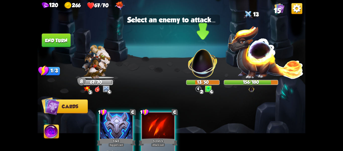
click at [202, 68] on img at bounding box center [202, 60] width 35 height 35
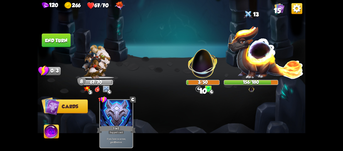
click at [68, 41] on button "End turn" at bounding box center [56, 40] width 29 height 14
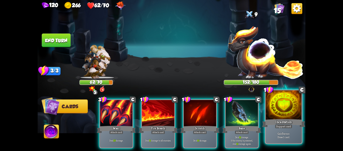
click at [279, 108] on div at bounding box center [284, 105] width 36 height 30
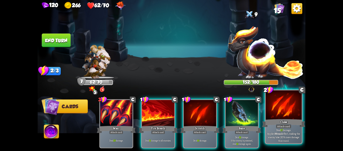
click at [284, 110] on div at bounding box center [284, 105] width 36 height 30
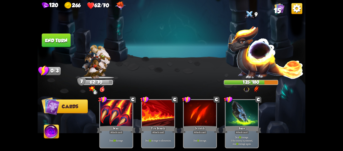
click at [53, 40] on button "End turn" at bounding box center [56, 40] width 29 height 14
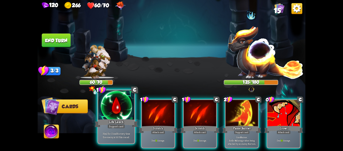
click at [124, 106] on div at bounding box center [116, 105] width 36 height 30
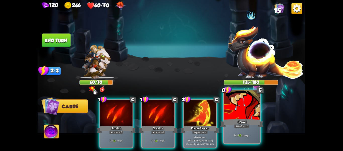
click at [254, 113] on div at bounding box center [242, 105] width 36 height 30
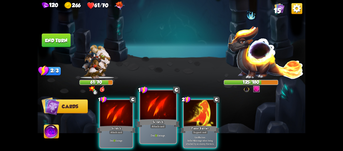
click at [161, 113] on div at bounding box center [158, 105] width 36 height 30
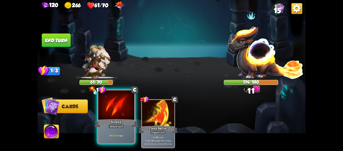
click at [118, 116] on div at bounding box center [116, 105] width 36 height 30
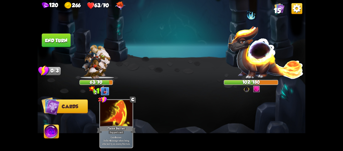
click at [60, 40] on button "End turn" at bounding box center [56, 40] width 29 height 14
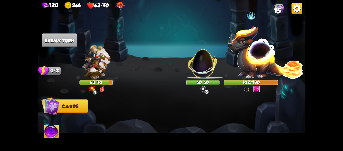
click at [201, 69] on img at bounding box center [202, 60] width 35 height 35
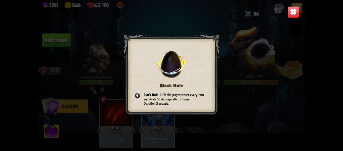
click at [290, 12] on img at bounding box center [294, 12] width 12 height 12
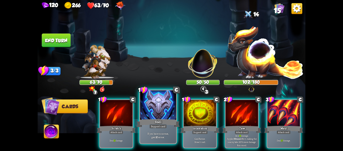
click at [160, 102] on div at bounding box center [158, 105] width 36 height 30
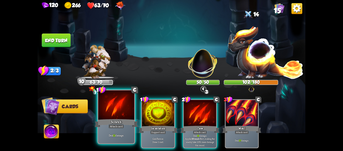
click at [127, 104] on div at bounding box center [116, 105] width 36 height 30
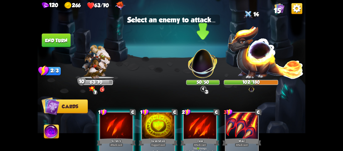
click at [207, 60] on img at bounding box center [202, 60] width 35 height 35
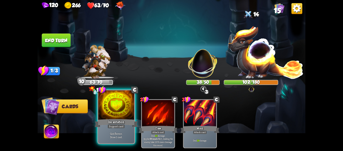
click at [126, 107] on div at bounding box center [116, 105] width 36 height 30
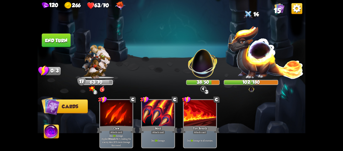
click at [58, 34] on button "End turn" at bounding box center [56, 40] width 29 height 14
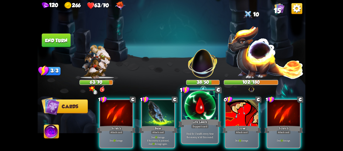
click at [201, 112] on div at bounding box center [200, 105] width 36 height 30
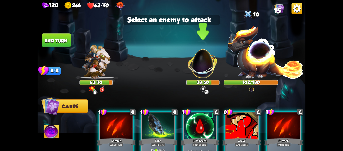
click at [199, 70] on img at bounding box center [202, 60] width 35 height 35
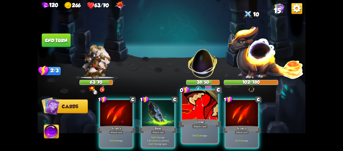
click at [200, 109] on div at bounding box center [200, 105] width 36 height 30
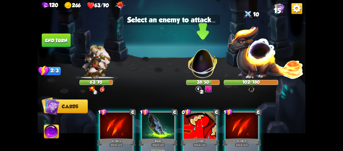
click at [199, 68] on img at bounding box center [202, 60] width 35 height 35
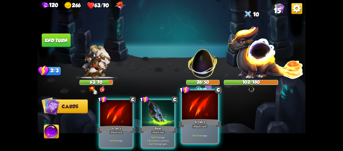
click at [200, 107] on div at bounding box center [200, 105] width 36 height 30
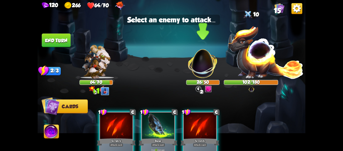
click at [200, 66] on img at bounding box center [202, 60] width 35 height 35
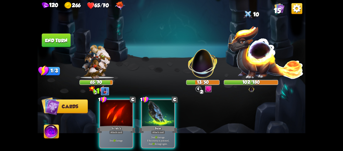
click at [58, 40] on button "End turn" at bounding box center [56, 40] width 29 height 14
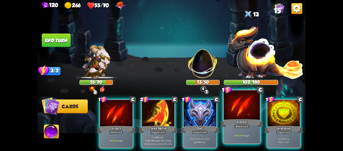
click at [244, 102] on div at bounding box center [242, 105] width 36 height 30
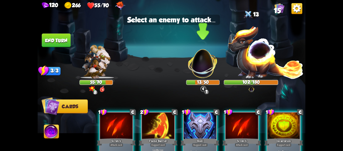
click at [198, 67] on img at bounding box center [202, 60] width 35 height 35
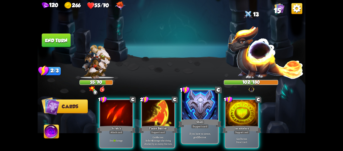
click at [196, 102] on div at bounding box center [200, 105] width 36 height 30
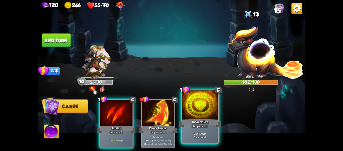
click at [207, 103] on div at bounding box center [200, 105] width 36 height 30
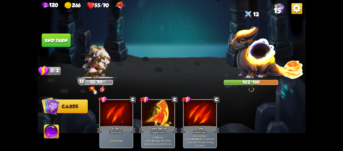
click at [55, 45] on button "End turn" at bounding box center [56, 40] width 29 height 14
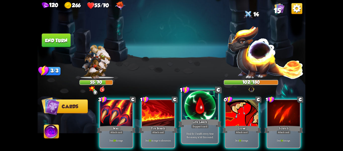
click at [208, 102] on div at bounding box center [200, 105] width 36 height 30
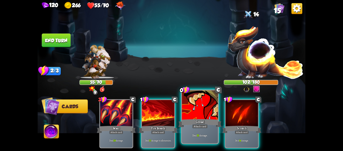
click at [206, 104] on div at bounding box center [200, 105] width 36 height 30
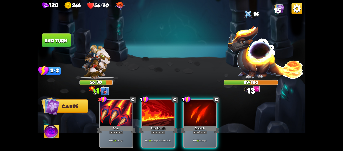
click at [206, 104] on div at bounding box center [200, 113] width 32 height 27
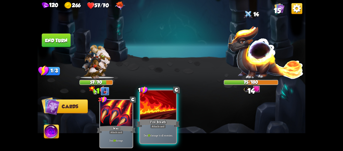
click at [156, 108] on div at bounding box center [158, 105] width 36 height 30
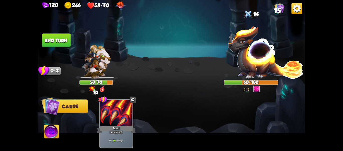
click at [54, 40] on button "End turn" at bounding box center [56, 40] width 29 height 14
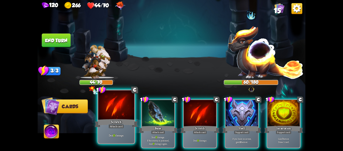
click at [120, 112] on div at bounding box center [116, 105] width 36 height 30
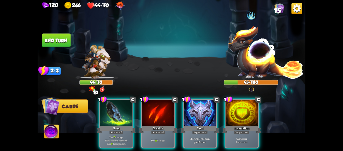
click at [120, 112] on div at bounding box center [116, 113] width 32 height 27
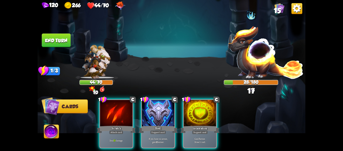
click at [120, 112] on div at bounding box center [116, 113] width 32 height 27
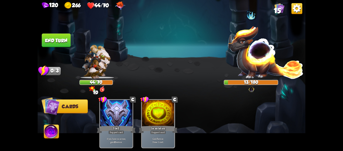
click at [67, 42] on button "End turn" at bounding box center [56, 40] width 29 height 14
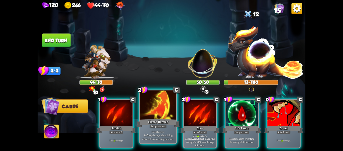
click at [165, 110] on div at bounding box center [158, 105] width 36 height 30
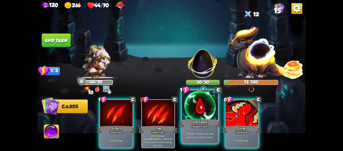
click at [210, 105] on div at bounding box center [200, 105] width 36 height 30
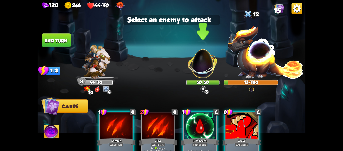
click at [206, 74] on img at bounding box center [202, 60] width 35 height 35
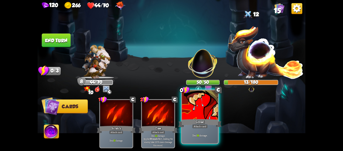
click at [205, 104] on div at bounding box center [200, 105] width 36 height 30
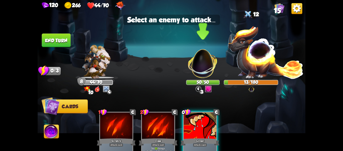
click at [204, 69] on img at bounding box center [202, 60] width 35 height 35
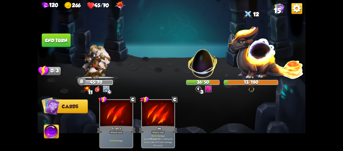
click at [53, 126] on img at bounding box center [51, 132] width 15 height 15
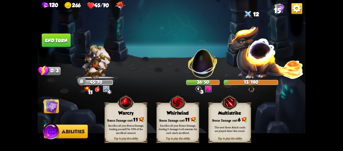
click at [175, 105] on img at bounding box center [177, 102] width 17 height 18
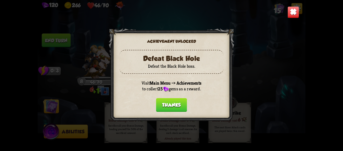
click at [179, 102] on button "Thanks" at bounding box center [171, 105] width 31 height 14
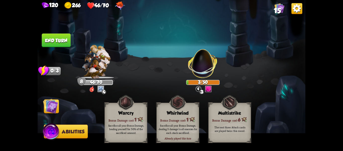
click at [119, 96] on img at bounding box center [125, 102] width 17 height 18
click at [61, 43] on button "End turn" at bounding box center [56, 40] width 29 height 14
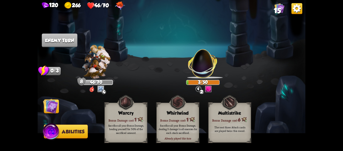
click at [55, 109] on img at bounding box center [50, 105] width 15 height 15
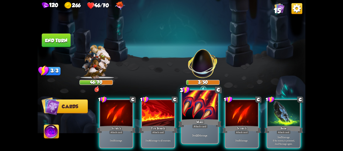
click at [200, 107] on div at bounding box center [200, 105] width 36 height 30
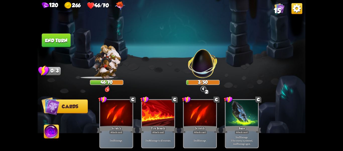
click at [206, 69] on img at bounding box center [202, 60] width 35 height 35
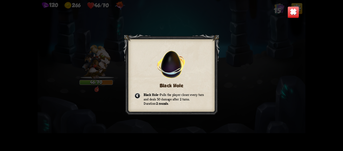
click at [293, 12] on img at bounding box center [294, 12] width 12 height 12
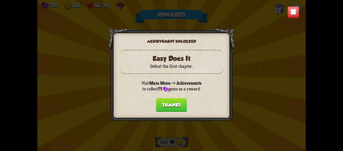
click at [175, 102] on button "Thanks" at bounding box center [171, 105] width 31 height 14
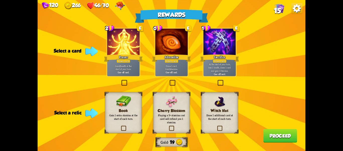
click at [121, 81] on label at bounding box center [121, 81] width 0 height 0
click at [0, 0] on input "checkbox" at bounding box center [0, 0] width 0 height 0
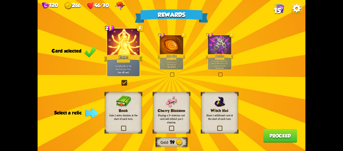
click at [216, 126] on label at bounding box center [216, 126] width 0 height 0
click at [0, 0] on input "checkbox" at bounding box center [0, 0] width 0 height 0
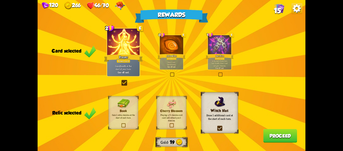
click at [287, 135] on button "Proceed" at bounding box center [280, 136] width 34 height 14
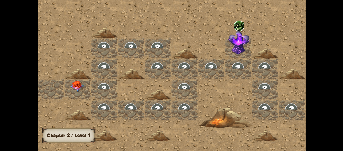
click at [76, 83] on img at bounding box center [76, 85] width 13 height 11
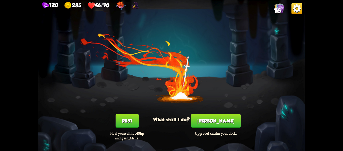
click at [127, 118] on button "Rest" at bounding box center [127, 121] width 23 height 14
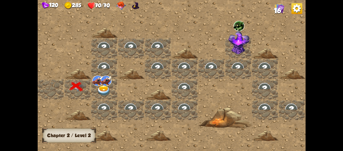
click at [107, 86] on img at bounding box center [103, 90] width 13 height 11
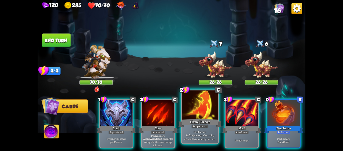
click at [196, 113] on div at bounding box center [200, 105] width 36 height 30
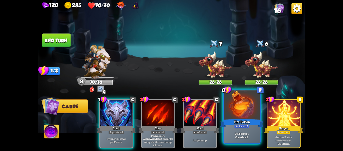
click at [250, 113] on div at bounding box center [242, 105] width 36 height 30
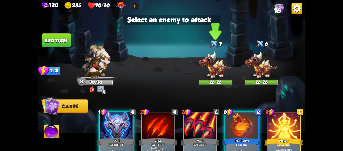
click at [217, 70] on img at bounding box center [215, 65] width 33 height 28
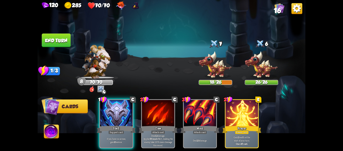
click at [65, 42] on button "End turn" at bounding box center [56, 40] width 29 height 14
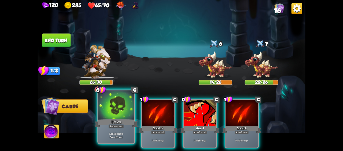
click at [127, 107] on div at bounding box center [116, 105] width 36 height 30
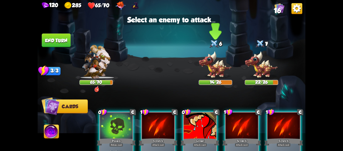
click at [208, 74] on img at bounding box center [215, 65] width 33 height 28
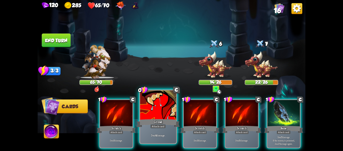
click at [162, 115] on div at bounding box center [158, 105] width 36 height 30
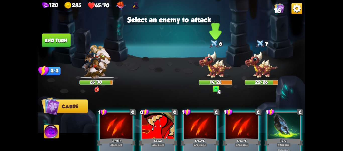
click at [212, 74] on img at bounding box center [215, 65] width 33 height 28
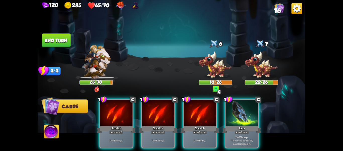
click at [206, 68] on img at bounding box center [215, 65] width 33 height 28
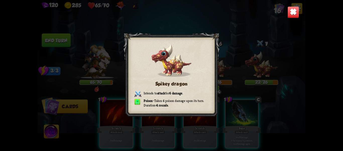
click at [290, 5] on div "Spikey dragon Intends to attack for 6 damage . Poison – Takes 4 poison damage u…" at bounding box center [172, 75] width 268 height 151
click at [301, 7] on div "Spikey dragon Intends to attack for 6 damage . Poison – Takes 4 poison damage u…" at bounding box center [172, 75] width 268 height 151
click at [292, 12] on img at bounding box center [294, 12] width 12 height 12
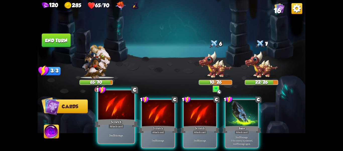
click at [125, 109] on div at bounding box center [116, 105] width 36 height 30
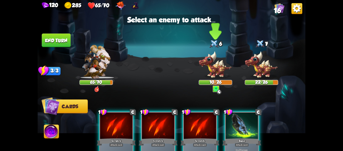
click at [213, 70] on img at bounding box center [215, 65] width 33 height 28
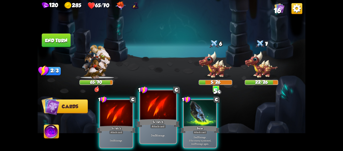
click at [163, 115] on div at bounding box center [158, 105] width 36 height 30
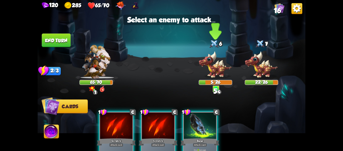
click at [213, 68] on img at bounding box center [215, 65] width 33 height 28
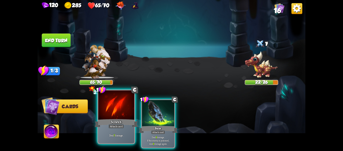
click at [123, 112] on div at bounding box center [116, 105] width 36 height 30
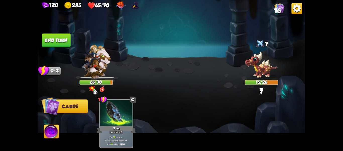
click at [267, 69] on img at bounding box center [261, 65] width 33 height 28
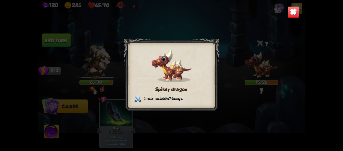
click at [291, 10] on img at bounding box center [294, 12] width 12 height 12
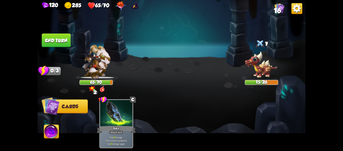
click at [57, 41] on button "End turn" at bounding box center [56, 40] width 29 height 14
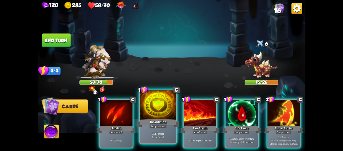
click at [165, 110] on div at bounding box center [158, 105] width 36 height 30
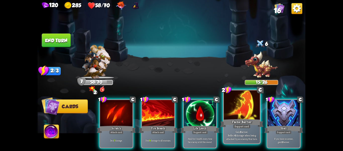
click at [232, 109] on div at bounding box center [242, 105] width 36 height 30
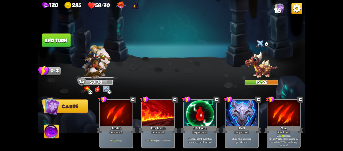
click at [46, 38] on button "End turn" at bounding box center [56, 40] width 29 height 14
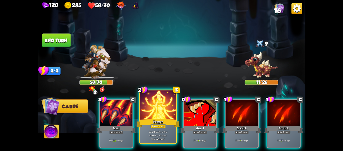
click at [167, 107] on div at bounding box center [158, 105] width 36 height 30
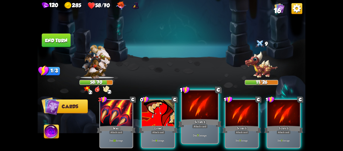
click at [192, 109] on div at bounding box center [200, 105] width 36 height 30
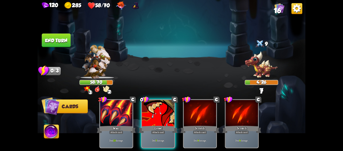
click at [62, 41] on button "End turn" at bounding box center [56, 40] width 29 height 14
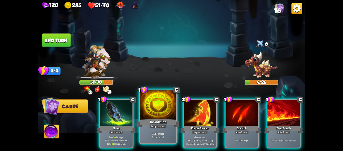
click at [156, 106] on div at bounding box center [158, 105] width 36 height 30
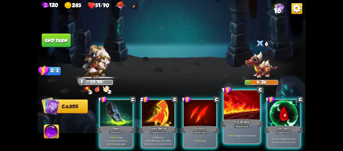
click at [241, 105] on div at bounding box center [242, 105] width 36 height 30
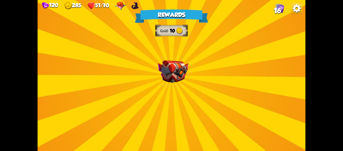
click at [192, 69] on div "Rewards Gold 10 Select a card 1 C Shell Support card If you have no armor, gain…" at bounding box center [172, 75] width 268 height 151
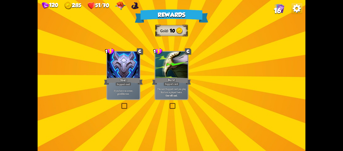
click at [192, 69] on div "Rewards Gold 10 Select a card 1 C Shell Support card If you have no armor, gain…" at bounding box center [172, 75] width 268 height 151
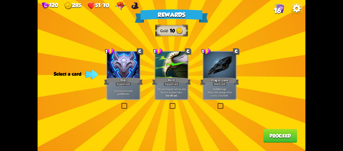
click at [169, 103] on label at bounding box center [169, 103] width 0 height 0
click at [0, 0] on input "checkbox" at bounding box center [0, 0] width 0 height 0
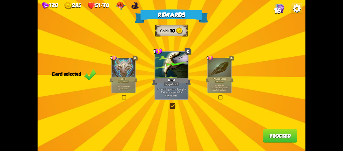
click at [281, 130] on button "Proceed" at bounding box center [280, 136] width 34 height 14
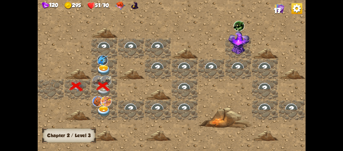
click at [104, 68] on img at bounding box center [103, 70] width 13 height 11
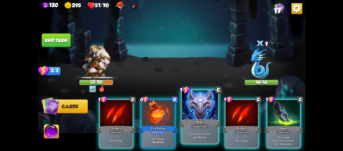
click at [205, 109] on div at bounding box center [200, 105] width 36 height 30
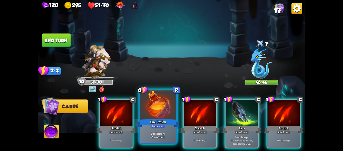
click at [171, 109] on div at bounding box center [158, 105] width 36 height 30
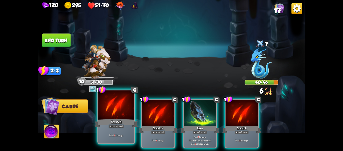
click at [117, 110] on div at bounding box center [116, 105] width 36 height 30
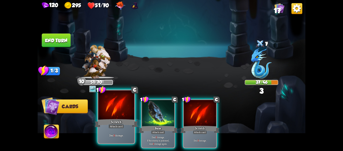
click at [117, 110] on div at bounding box center [116, 105] width 36 height 30
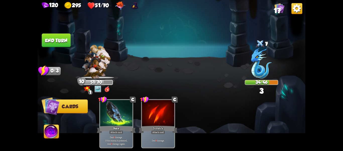
click at [61, 42] on button "End turn" at bounding box center [56, 40] width 29 height 14
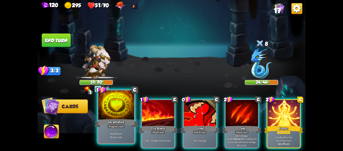
click at [117, 123] on div "Incantation" at bounding box center [116, 123] width 43 height 10
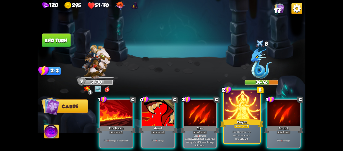
click at [251, 115] on div at bounding box center [242, 105] width 36 height 30
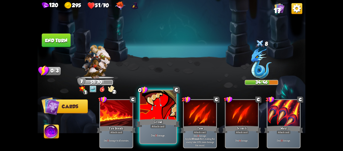
click at [153, 114] on div at bounding box center [158, 105] width 36 height 30
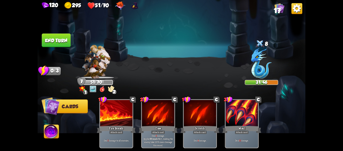
click at [54, 38] on button "End turn" at bounding box center [56, 40] width 29 height 14
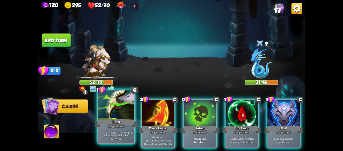
click at [126, 111] on div at bounding box center [116, 105] width 36 height 30
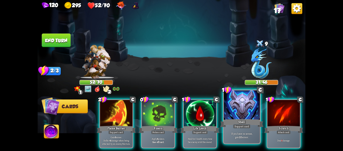
click at [243, 109] on div at bounding box center [242, 105] width 36 height 30
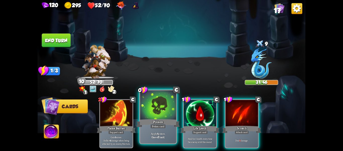
click at [170, 111] on div at bounding box center [158, 105] width 36 height 30
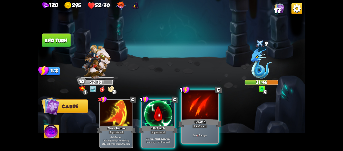
click at [197, 109] on div at bounding box center [200, 105] width 36 height 30
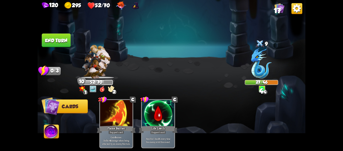
click at [59, 39] on button "End turn" at bounding box center [56, 40] width 29 height 14
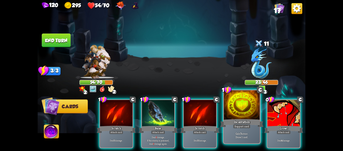
click at [243, 109] on div at bounding box center [242, 105] width 36 height 30
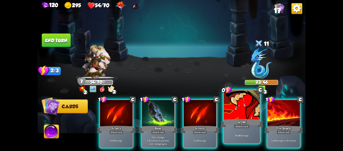
click at [247, 109] on div at bounding box center [242, 105] width 36 height 30
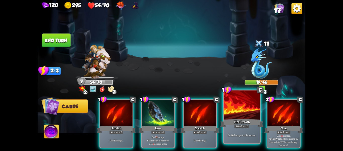
click at [251, 110] on div at bounding box center [242, 105] width 36 height 30
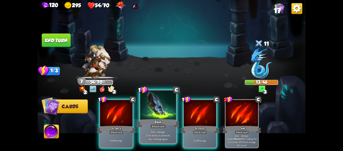
click at [164, 110] on div at bounding box center [158, 105] width 36 height 30
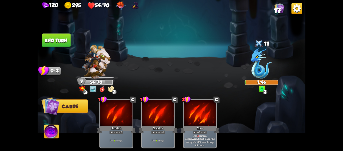
click at [66, 43] on button "End turn" at bounding box center [56, 40] width 29 height 14
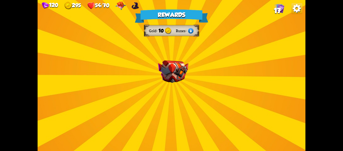
click at [195, 71] on div "Rewards Gold 10 Runes Select a card 2 C Tactical Strike Attack card Deal 7 dama…" at bounding box center [172, 75] width 268 height 151
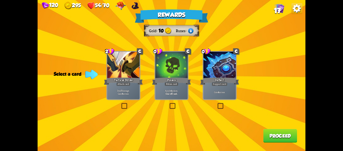
click at [127, 89] on p "Deal 7 damage. Gain 8 armor." at bounding box center [123, 92] width 31 height 7
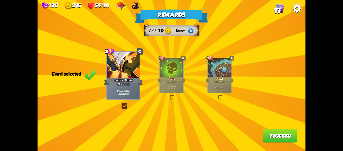
click at [284, 134] on button "Proceed" at bounding box center [280, 136] width 34 height 14
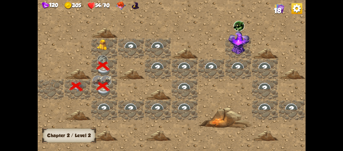
click at [109, 44] on img at bounding box center [103, 44] width 13 height 11
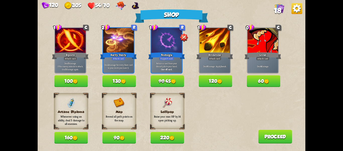
click at [270, 134] on button "Proceed" at bounding box center [275, 137] width 34 height 14
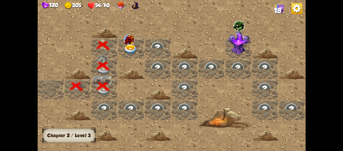
click at [134, 46] on img at bounding box center [130, 49] width 13 height 11
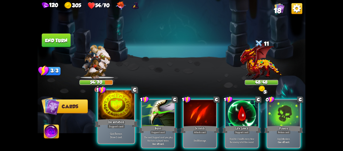
click at [123, 108] on div at bounding box center [116, 105] width 36 height 30
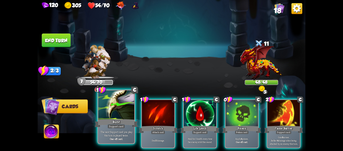
click at [125, 108] on div at bounding box center [116, 105] width 36 height 30
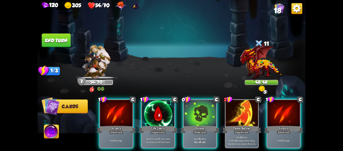
click at [125, 108] on div at bounding box center [116, 113] width 32 height 27
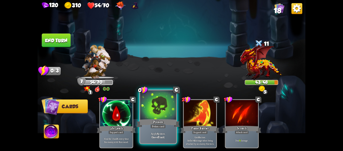
click at [147, 107] on div at bounding box center [158, 105] width 36 height 30
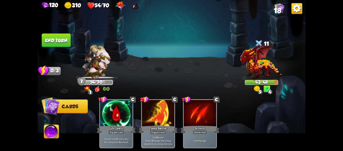
click at [66, 43] on button "End turn" at bounding box center [56, 40] width 29 height 14
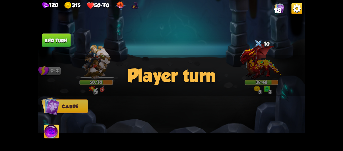
click at [256, 90] on div "Player turn" at bounding box center [172, 75] width 268 height 41
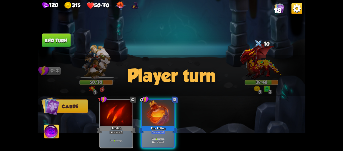
click at [256, 90] on div "Player turn" at bounding box center [172, 75] width 268 height 41
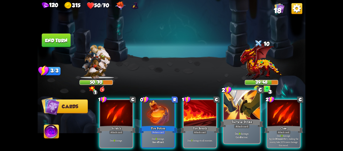
click at [242, 115] on div at bounding box center [242, 105] width 36 height 30
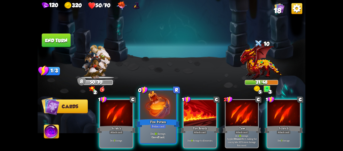
click at [160, 108] on div at bounding box center [158, 105] width 36 height 30
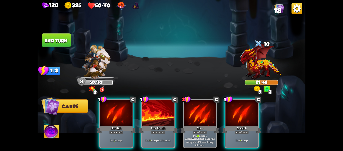
click at [160, 108] on div at bounding box center [158, 113] width 32 height 27
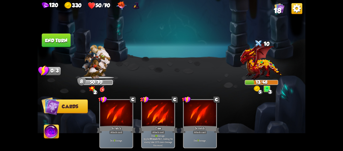
click at [256, 89] on img at bounding box center [257, 88] width 7 height 7
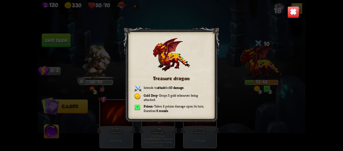
click at [294, 11] on img at bounding box center [294, 12] width 12 height 12
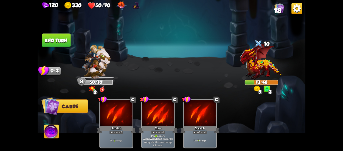
click at [64, 35] on button "End turn" at bounding box center [56, 40] width 29 height 14
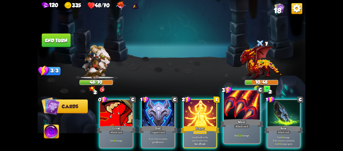
click at [237, 110] on div at bounding box center [242, 105] width 36 height 30
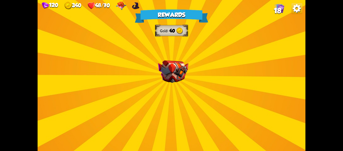
click at [189, 72] on div "Rewards Gold 40 Select a card 1 C Enchanted Scratch Attack card Deal 7 damage. …" at bounding box center [172, 75] width 268 height 151
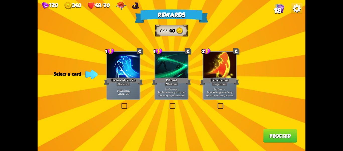
click at [217, 103] on label at bounding box center [217, 103] width 0 height 0
click at [0, 0] on input "checkbox" at bounding box center [0, 0] width 0 height 0
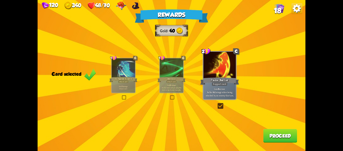
click at [217, 103] on label at bounding box center [217, 103] width 0 height 0
click at [0, 0] on input "checkbox" at bounding box center [0, 0] width 0 height 0
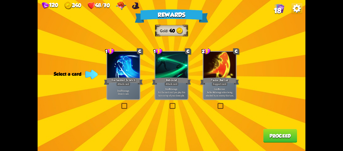
click at [217, 103] on label at bounding box center [217, 103] width 0 height 0
click at [0, 0] on input "checkbox" at bounding box center [0, 0] width 0 height 0
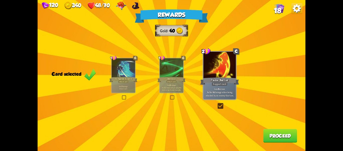
click at [274, 126] on div "Rewards Gold 40 Card selected 1 C Enchanted Scratch Attack card Deal 7 damage. …" at bounding box center [172, 75] width 268 height 151
click at [278, 133] on button "Proceed" at bounding box center [280, 136] width 34 height 14
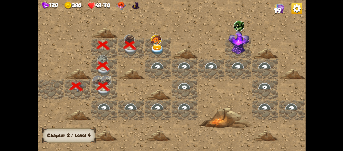
click at [152, 46] on img at bounding box center [157, 49] width 13 height 11
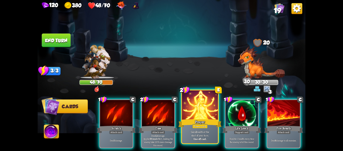
click at [212, 109] on div at bounding box center [200, 105] width 36 height 30
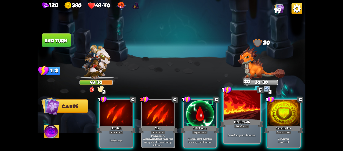
click at [239, 105] on div at bounding box center [242, 105] width 36 height 30
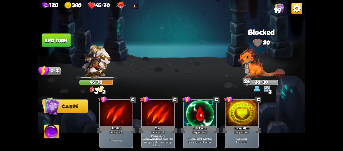
click at [63, 39] on button "End turn" at bounding box center [56, 40] width 29 height 14
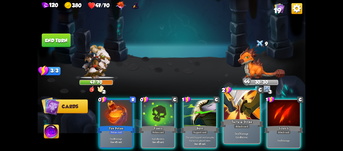
click at [234, 109] on div at bounding box center [242, 105] width 36 height 30
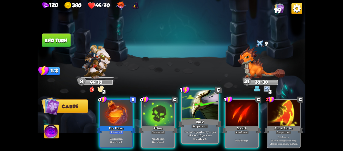
click at [202, 109] on div at bounding box center [200, 105] width 36 height 30
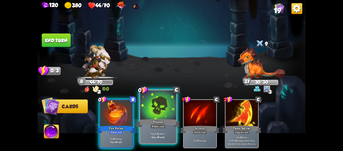
click at [153, 111] on div at bounding box center [158, 105] width 36 height 30
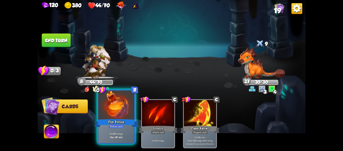
click at [121, 111] on div at bounding box center [116, 105] width 36 height 30
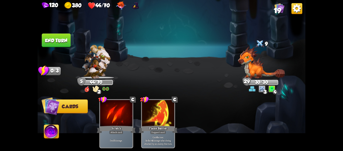
click at [66, 38] on button "End turn" at bounding box center [56, 40] width 29 height 14
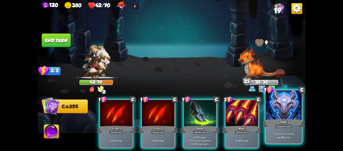
click at [287, 106] on div at bounding box center [284, 105] width 36 height 30
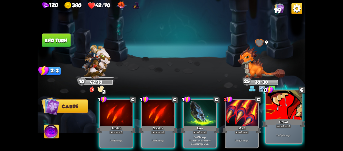
click at [272, 106] on div at bounding box center [284, 105] width 36 height 30
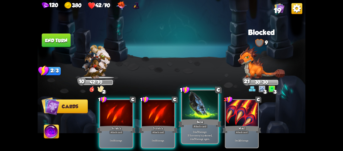
click at [189, 106] on div at bounding box center [200, 105] width 36 height 30
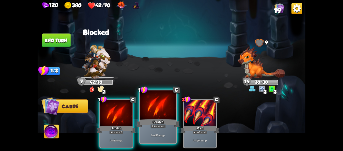
click at [160, 108] on div at bounding box center [158, 105] width 36 height 30
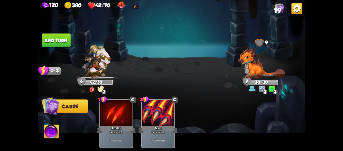
click at [64, 41] on button "End turn" at bounding box center [56, 40] width 29 height 14
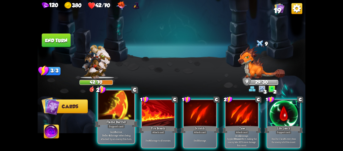
click at [129, 105] on div at bounding box center [116, 105] width 36 height 30
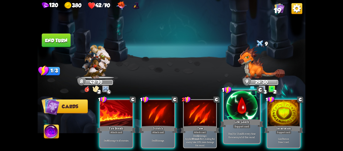
click at [230, 107] on div at bounding box center [242, 105] width 36 height 30
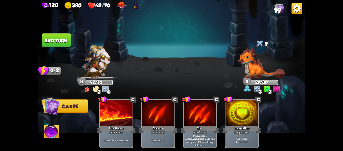
click at [57, 33] on img at bounding box center [172, 75] width 268 height 151
click at [57, 35] on button "End turn" at bounding box center [56, 40] width 29 height 14
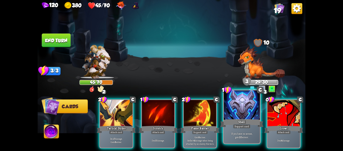
click at [246, 105] on div at bounding box center [242, 105] width 36 height 30
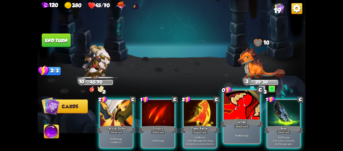
click at [248, 106] on div at bounding box center [242, 105] width 36 height 30
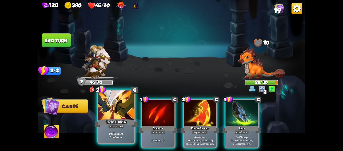
click at [129, 113] on div at bounding box center [116, 105] width 36 height 30
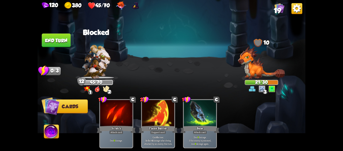
click at [58, 38] on button "End turn" at bounding box center [56, 40] width 29 height 14
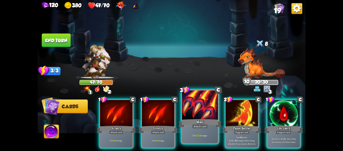
click at [196, 114] on div at bounding box center [200, 105] width 36 height 30
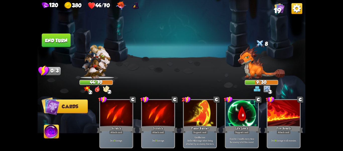
click at [54, 37] on button "End turn" at bounding box center [56, 40] width 29 height 14
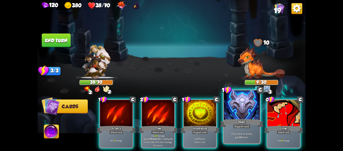
click at [226, 107] on div at bounding box center [242, 105] width 36 height 30
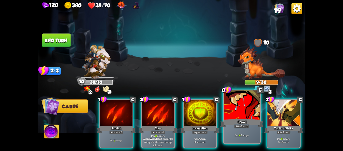
click at [246, 111] on div at bounding box center [242, 105] width 36 height 30
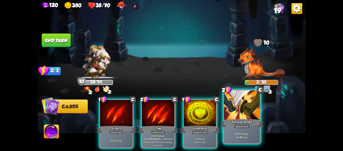
click at [246, 110] on div at bounding box center [242, 105] width 36 height 30
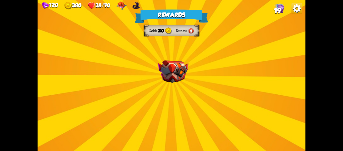
click at [181, 88] on div "Rewards Gold 20 Runes Select a card 1 C [PERSON_NAME] Attack card Remove all ar…" at bounding box center [172, 75] width 268 height 151
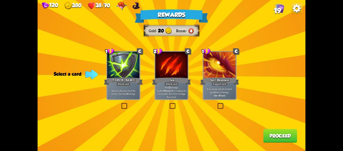
click at [121, 103] on label at bounding box center [121, 103] width 0 height 0
click at [0, 0] on input "checkbox" at bounding box center [0, 0] width 0 height 0
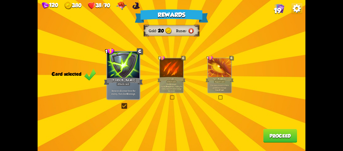
click at [229, 84] on p "If an enemy intends to block, gain 2 Bonus Damage." at bounding box center [219, 86] width 22 height 5
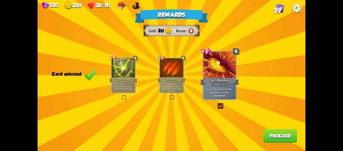
click at [131, 96] on div "Rewards Gold 20 Runes Card selected 1 C [PERSON_NAME] Attack card Remove all ar…" at bounding box center [172, 75] width 268 height 151
click at [126, 91] on div "Remove all armor from the enemy, then deal 4 damage." at bounding box center [123, 87] width 23 height 10
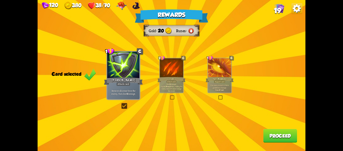
click at [276, 137] on button "Proceed" at bounding box center [280, 136] width 34 height 14
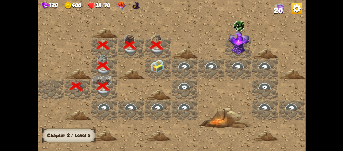
click at [150, 62] on div at bounding box center [158, 69] width 27 height 21
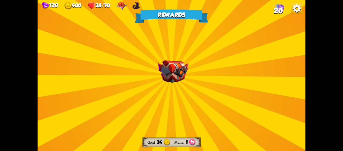
click at [178, 71] on img at bounding box center [173, 71] width 30 height 23
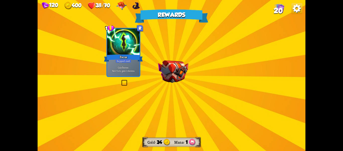
click at [178, 71] on img at bounding box center [173, 71] width 30 height 23
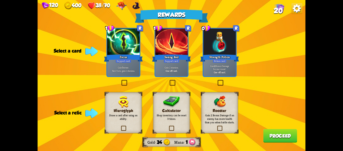
click at [217, 81] on label at bounding box center [217, 81] width 0 height 0
click at [0, 0] on input "checkbox" at bounding box center [0, 0] width 0 height 0
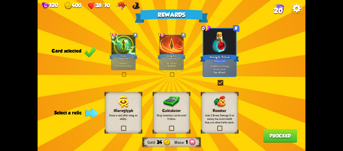
click at [276, 131] on button "Proceed" at bounding box center [280, 136] width 34 height 14
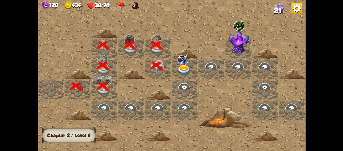
click at [188, 65] on img at bounding box center [183, 70] width 13 height 11
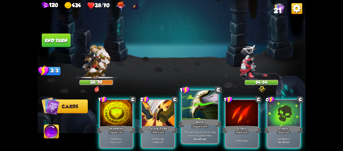
click at [206, 109] on div at bounding box center [200, 105] width 36 height 30
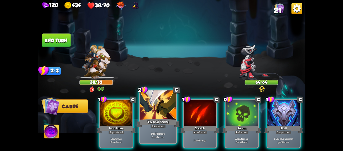
click at [168, 109] on div at bounding box center [158, 105] width 36 height 30
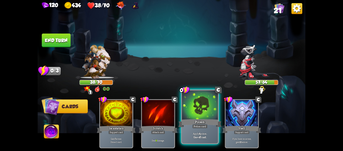
click at [192, 109] on div at bounding box center [200, 105] width 36 height 30
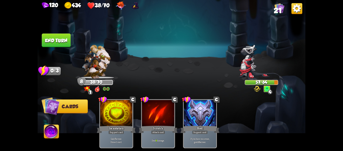
click at [52, 39] on button "End turn" at bounding box center [56, 40] width 29 height 14
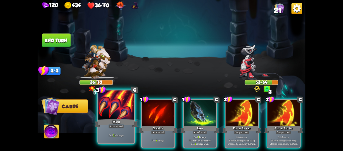
click at [125, 107] on div at bounding box center [116, 105] width 36 height 30
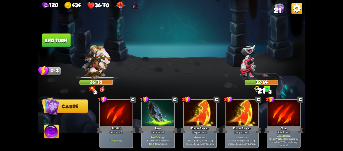
click at [64, 38] on button "End turn" at bounding box center [56, 40] width 29 height 14
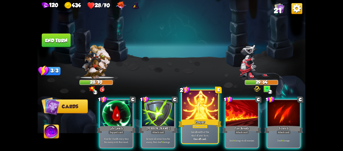
click at [195, 108] on div at bounding box center [200, 105] width 36 height 30
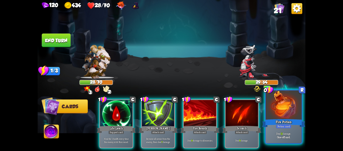
click at [282, 109] on div at bounding box center [284, 105] width 36 height 30
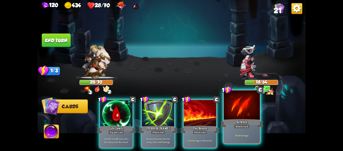
click at [247, 111] on div at bounding box center [242, 105] width 36 height 30
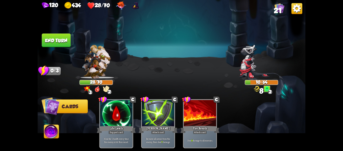
click at [64, 43] on button "End turn" at bounding box center [56, 40] width 29 height 14
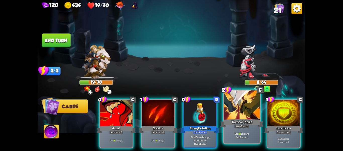
click at [244, 109] on div at bounding box center [242, 105] width 36 height 30
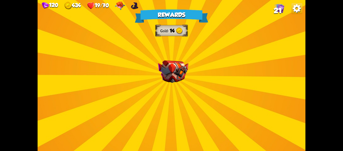
click at [177, 88] on div "Rewards Gold 14 Select a card 1 C Spot Weakness Support card If an enemy intend…" at bounding box center [172, 75] width 268 height 151
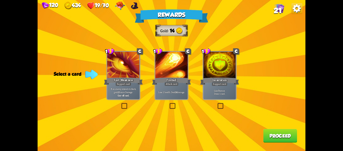
click at [217, 103] on label at bounding box center [217, 103] width 0 height 0
click at [0, 0] on input "checkbox" at bounding box center [0, 0] width 0 height 0
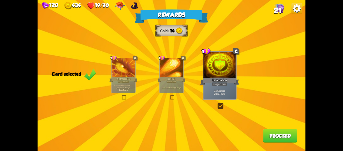
click at [268, 138] on button "Proceed" at bounding box center [280, 136] width 34 height 14
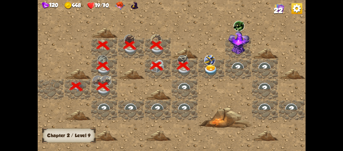
click at [210, 63] on img at bounding box center [209, 60] width 11 height 10
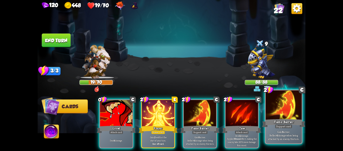
click at [283, 113] on div at bounding box center [284, 105] width 36 height 30
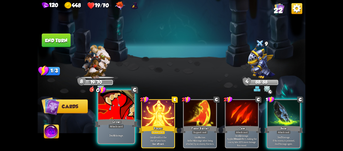
click at [109, 111] on div at bounding box center [116, 105] width 36 height 30
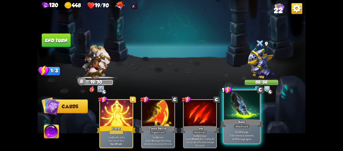
click at [244, 111] on div at bounding box center [242, 105] width 36 height 30
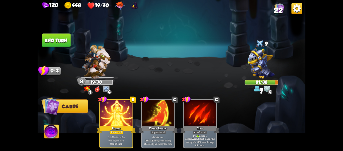
click at [67, 38] on button "End turn" at bounding box center [56, 40] width 29 height 14
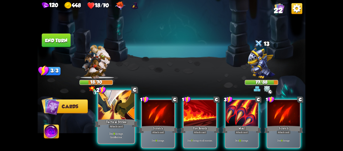
click at [124, 107] on div at bounding box center [116, 105] width 36 height 30
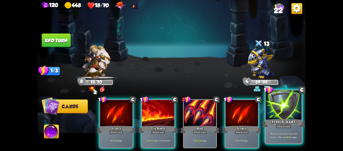
click at [274, 108] on div at bounding box center [284, 105] width 36 height 30
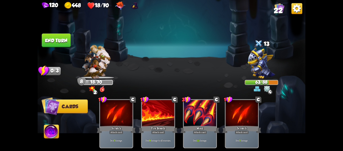
click at [52, 125] on img at bounding box center [51, 132] width 15 height 15
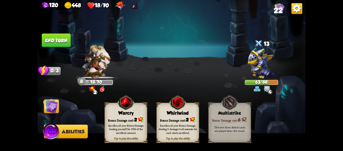
click at [69, 44] on button "End turn" at bounding box center [56, 40] width 29 height 14
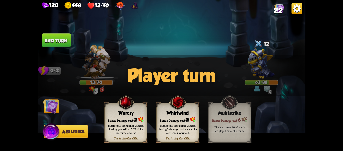
click at [57, 109] on img at bounding box center [50, 105] width 15 height 15
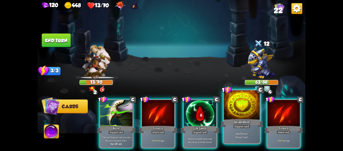
click at [242, 111] on div at bounding box center [242, 105] width 36 height 30
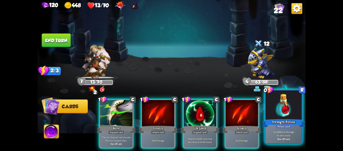
click at [282, 111] on div at bounding box center [284, 105] width 36 height 30
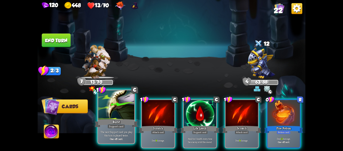
click at [127, 111] on div at bounding box center [116, 105] width 36 height 30
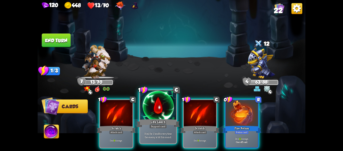
click at [169, 113] on div at bounding box center [158, 105] width 36 height 30
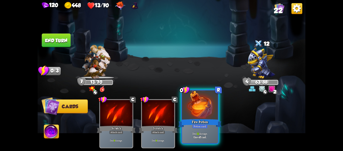
click at [200, 112] on div at bounding box center [200, 105] width 36 height 30
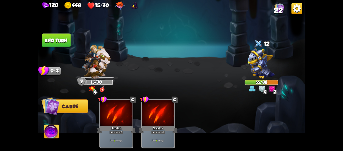
click at [47, 126] on img at bounding box center [51, 132] width 15 height 15
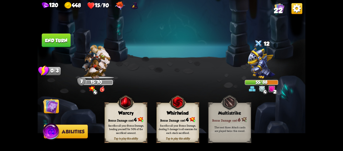
click at [124, 118] on div "Bonus Damage cost: 4" at bounding box center [126, 119] width 42 height 6
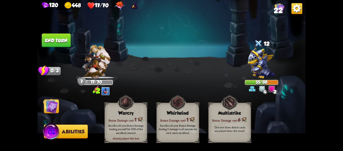
click at [60, 41] on button "End turn" at bounding box center [56, 40] width 29 height 14
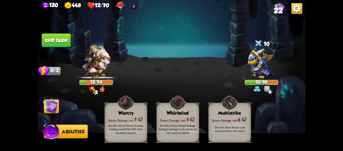
click at [56, 107] on img at bounding box center [50, 105] width 15 height 15
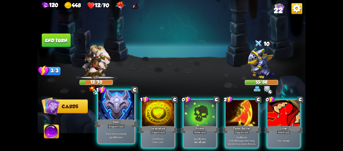
click at [125, 103] on div at bounding box center [116, 105] width 36 height 30
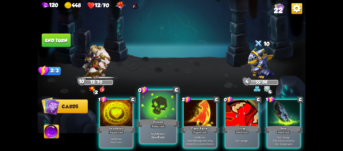
click at [161, 110] on div at bounding box center [158, 105] width 36 height 30
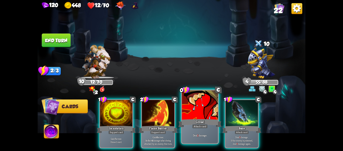
click at [206, 103] on div at bounding box center [200, 105] width 36 height 30
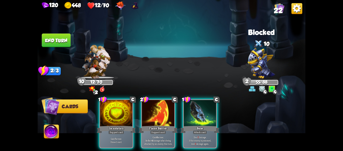
click at [206, 103] on div at bounding box center [200, 113] width 32 height 27
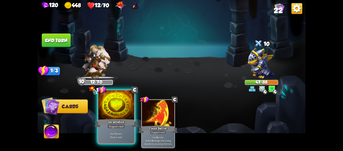
click at [125, 104] on div at bounding box center [116, 105] width 36 height 30
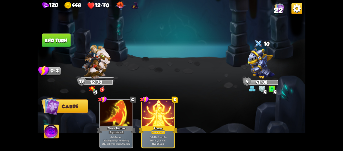
click at [68, 41] on button "End turn" at bounding box center [56, 40] width 29 height 14
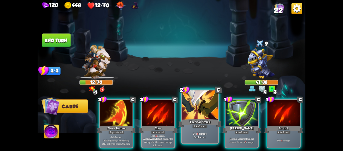
click at [199, 105] on div at bounding box center [200, 105] width 36 height 30
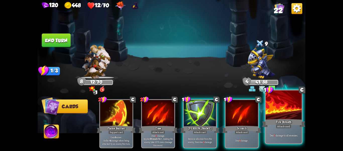
click at [274, 110] on div at bounding box center [284, 105] width 36 height 30
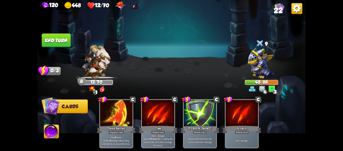
click at [65, 41] on button "End turn" at bounding box center [56, 40] width 29 height 14
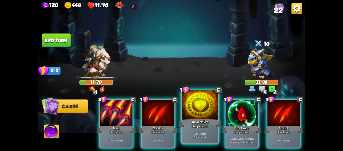
click at [199, 107] on div at bounding box center [200, 105] width 36 height 30
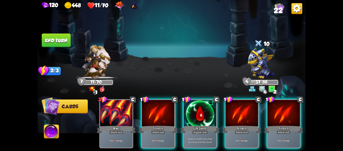
click at [199, 107] on div at bounding box center [200, 113] width 32 height 27
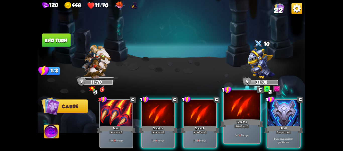
click at [243, 106] on div at bounding box center [242, 105] width 36 height 30
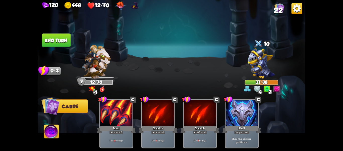
click at [56, 43] on button "End turn" at bounding box center [56, 40] width 29 height 14
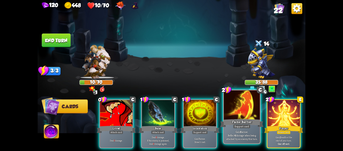
click at [230, 115] on div at bounding box center [242, 105] width 36 height 30
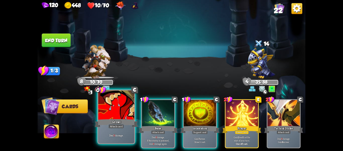
click at [112, 108] on div at bounding box center [116, 105] width 36 height 30
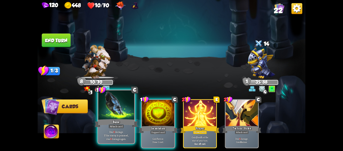
click at [112, 108] on div at bounding box center [116, 105] width 36 height 30
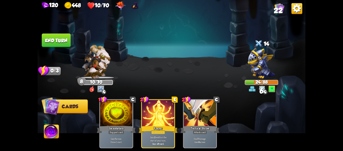
click at [63, 40] on button "End turn" at bounding box center [56, 40] width 29 height 14
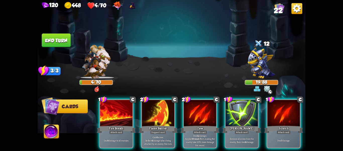
click at [48, 127] on img at bounding box center [51, 132] width 15 height 15
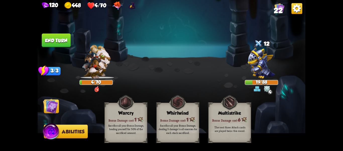
click at [55, 105] on img at bounding box center [50, 105] width 15 height 15
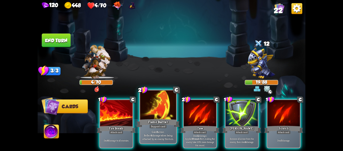
click at [165, 105] on div at bounding box center [158, 105] width 36 height 30
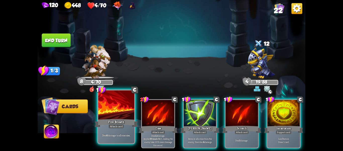
click at [122, 105] on div at bounding box center [116, 105] width 36 height 30
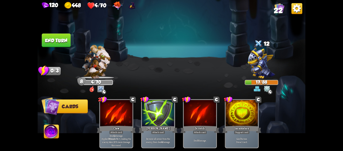
click at [60, 36] on button "End turn" at bounding box center [56, 40] width 29 height 14
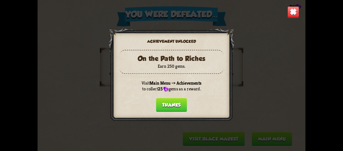
click at [176, 105] on button "Thanks" at bounding box center [171, 105] width 31 height 14
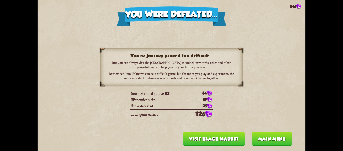
click at [279, 140] on button "Main menu" at bounding box center [272, 139] width 40 height 14
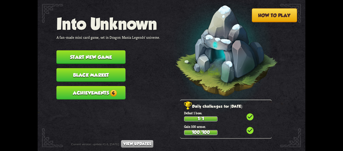
click at [108, 73] on button "Black Market" at bounding box center [91, 75] width 69 height 14
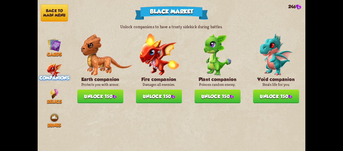
click at [60, 12] on button "Back to main menu" at bounding box center [54, 12] width 27 height 17
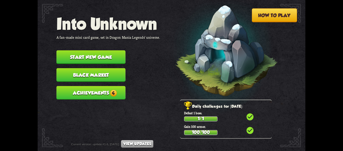
click at [97, 87] on button "Achievements 4" at bounding box center [91, 93] width 69 height 14
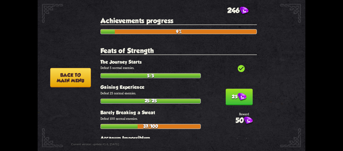
click at [226, 95] on button "25" at bounding box center [239, 97] width 27 height 17
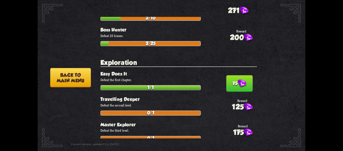
click at [233, 81] on button "75" at bounding box center [239, 83] width 26 height 17
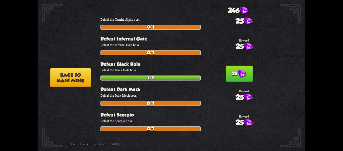
scroll to position [578, 0]
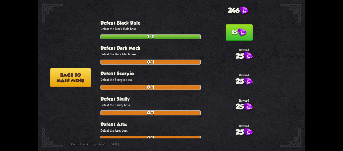
click at [234, 33] on button "25" at bounding box center [239, 32] width 27 height 17
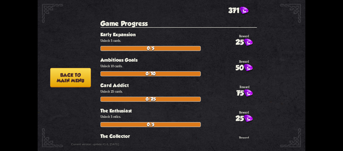
scroll to position [1030, 0]
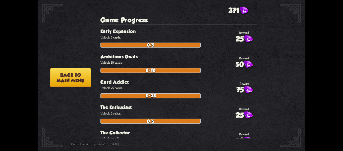
click at [74, 77] on button "Back to main menu" at bounding box center [70, 77] width 41 height 19
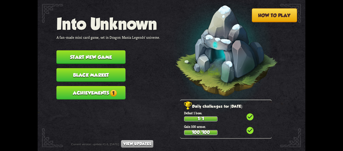
click at [85, 89] on button "Achievements 1" at bounding box center [91, 93] width 69 height 14
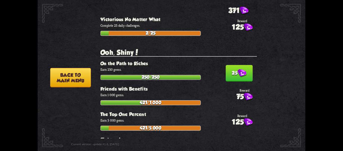
scroll to position [1431, 0]
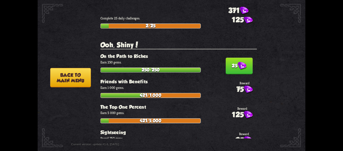
click at [227, 58] on button "25" at bounding box center [239, 66] width 27 height 17
click at [61, 79] on button "Back to main menu" at bounding box center [70, 77] width 41 height 19
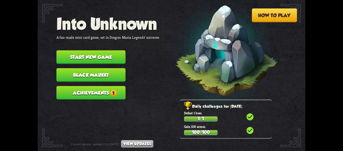
click at [100, 88] on button "Achievements 1" at bounding box center [91, 93] width 69 height 14
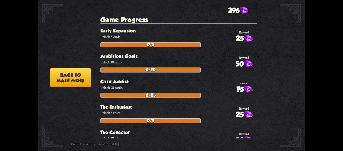
scroll to position [1156, 0]
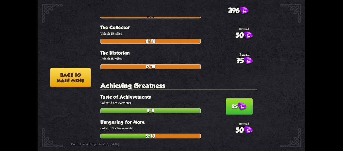
click at [238, 102] on img at bounding box center [242, 106] width 9 height 8
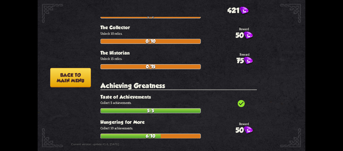
click at [71, 70] on button "Back to main menu" at bounding box center [70, 77] width 41 height 19
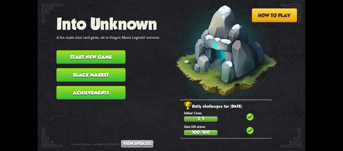
click at [95, 74] on button "Black Market" at bounding box center [91, 75] width 69 height 14
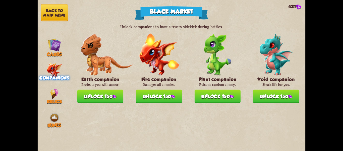
click at [107, 93] on button "Unlock 150" at bounding box center [100, 96] width 46 height 14
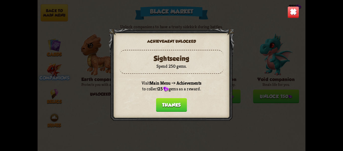
click at [109, 118] on div at bounding box center [172, 75] width 126 height 94
click at [164, 107] on button "Thanks" at bounding box center [171, 105] width 31 height 14
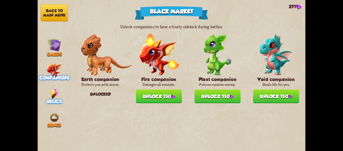
click at [57, 99] on span "Relics" at bounding box center [54, 101] width 15 height 5
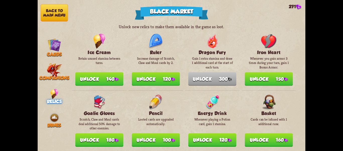
click at [47, 18] on button "Back to main menu" at bounding box center [54, 12] width 27 height 17
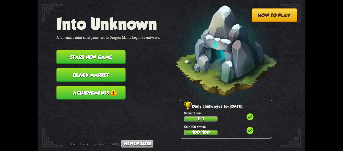
click at [105, 93] on button "Achievements 1" at bounding box center [91, 93] width 69 height 14
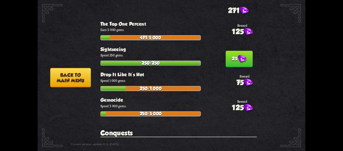
scroll to position [1532, 0]
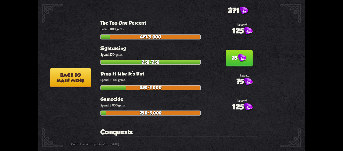
click at [238, 54] on img at bounding box center [242, 58] width 9 height 8
click at [76, 80] on button "Back to main menu" at bounding box center [70, 77] width 41 height 19
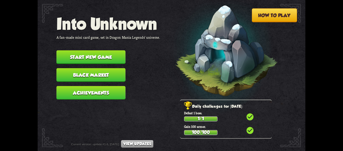
click at [83, 56] on button "Start new game" at bounding box center [91, 57] width 69 height 14
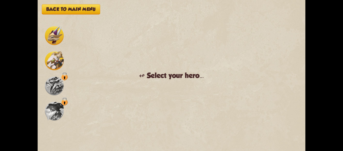
click at [69, 57] on div "Back to main menu ↫ Select your hero... You muster all your courage and set out…" at bounding box center [172, 75] width 268 height 151
click at [60, 58] on img at bounding box center [54, 60] width 19 height 19
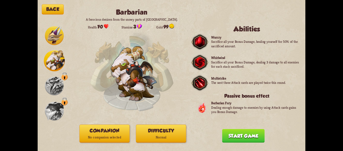
click at [171, 126] on button "Difficulty Normal" at bounding box center [161, 133] width 50 height 18
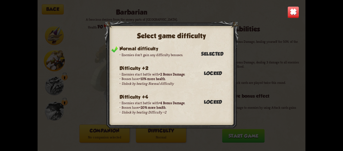
click at [300, 11] on div "Select game difficulty Normal difficulty Enemies don't gain any difficulty bonu…" at bounding box center [172, 75] width 268 height 151
click at [289, 15] on img at bounding box center [294, 12] width 12 height 12
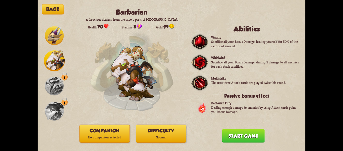
click at [109, 117] on div "Back Barbarian A ferocious denizen from the snowy parts of [GEOGRAPHIC_DATA]. H…" at bounding box center [172, 75] width 268 height 151
click at [114, 135] on p "No companion selected" at bounding box center [105, 137] width 50 height 7
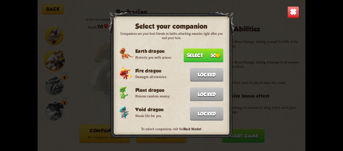
click at [215, 56] on button "Select 50" at bounding box center [204, 55] width 40 height 14
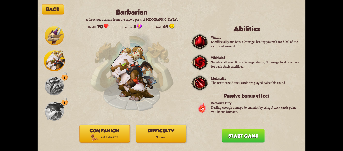
click at [241, 136] on button "Start game" at bounding box center [243, 136] width 42 height 14
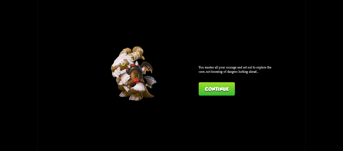
click at [197, 92] on div "Back Barbarian A ferocious denizen from the snowy parts of [GEOGRAPHIC_DATA]. H…" at bounding box center [172, 75] width 268 height 151
click at [212, 92] on button "Continue" at bounding box center [217, 89] width 36 height 14
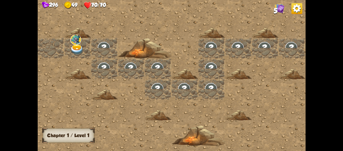
click at [76, 45] on img at bounding box center [76, 49] width 13 height 11
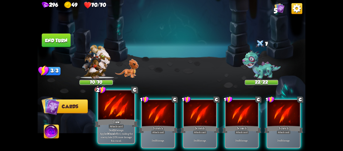
click at [120, 126] on div "Attack card" at bounding box center [116, 126] width 16 height 5
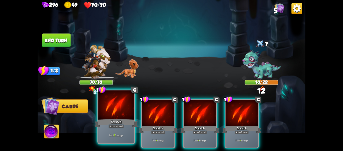
click at [123, 120] on div "Scratch" at bounding box center [116, 123] width 43 height 10
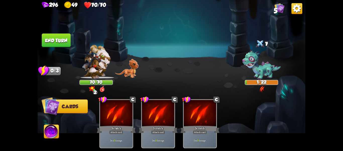
click at [61, 40] on button "End turn" at bounding box center [56, 40] width 29 height 14
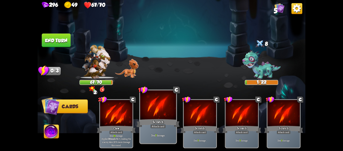
click at [164, 109] on div at bounding box center [158, 105] width 36 height 30
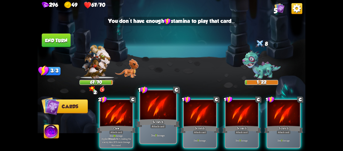
click at [164, 109] on div at bounding box center [158, 105] width 36 height 30
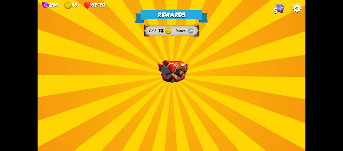
click at [183, 70] on img at bounding box center [173, 71] width 30 height 23
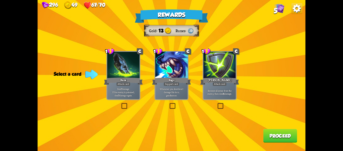
click at [217, 103] on label at bounding box center [217, 103] width 0 height 0
click at [0, 0] on input "checkbox" at bounding box center [0, 0] width 0 height 0
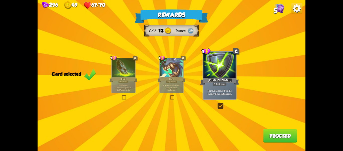
click at [172, 80] on div "Support card" at bounding box center [172, 81] width 12 height 3
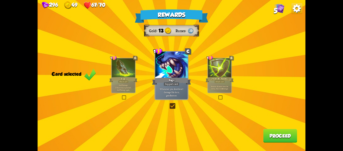
click at [283, 135] on button "Proceed" at bounding box center [280, 136] width 34 height 14
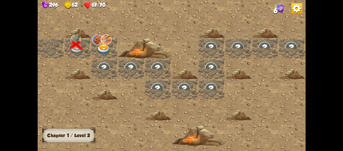
click at [107, 46] on img at bounding box center [103, 49] width 13 height 11
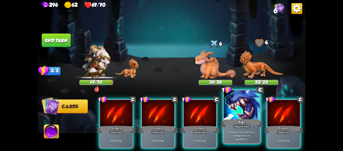
click at [242, 109] on div at bounding box center [242, 105] width 36 height 30
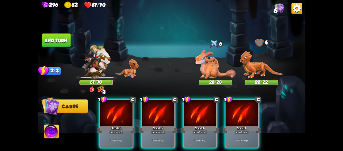
click at [212, 70] on img at bounding box center [215, 64] width 40 height 28
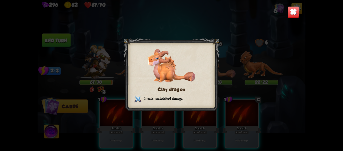
click at [289, 11] on img at bounding box center [294, 12] width 12 height 12
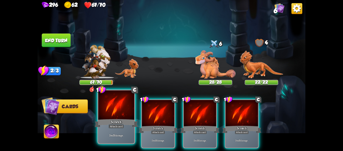
click at [112, 115] on div at bounding box center [116, 105] width 36 height 30
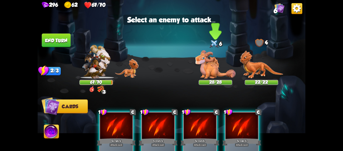
click at [216, 71] on img at bounding box center [215, 64] width 40 height 28
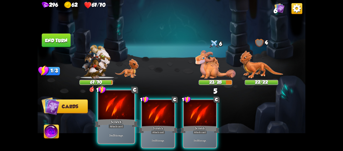
click at [126, 110] on div at bounding box center [116, 105] width 36 height 30
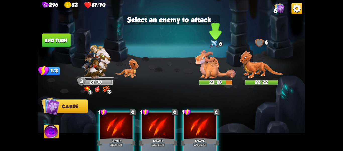
click at [214, 64] on img at bounding box center [215, 64] width 40 height 28
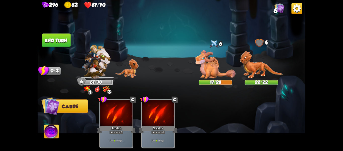
click at [57, 42] on button "End turn" at bounding box center [56, 40] width 29 height 14
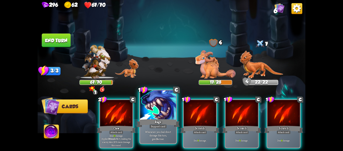
click at [157, 111] on div at bounding box center [158, 105] width 36 height 30
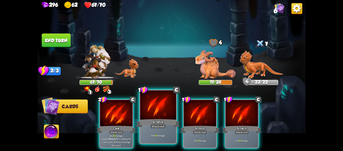
click at [167, 101] on div at bounding box center [158, 105] width 36 height 30
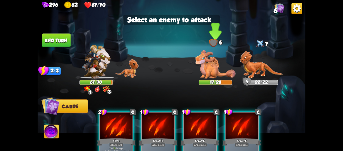
click at [210, 75] on img at bounding box center [215, 64] width 40 height 28
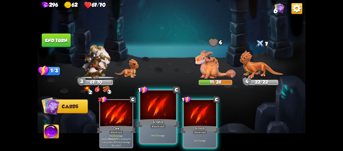
click at [155, 109] on div at bounding box center [158, 105] width 36 height 30
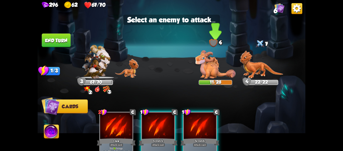
click at [207, 67] on img at bounding box center [215, 64] width 40 height 28
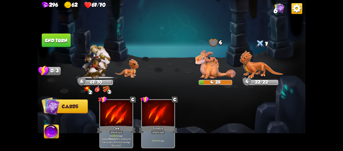
click at [68, 42] on button "End turn" at bounding box center [56, 40] width 29 height 14
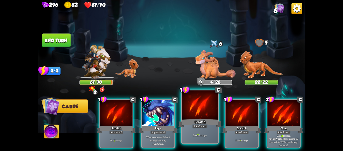
click at [196, 112] on div at bounding box center [200, 105] width 36 height 30
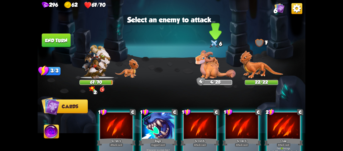
click at [211, 73] on img at bounding box center [215, 64] width 40 height 28
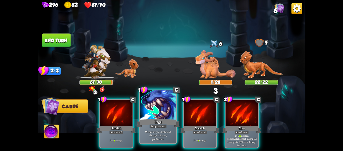
click at [162, 115] on div at bounding box center [158, 105] width 36 height 30
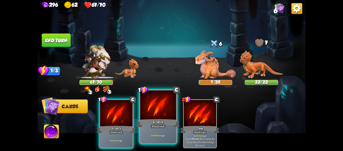
click at [162, 113] on div at bounding box center [158, 105] width 36 height 30
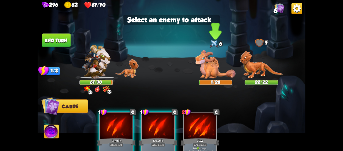
click at [212, 70] on img at bounding box center [215, 64] width 40 height 28
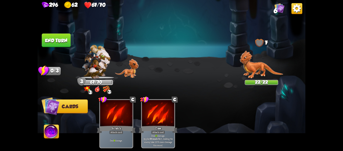
click at [67, 38] on button "End turn" at bounding box center [56, 40] width 29 height 14
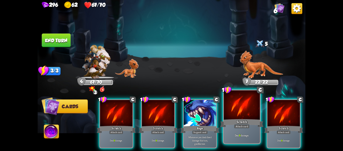
click at [250, 106] on div at bounding box center [242, 105] width 36 height 30
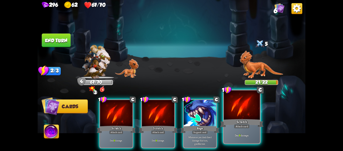
click at [251, 103] on div at bounding box center [242, 105] width 36 height 30
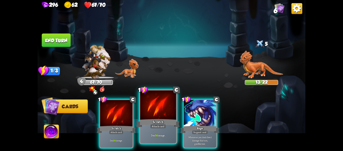
click at [161, 108] on div at bounding box center [158, 105] width 36 height 30
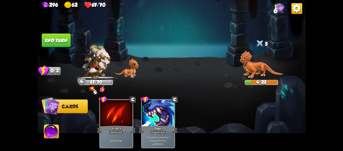
click at [59, 35] on button "End turn" at bounding box center [56, 40] width 29 height 14
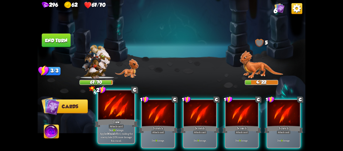
click at [121, 112] on div at bounding box center [116, 105] width 36 height 30
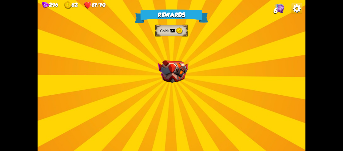
click at [208, 83] on div "Rewards Gold 12 Select a card 1 C Spot Weakness Support card If an enemy intend…" at bounding box center [172, 75] width 268 height 151
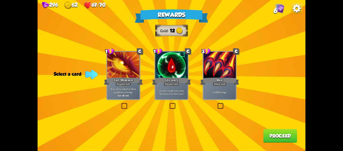
click at [213, 100] on div "Rewards Gold 12 Select a card 1 C Spot Weakness Support card If an enemy intend…" at bounding box center [172, 75] width 268 height 151
click at [223, 101] on div "Rewards Gold 12 Select a card 1 C Spot Weakness Support card If an enemy intend…" at bounding box center [172, 75] width 268 height 151
click at [217, 103] on label at bounding box center [217, 103] width 0 height 0
click at [0, 0] on input "checkbox" at bounding box center [0, 0] width 0 height 0
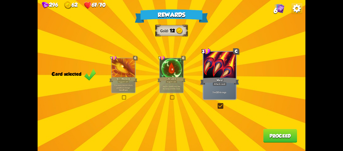
click at [269, 124] on div "Rewards Gold 12 Card selected 1 C Spot Weakness Support card If an enemy intend…" at bounding box center [172, 75] width 268 height 151
click at [276, 128] on div "Rewards Gold 12 Card selected 1 C Spot Weakness Support card If an enemy intend…" at bounding box center [172, 75] width 268 height 151
click at [279, 133] on button "Proceed" at bounding box center [280, 136] width 34 height 14
